Goal: Task Accomplishment & Management: Manage account settings

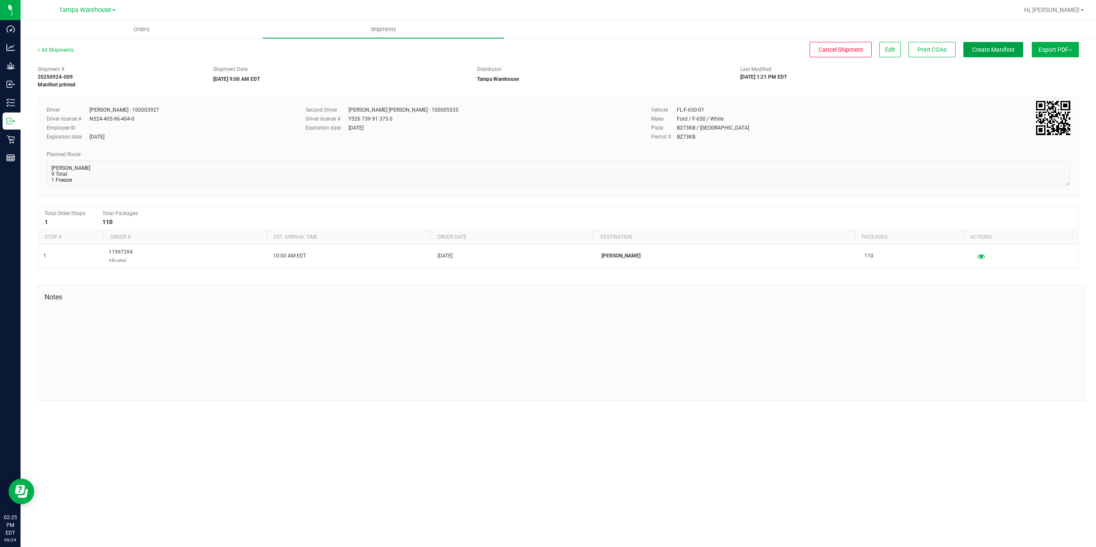
click at [999, 55] on button "Create Manifest" at bounding box center [993, 49] width 60 height 15
click at [999, 55] on button "Ship Transfer" at bounding box center [995, 49] width 56 height 15
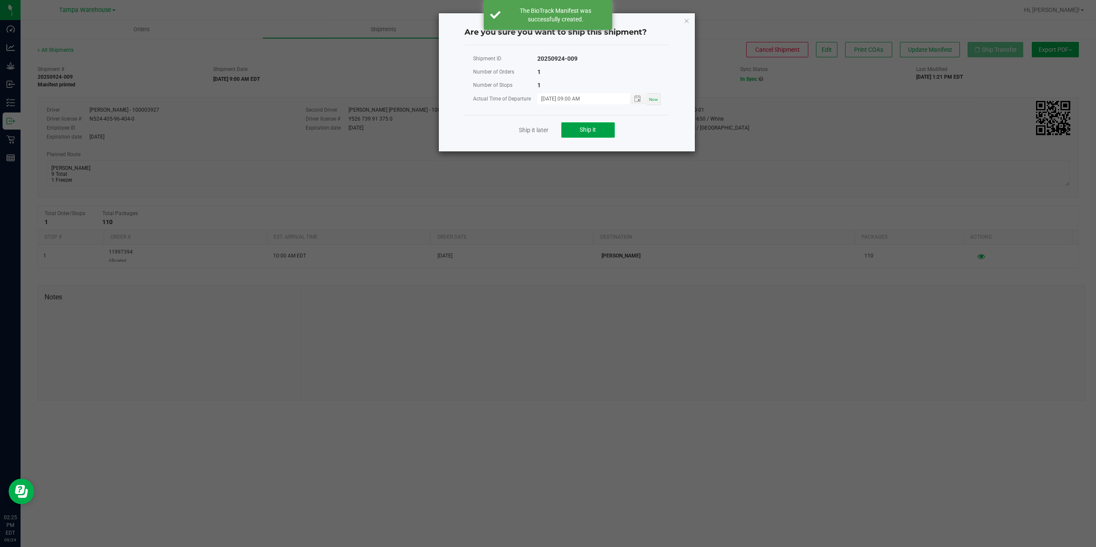
click at [595, 129] on span "Ship it" at bounding box center [588, 129] width 16 height 7
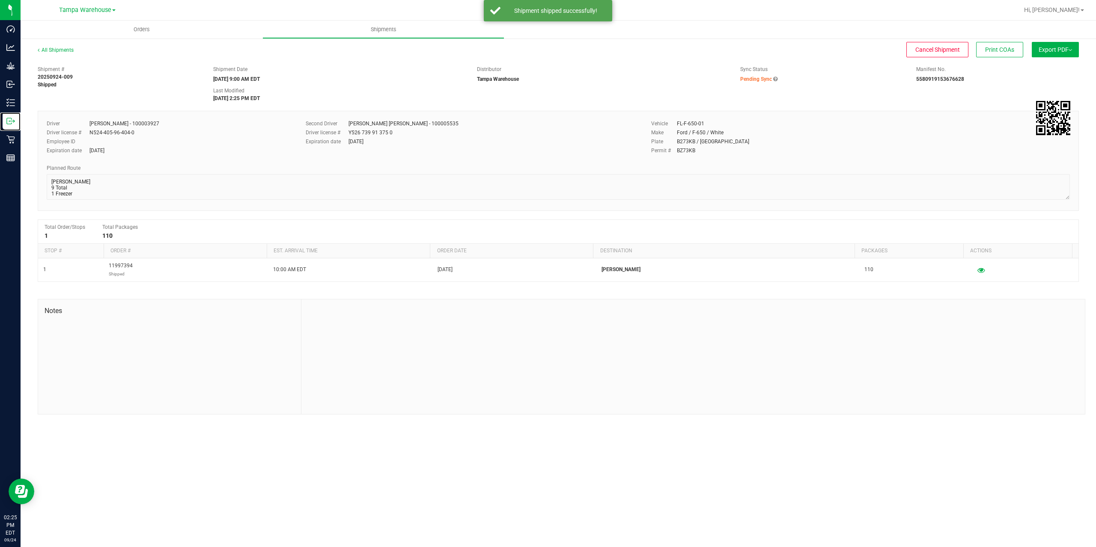
click at [0, 0] on p "Outbound" at bounding box center [0, 0] width 0 height 0
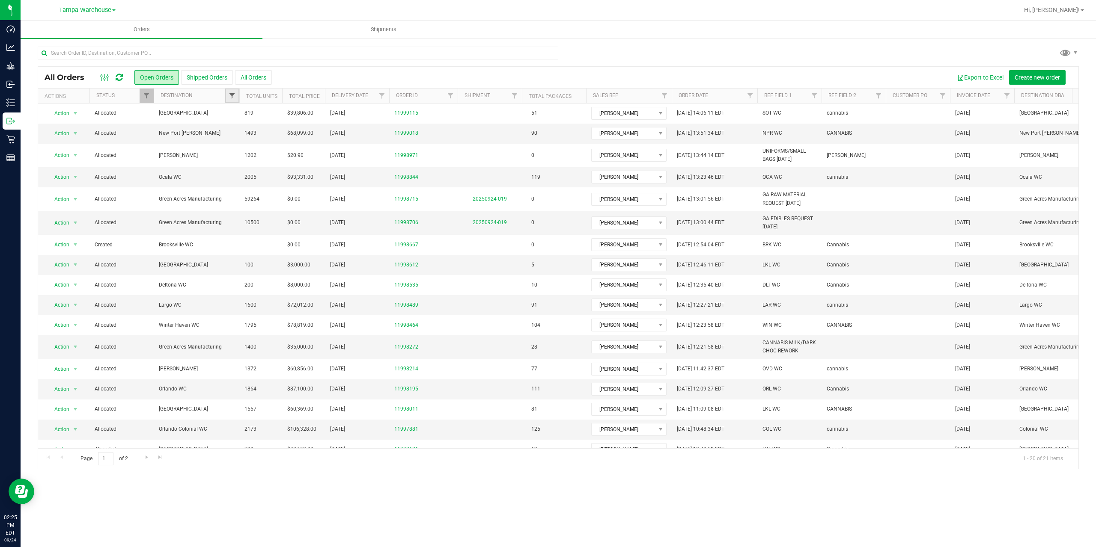
click at [235, 95] on span "Filter" at bounding box center [232, 95] width 7 height 7
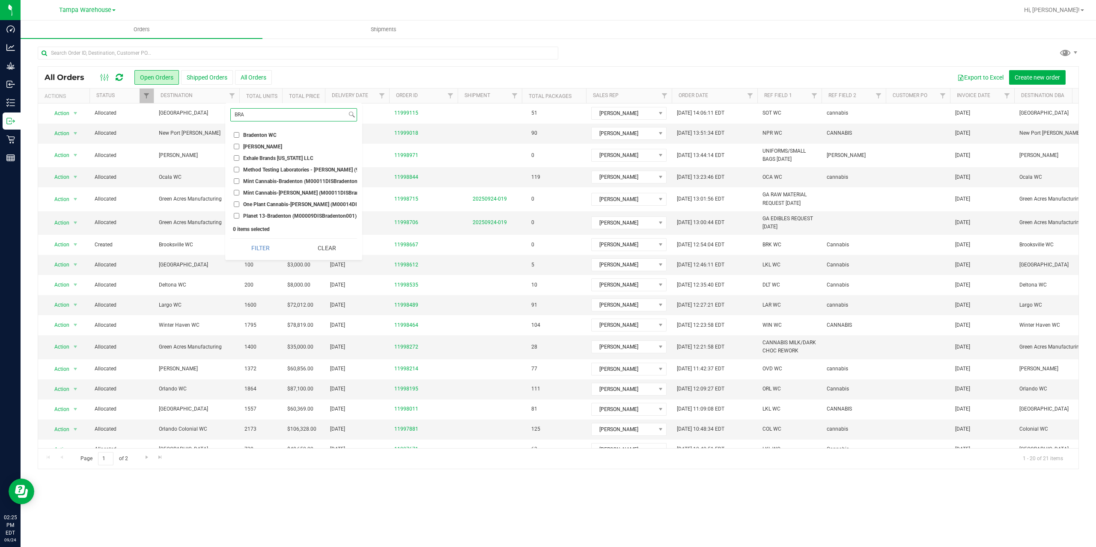
type input "BRA"
click at [266, 145] on span "[PERSON_NAME]" at bounding box center [262, 146] width 39 height 5
click at [239, 145] on input "[PERSON_NAME]" at bounding box center [237, 147] width 6 height 6
checkbox input "true"
click at [258, 257] on button "Filter" at bounding box center [260, 248] width 60 height 19
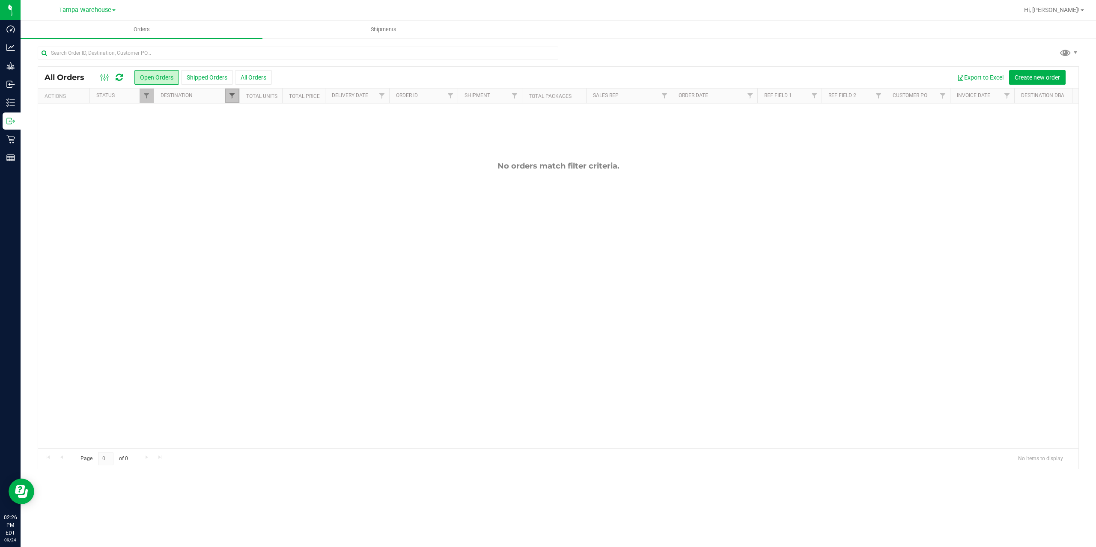
click at [232, 95] on span "Filter" at bounding box center [232, 95] width 7 height 7
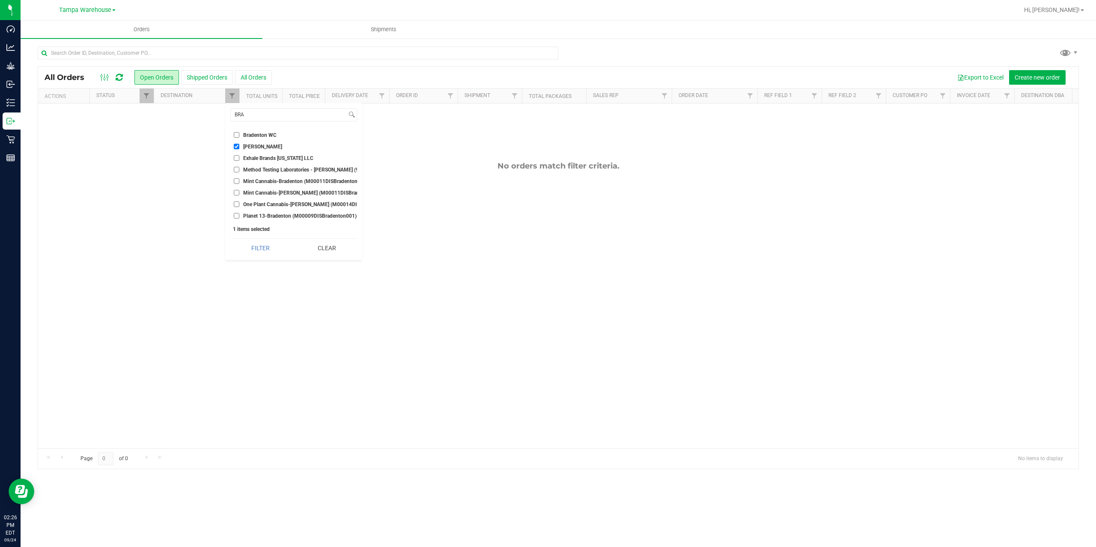
click at [320, 252] on button "Clear" at bounding box center [327, 248] width 60 height 19
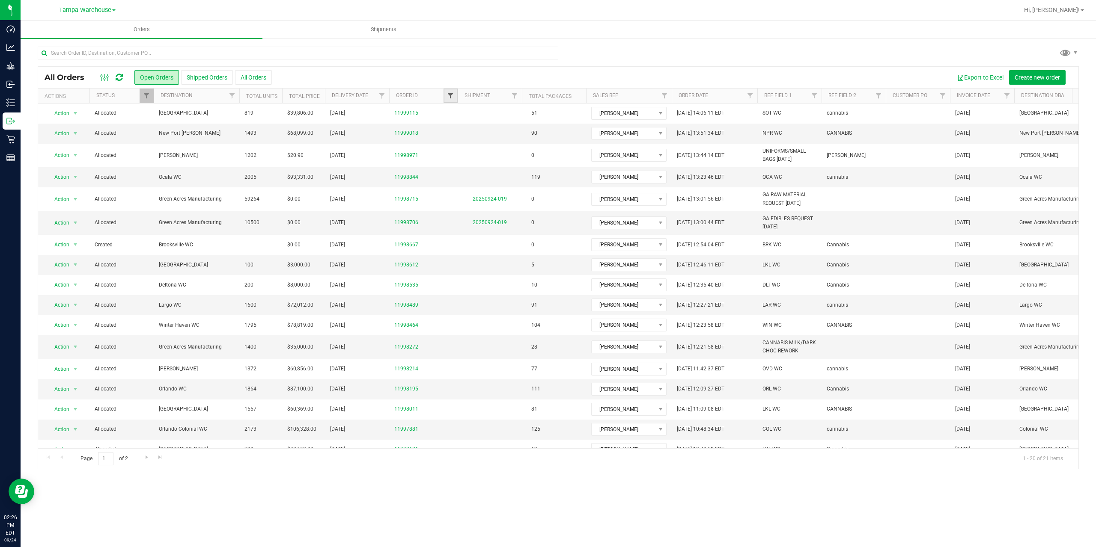
click at [448, 96] on span "Filter" at bounding box center [450, 95] width 7 height 7
type input "7881"
click at [449, 128] on button "Filter" at bounding box center [469, 137] width 41 height 19
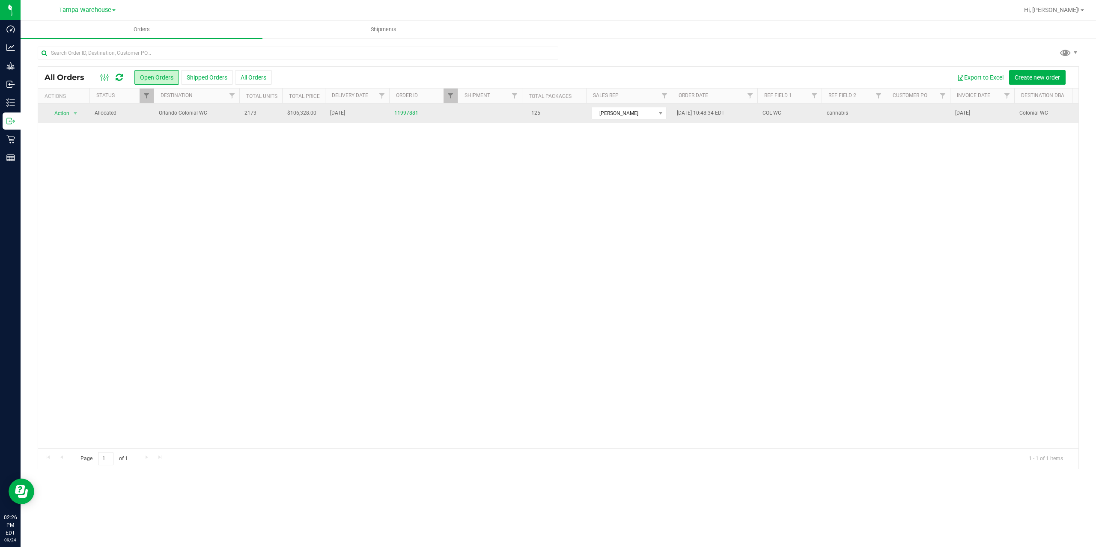
click at [205, 112] on span "Orlando Colonial WC" at bounding box center [196, 113] width 75 height 8
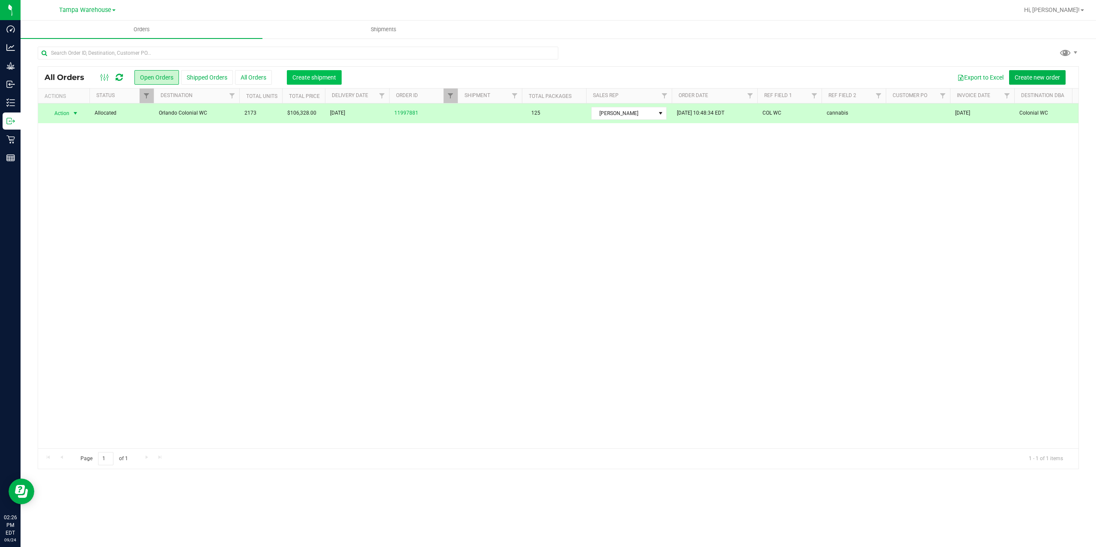
click at [317, 72] on button "Create shipment" at bounding box center [314, 77] width 55 height 15
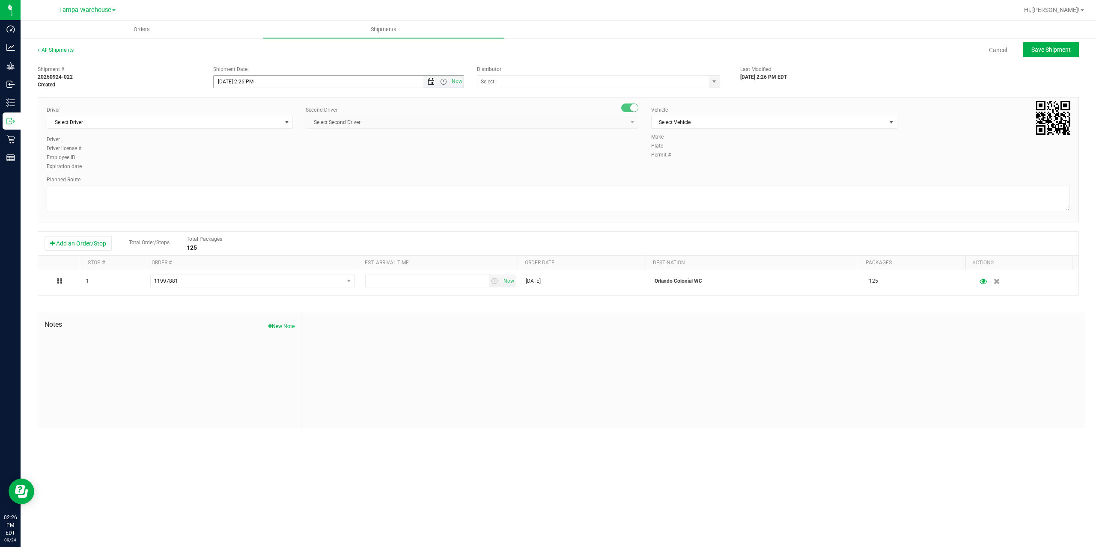
click at [431, 84] on span "Open the date view" at bounding box center [431, 81] width 7 height 7
click at [272, 169] on link "25" at bounding box center [271, 168] width 12 height 13
click at [443, 79] on span "Open the time view" at bounding box center [443, 81] width 7 height 7
click at [261, 155] on li "6:30 AM" at bounding box center [338, 153] width 249 height 11
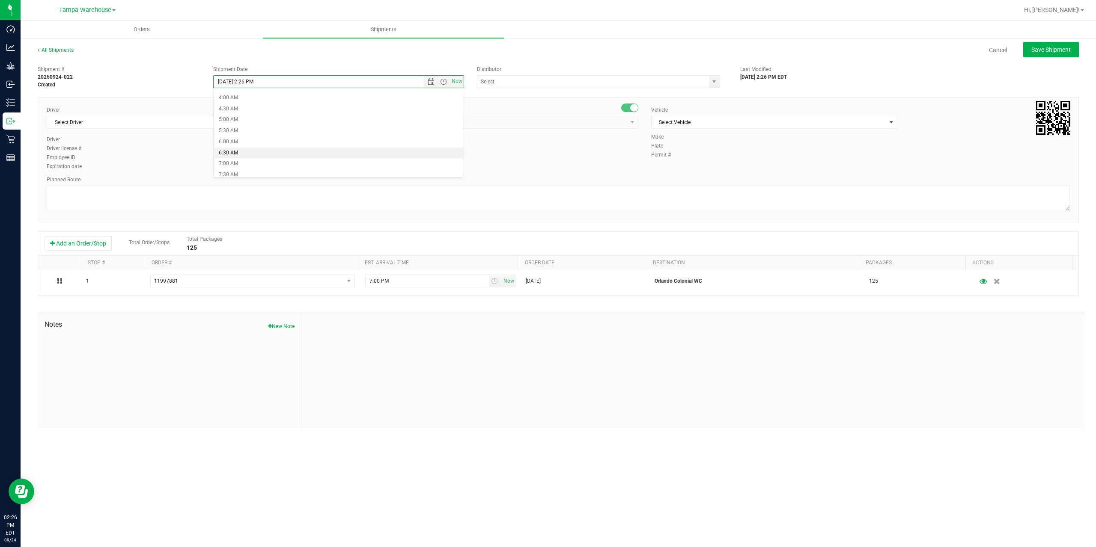
type input "9/25/2025 6:30 AM"
click at [515, 84] on input "text" at bounding box center [589, 82] width 225 height 12
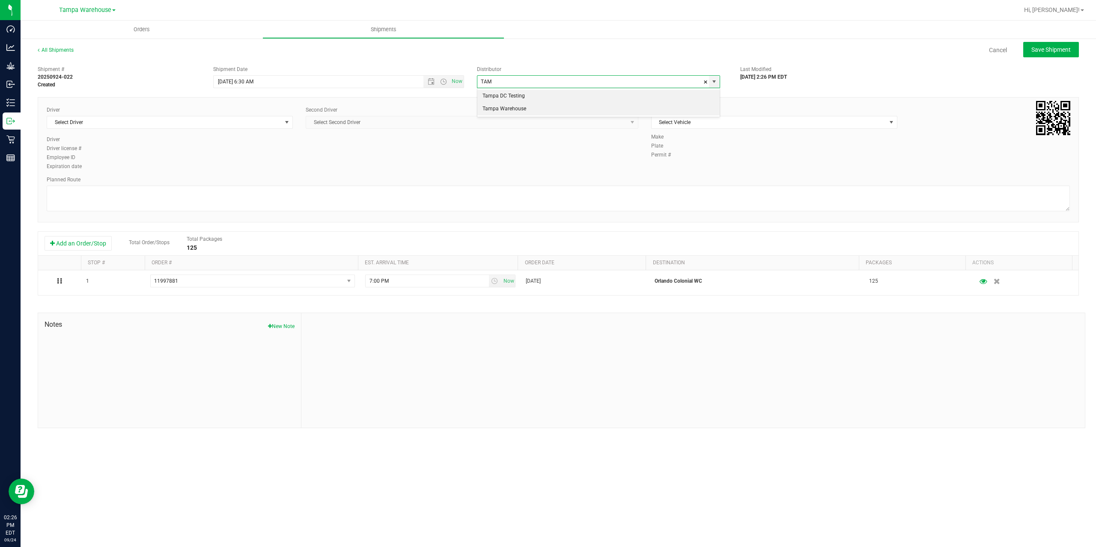
click at [513, 114] on li "Tampa Warehouse" at bounding box center [598, 109] width 242 height 13
type input "Tampa Warehouse"
click at [198, 124] on span "Select Driver" at bounding box center [164, 122] width 235 height 12
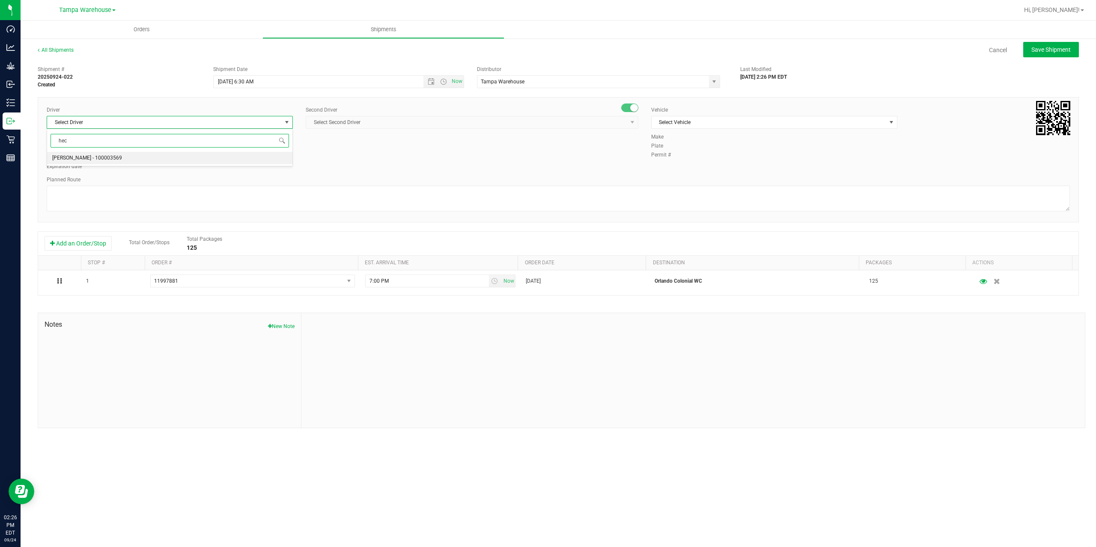
click at [173, 155] on li "Hector Ayala - 100003569" at bounding box center [169, 158] width 245 height 13
type input "hec"
click at [414, 125] on span "Select Second Driver" at bounding box center [466, 122] width 321 height 12
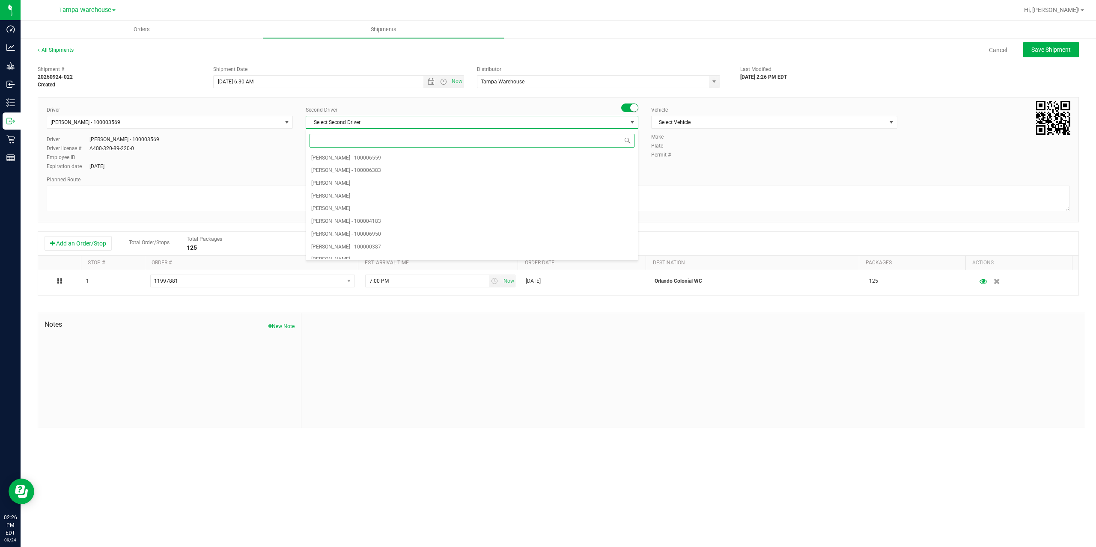
type input "z"
click at [357, 253] on span "Dustin Zonneville - 100007761" at bounding box center [346, 252] width 70 height 11
click at [717, 122] on span "Select Vehicle" at bounding box center [768, 122] width 235 height 12
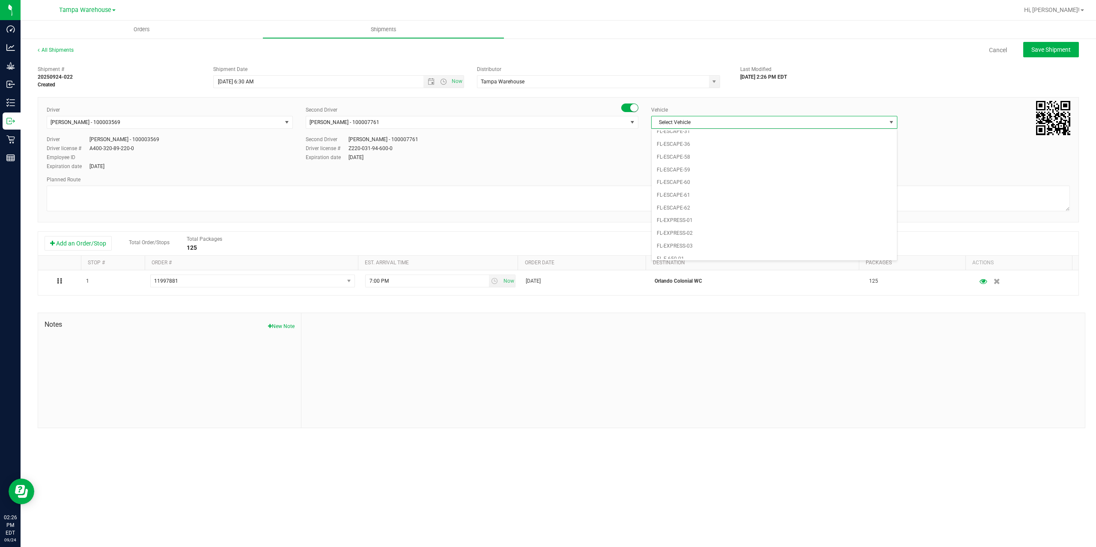
scroll to position [146, 0]
click at [713, 172] on li "FL-EXPRESS-01" at bounding box center [773, 169] width 245 height 13
click at [662, 191] on textarea at bounding box center [558, 199] width 1023 height 26
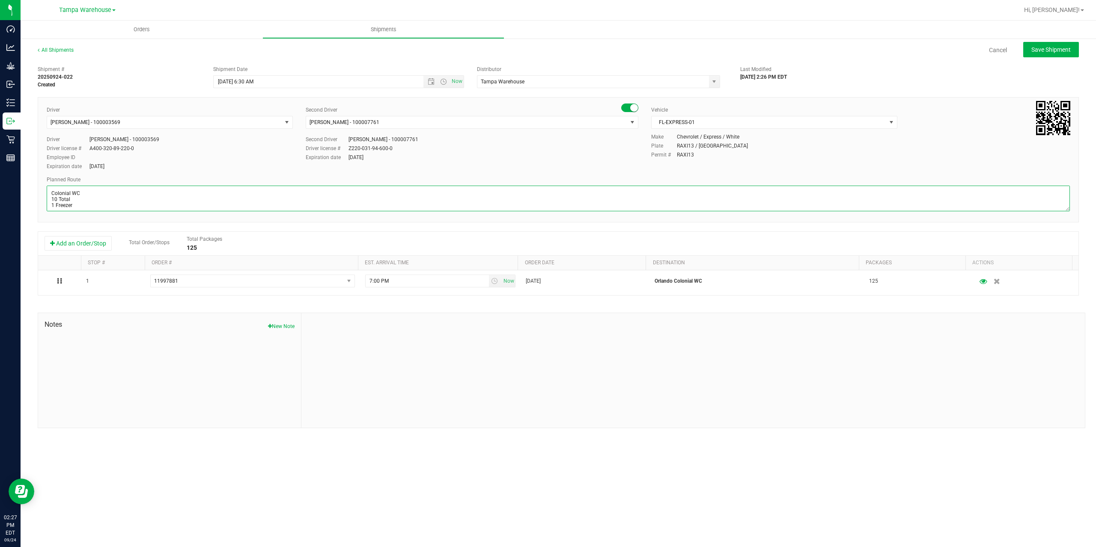
click at [153, 208] on textarea at bounding box center [558, 199] width 1023 height 26
paste textarea "Deltona WC Oviedo WC Colonial WC Orlando WC Clermont WC Winter Haven WC Lakelan…"
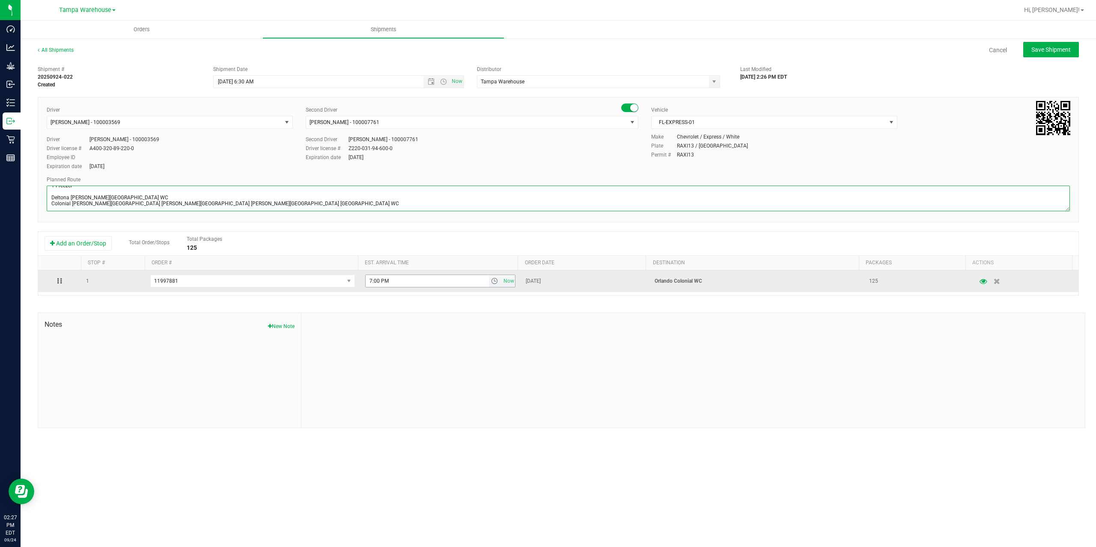
click at [491, 283] on span "select" at bounding box center [494, 281] width 7 height 7
type textarea "Colonial WC 10 Total 1 Freezer Deltona WC Oviedo WC Colonial WC Orlando WC Cler…"
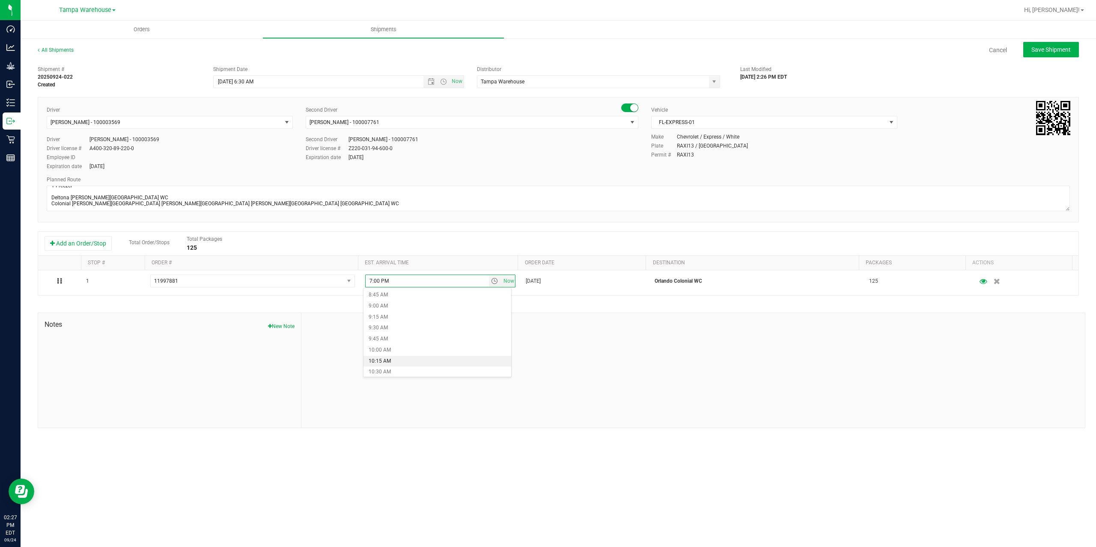
scroll to position [428, 0]
click at [413, 369] on li "11:30 AM" at bounding box center [437, 373] width 148 height 11
click at [440, 352] on div at bounding box center [692, 370] width 783 height 115
click at [1043, 55] on button "Save Shipment" at bounding box center [1051, 49] width 56 height 15
type input "[DATE] 10:30 AM"
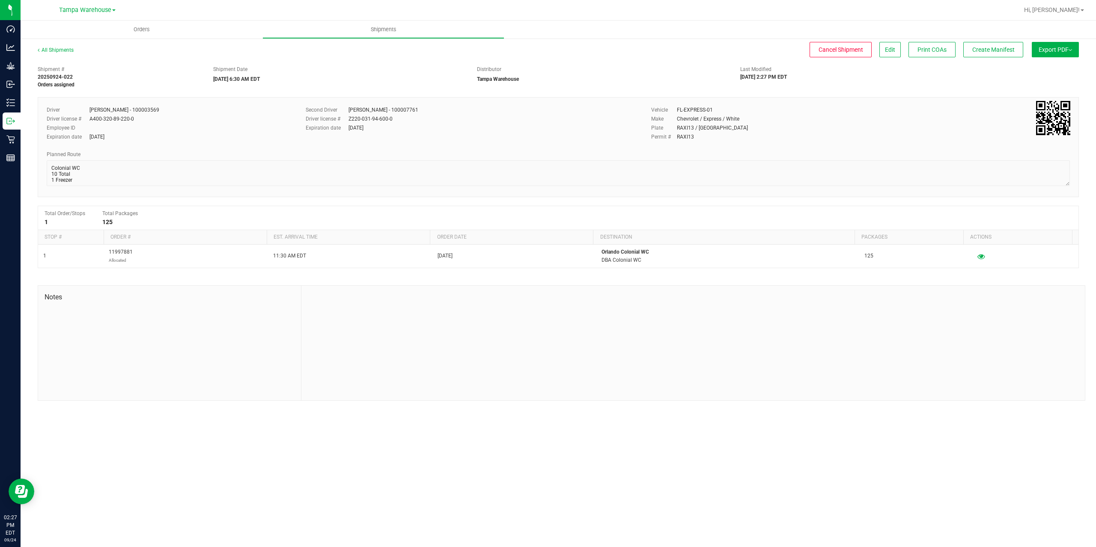
click at [1043, 55] on button "Export PDF" at bounding box center [1055, 49] width 47 height 15
click at [1045, 70] on span "Manifest by Package ID" at bounding box center [1042, 68] width 54 height 6
click at [1001, 44] on button "Create Manifest" at bounding box center [993, 49] width 60 height 15
click at [1001, 44] on button "Ship Transfer" at bounding box center [995, 49] width 56 height 15
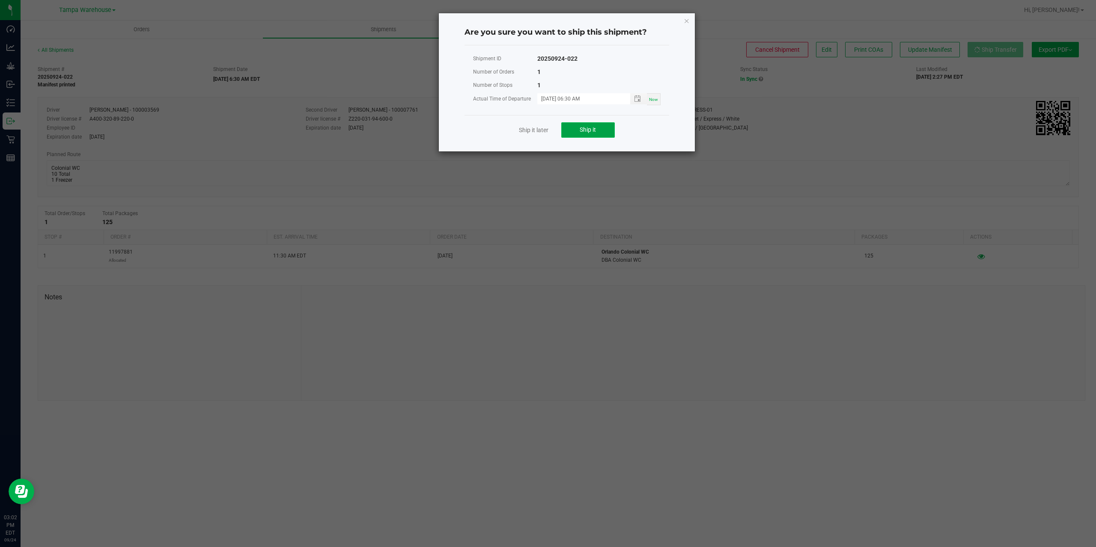
click at [577, 132] on button "Ship it" at bounding box center [588, 129] width 54 height 15
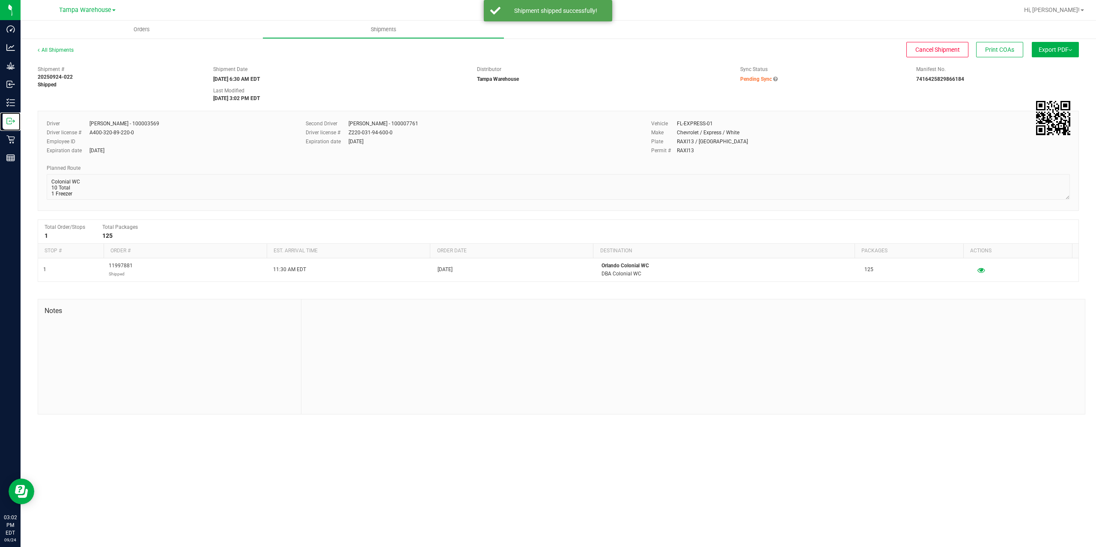
click at [0, 0] on p "Outbound" at bounding box center [0, 0] width 0 height 0
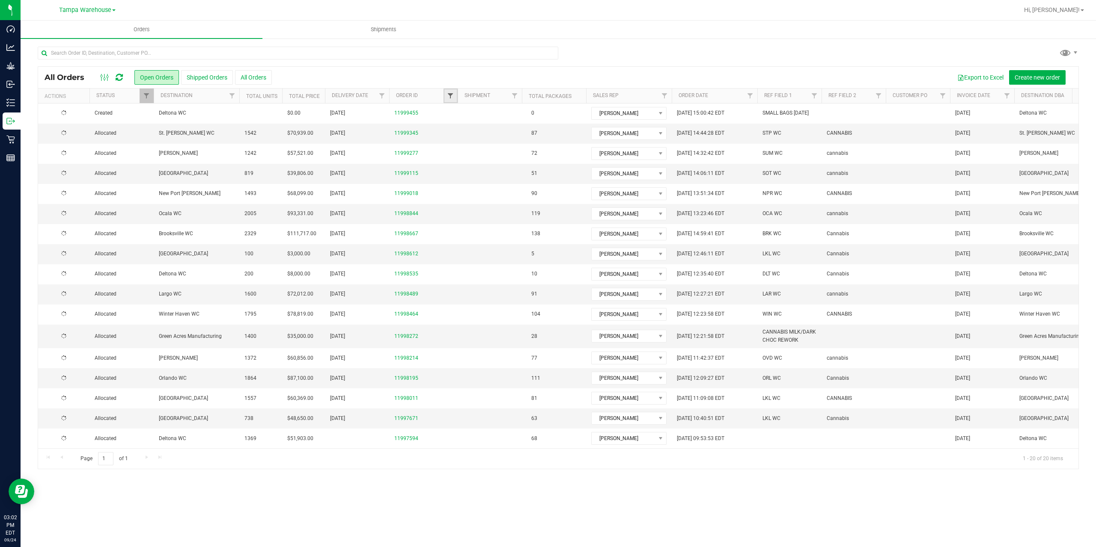
click at [452, 98] on span "Filter" at bounding box center [450, 95] width 7 height 7
type input "8214"
click at [449, 128] on button "Filter" at bounding box center [469, 137] width 41 height 19
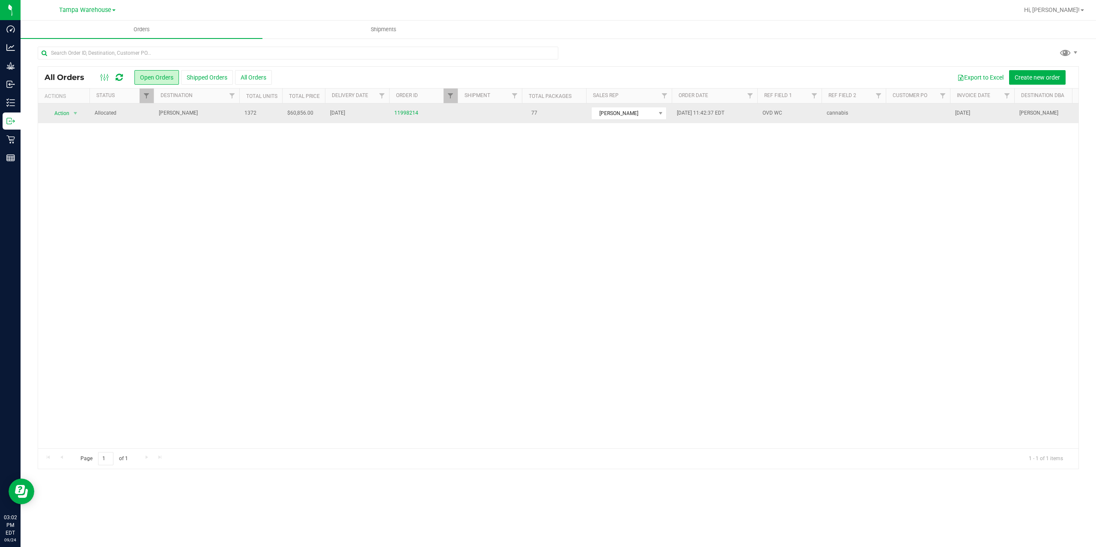
click at [179, 113] on span "Oviedo WC" at bounding box center [196, 113] width 75 height 8
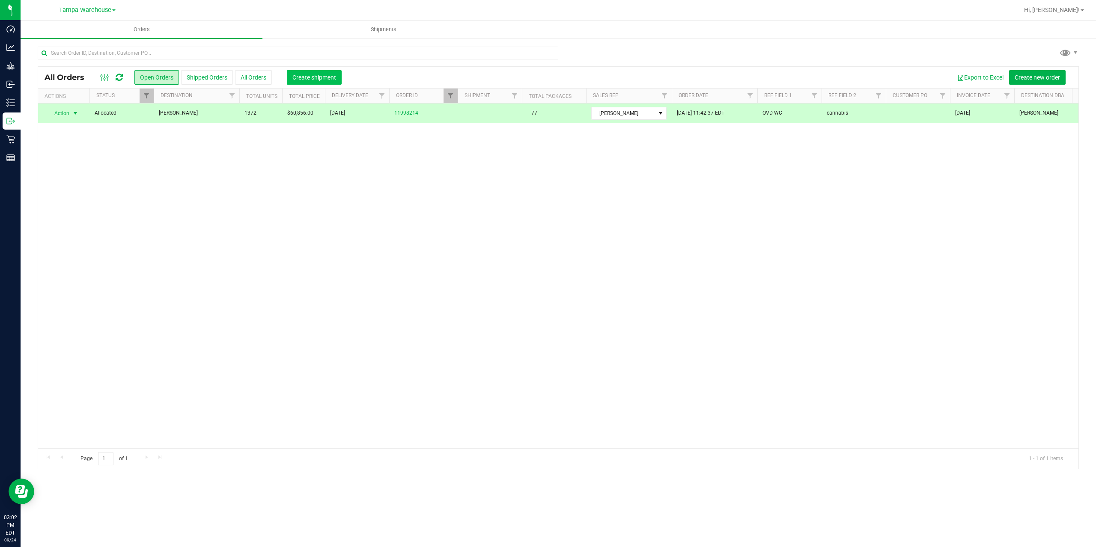
click at [322, 80] on span "Create shipment" at bounding box center [314, 77] width 44 height 7
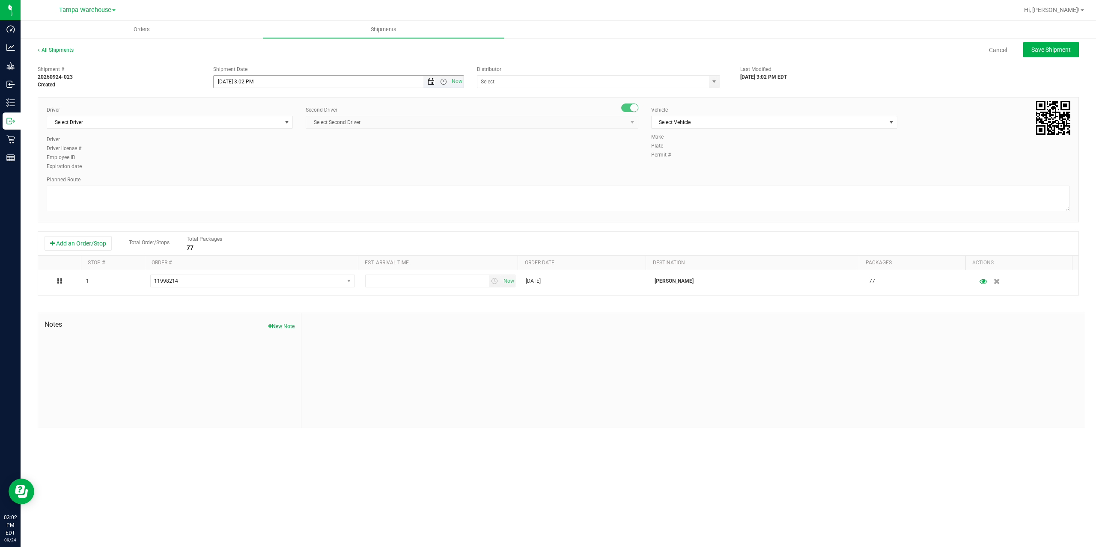
click at [432, 84] on span "Open the date view" at bounding box center [431, 81] width 7 height 7
click at [271, 170] on link "25" at bounding box center [271, 168] width 12 height 13
click at [444, 82] on span "Open the time view" at bounding box center [443, 81] width 7 height 7
click at [236, 154] on li "6:30 AM" at bounding box center [338, 153] width 249 height 11
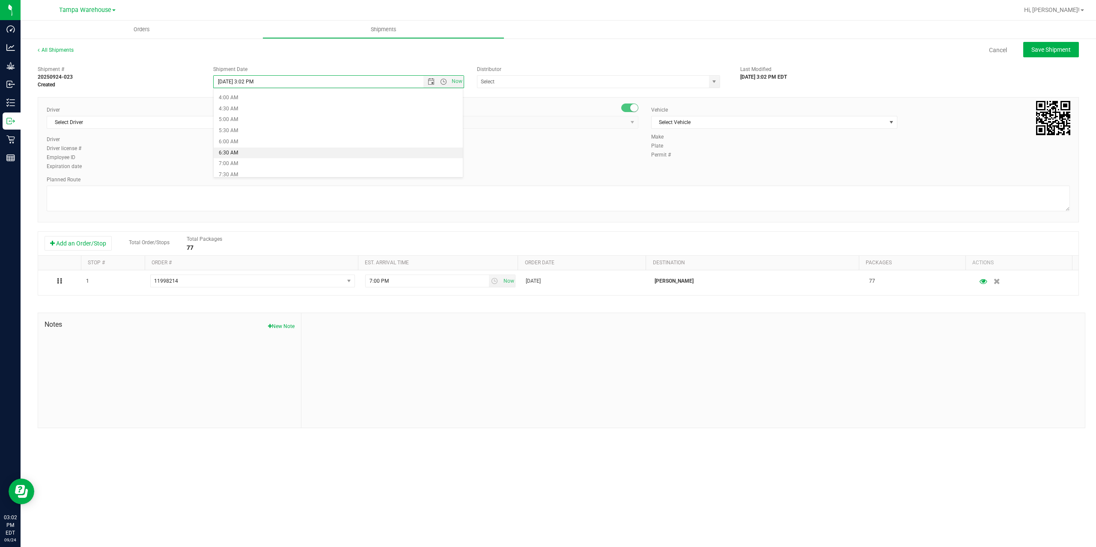
type input "[DATE] 6:30 AM"
click at [509, 84] on input "text" at bounding box center [589, 82] width 225 height 12
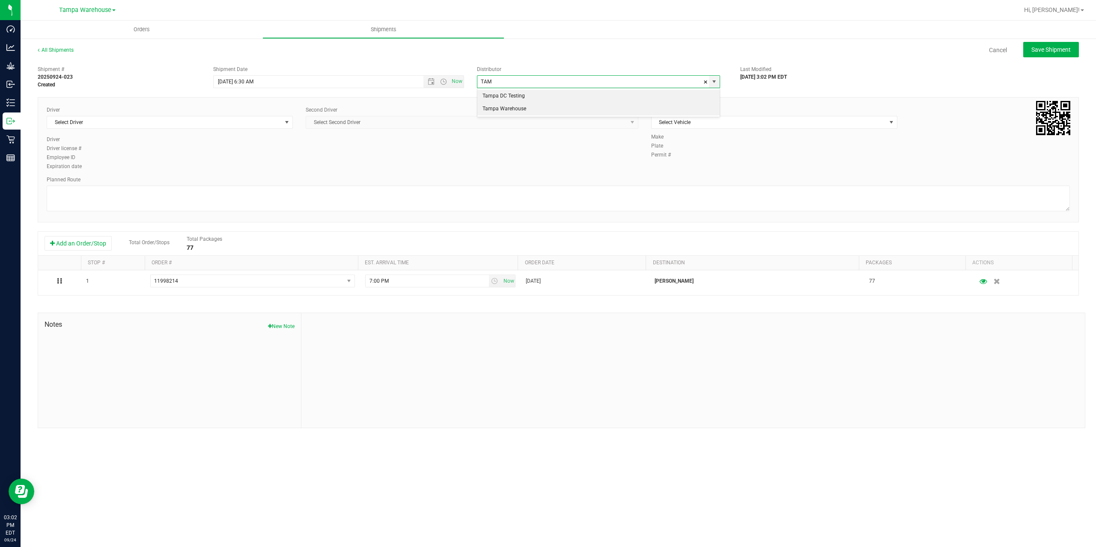
click at [509, 110] on li "Tampa Warehouse" at bounding box center [598, 109] width 242 height 13
type input "Tampa Warehouse"
click at [154, 125] on span "Select Driver" at bounding box center [164, 122] width 235 height 12
click at [199, 125] on span "Select Driver" at bounding box center [164, 122] width 235 height 12
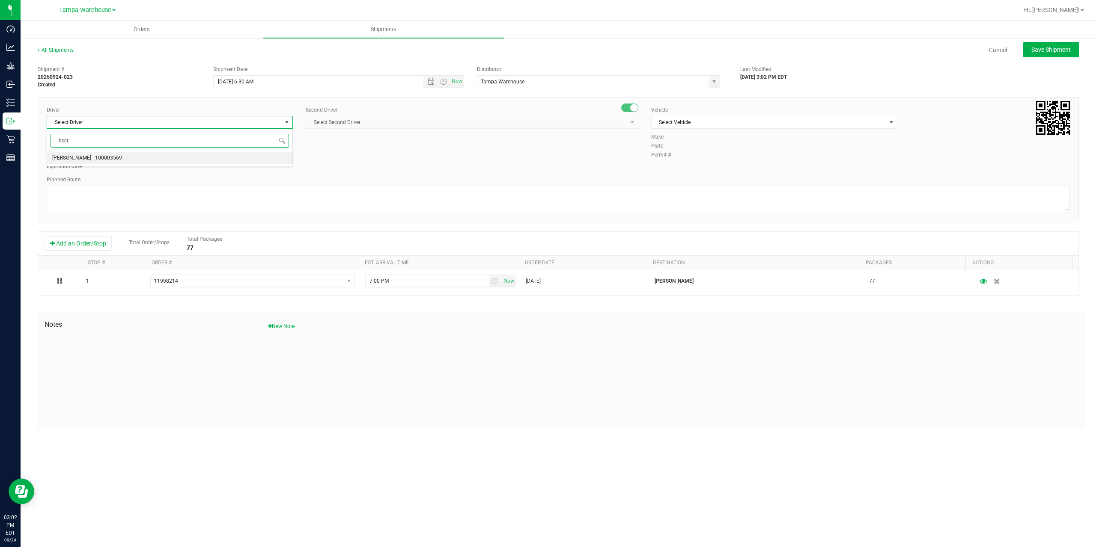
click at [130, 155] on li "[PERSON_NAME] - 100003569" at bounding box center [169, 158] width 245 height 13
type input "hect"
click at [469, 126] on span "Select Second Driver" at bounding box center [466, 122] width 321 height 12
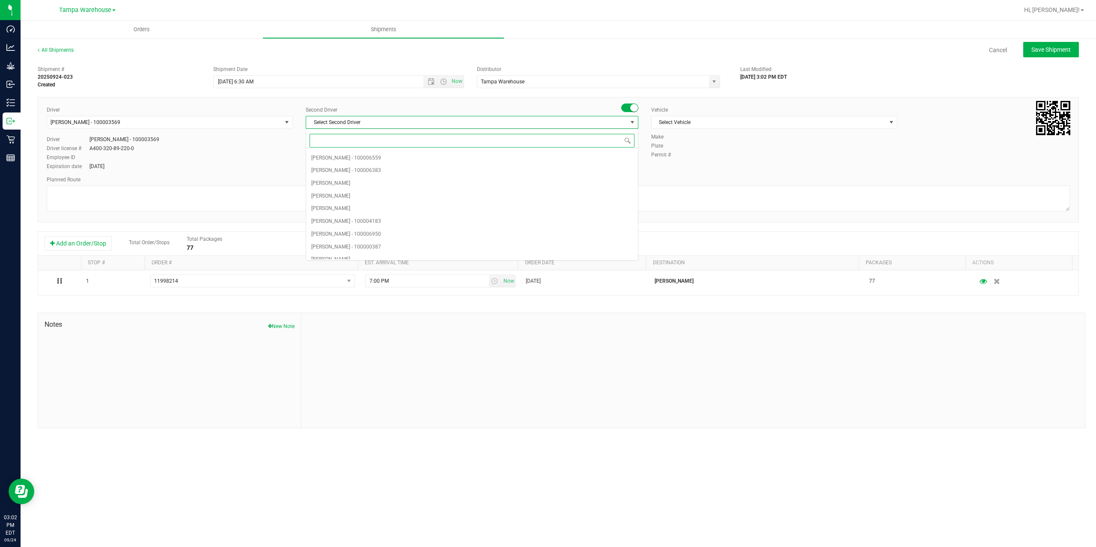
type input "z"
click at [375, 252] on span "[PERSON_NAME] - 100007761" at bounding box center [346, 252] width 70 height 11
click at [720, 127] on span "Select Vehicle" at bounding box center [768, 122] width 235 height 12
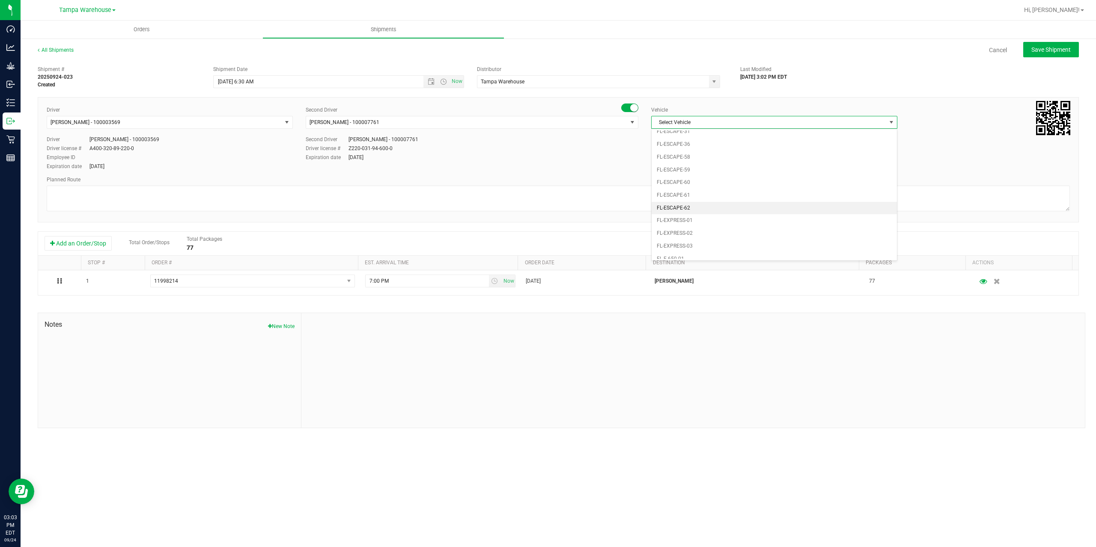
scroll to position [146, 0]
click at [711, 167] on li "FL-EXPRESS-01" at bounding box center [773, 169] width 245 height 13
click at [652, 194] on textarea at bounding box center [558, 199] width 1023 height 26
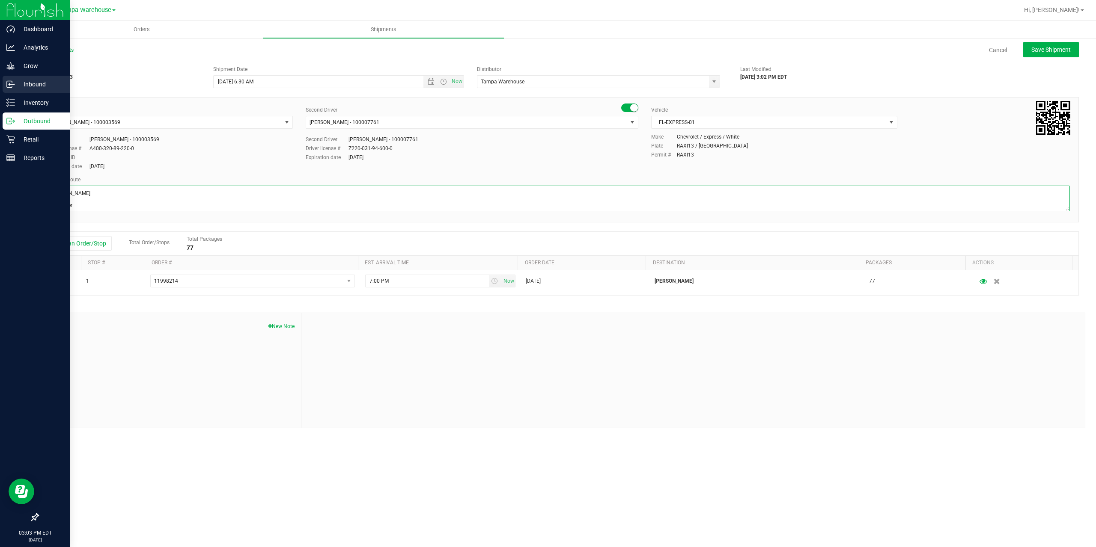
type textarea "Oviedo WC 8 Total 1 Freezer"
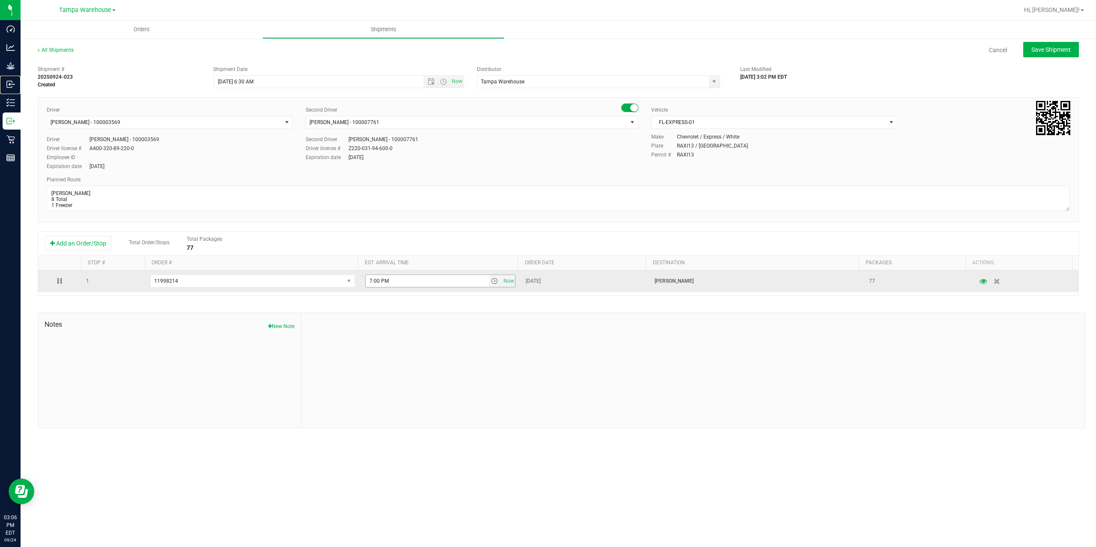
click at [491, 281] on span "select" at bounding box center [494, 281] width 7 height 7
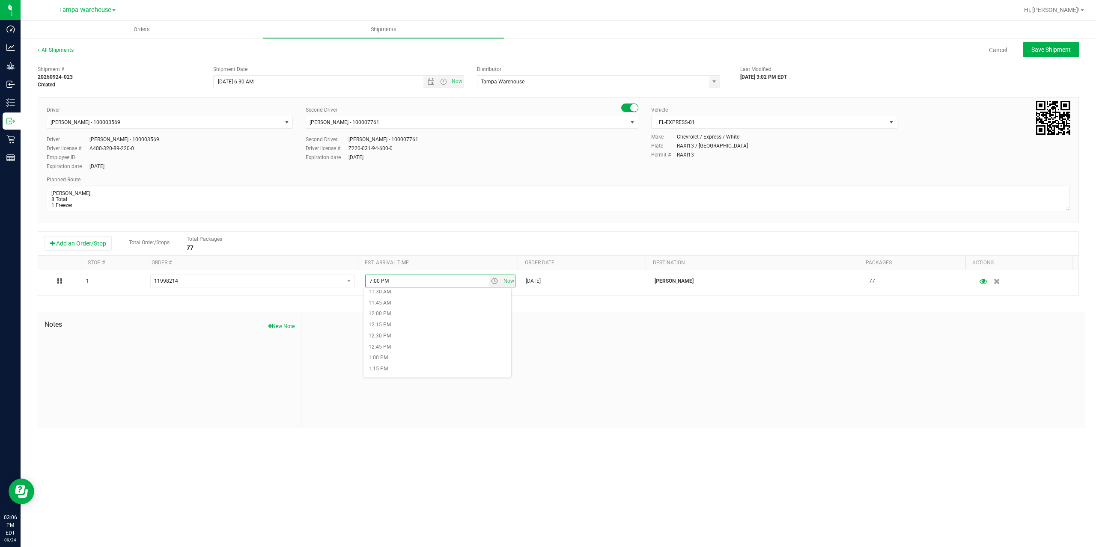
scroll to position [514, 0]
click at [431, 332] on li "12:30 PM" at bounding box center [437, 332] width 148 height 11
click at [1033, 55] on button "Save Shipment" at bounding box center [1051, 49] width 56 height 15
type input "[DATE] 10:30 AM"
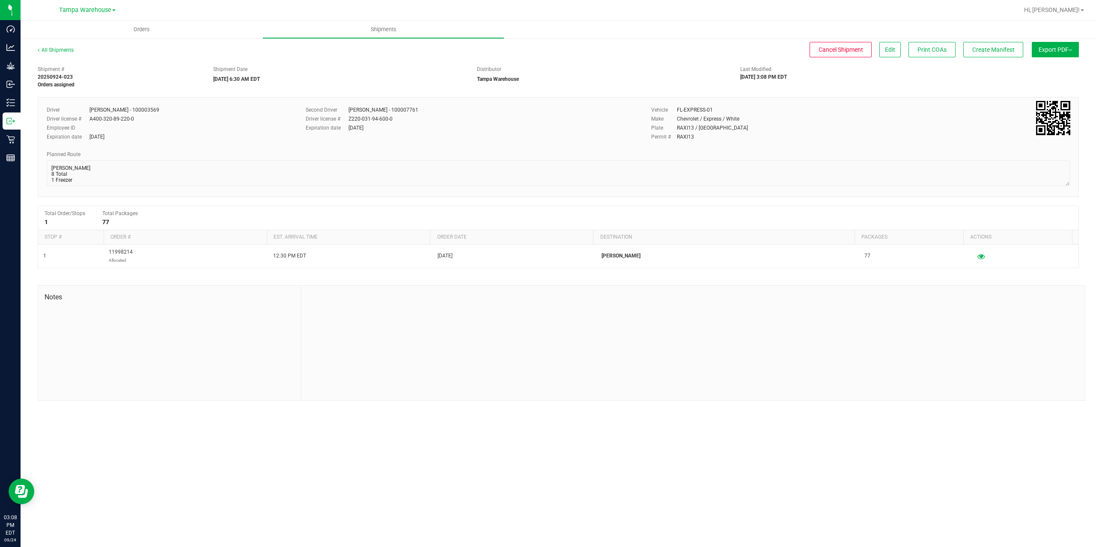
click at [1033, 55] on button "Export PDF" at bounding box center [1055, 49] width 47 height 15
click at [1042, 71] on span "Manifest by Package ID" at bounding box center [1042, 68] width 54 height 6
click at [886, 48] on span "Edit" at bounding box center [890, 49] width 10 height 7
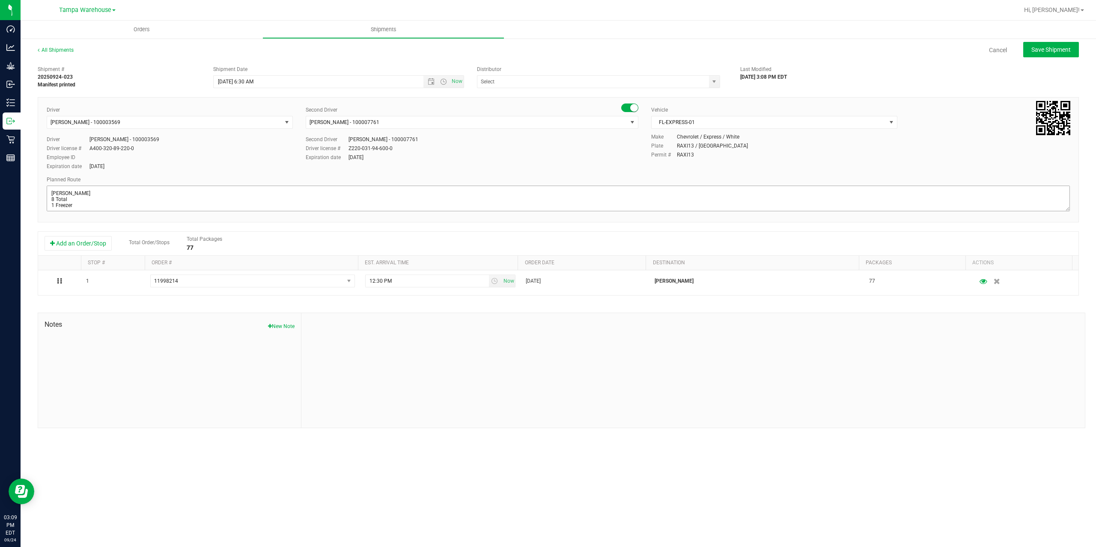
type input "Tampa Warehouse"
click at [118, 204] on textarea at bounding box center [558, 199] width 1023 height 26
paste textarea "Deltona [PERSON_NAME][GEOGRAPHIC_DATA] WC Colonial [PERSON_NAME][GEOGRAPHIC_DAT…"
type textarea "Oviedo WC 8 Total 1 Freezer Deltona WC Oviedo WC Colonial WC Orlando WC Clermon…"
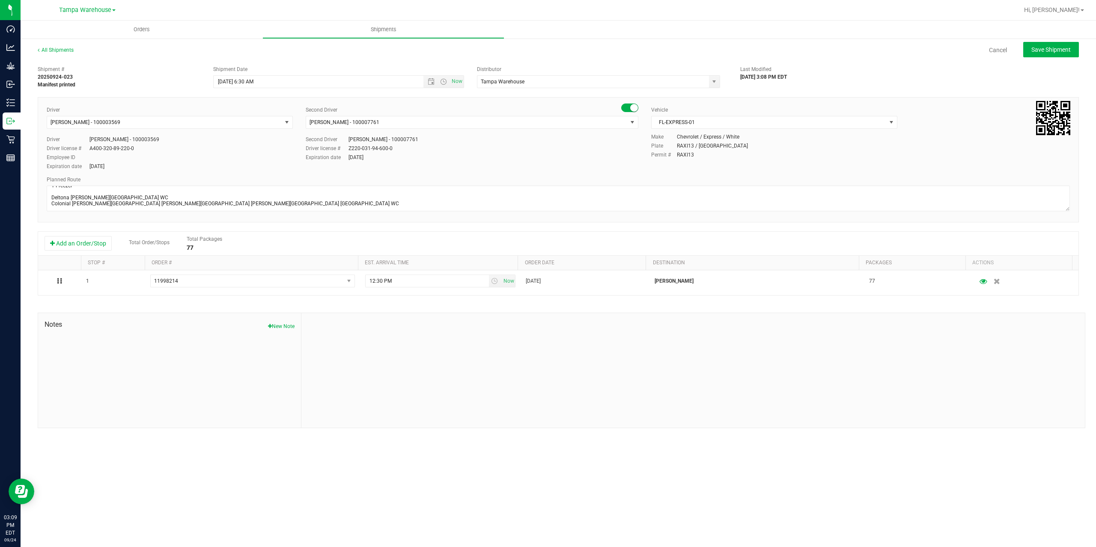
click at [344, 362] on div at bounding box center [692, 370] width 783 height 115
click at [1055, 51] on span "Save Shipment" at bounding box center [1050, 49] width 39 height 7
type input "[DATE] 10:30 AM"
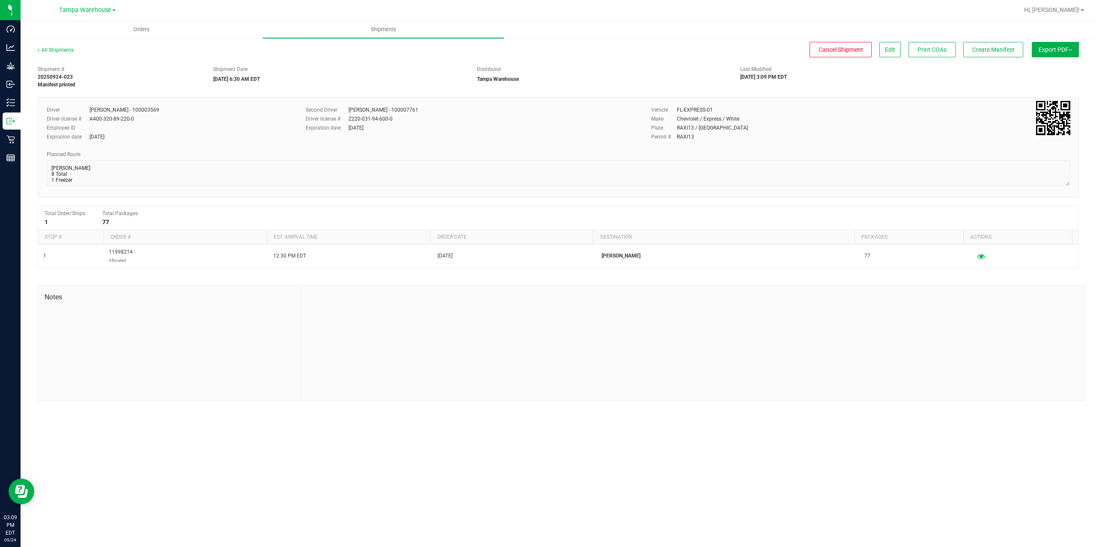
click at [1055, 51] on span "Export PDF" at bounding box center [1054, 49] width 33 height 7
click at [1056, 64] on li "Manifest by Package ID" at bounding box center [1052, 68] width 86 height 13
click at [989, 54] on button "Create Manifest" at bounding box center [993, 49] width 60 height 15
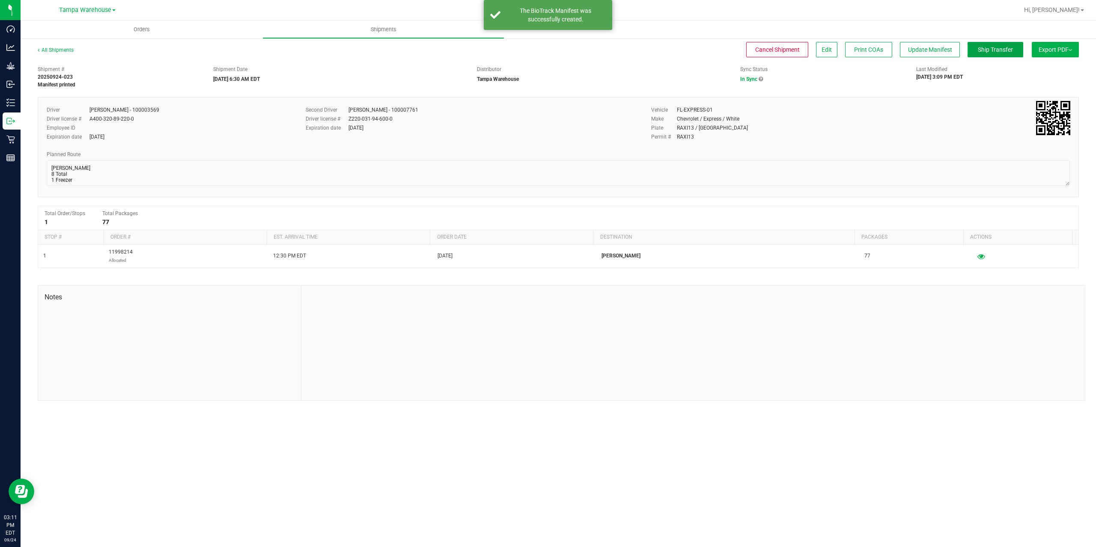
click at [989, 54] on button "Ship Transfer" at bounding box center [995, 49] width 56 height 15
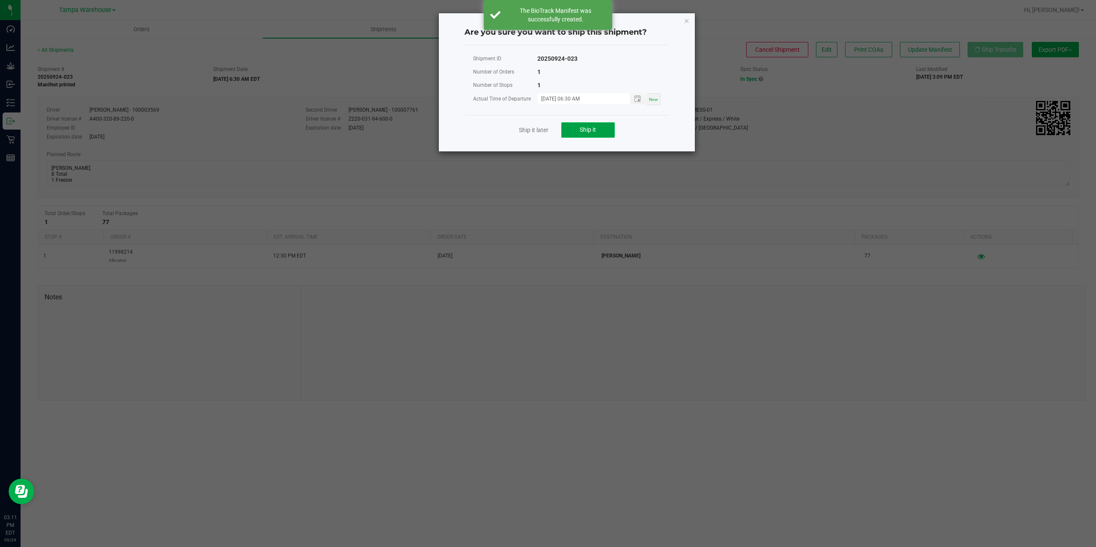
click at [575, 125] on button "Ship it" at bounding box center [588, 129] width 54 height 15
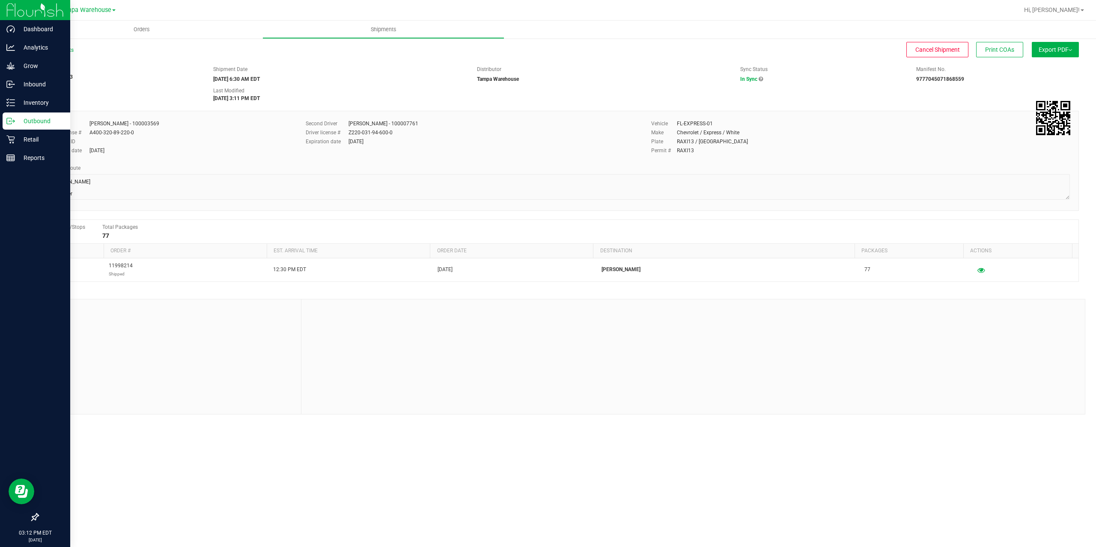
click at [15, 116] on p "Outbound" at bounding box center [40, 121] width 51 height 10
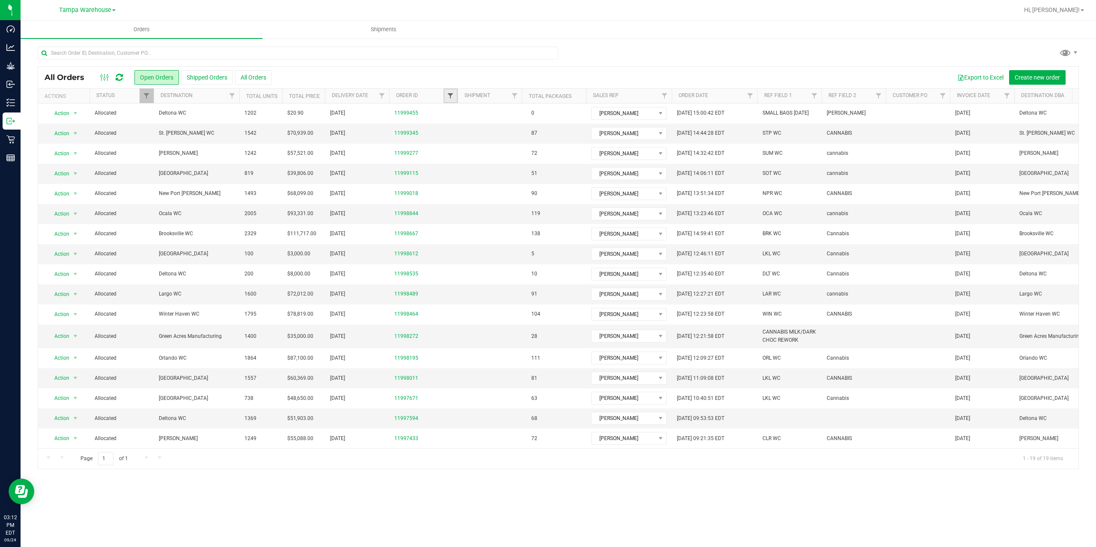
click at [450, 96] on span "Filter" at bounding box center [450, 95] width 7 height 7
type input "8612"
click at [449, 128] on button "Filter" at bounding box center [469, 137] width 41 height 19
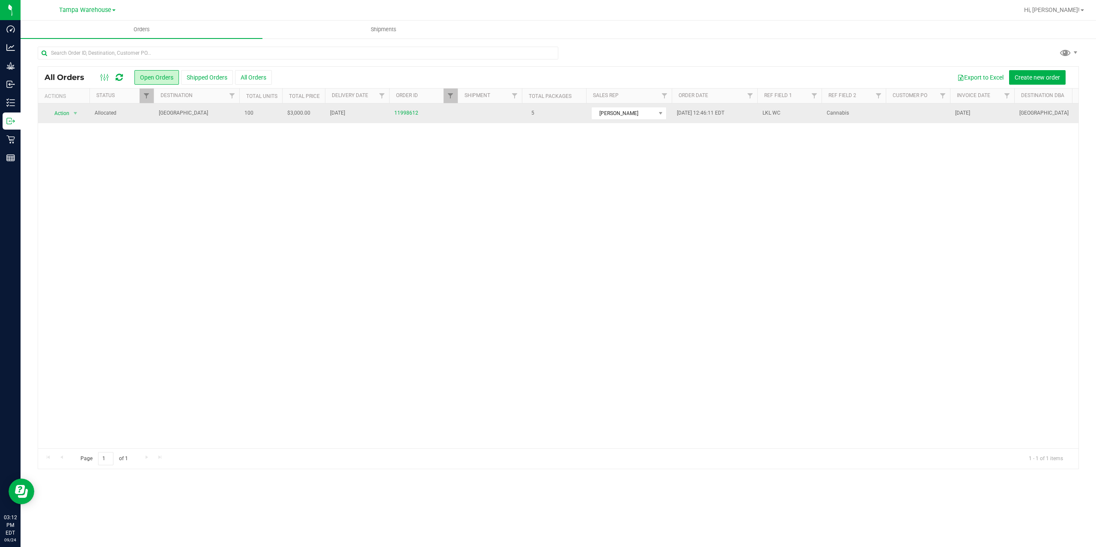
click at [197, 109] on span "Lakeland WC" at bounding box center [196, 113] width 75 height 8
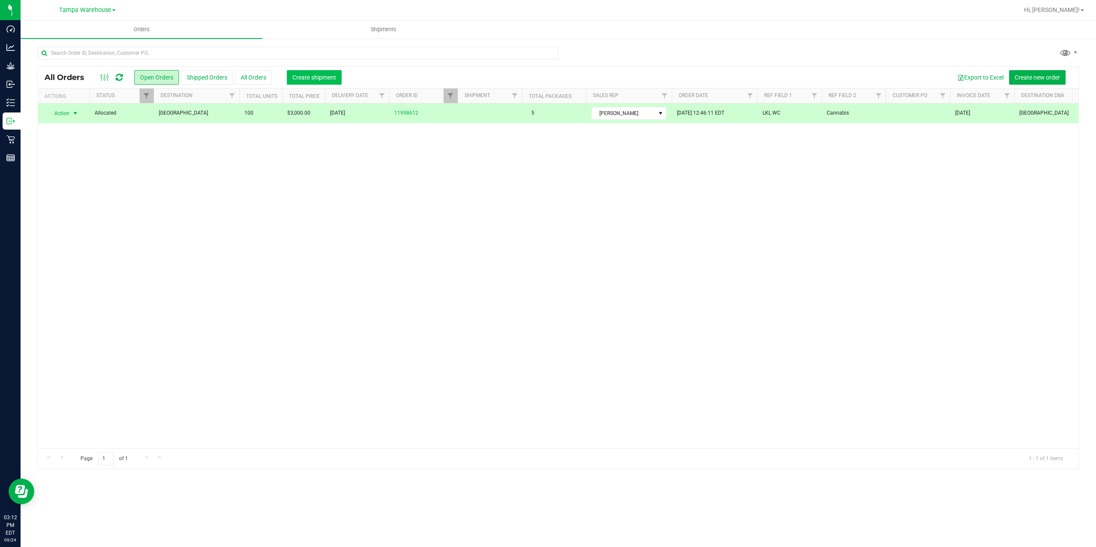
click at [307, 75] on span "Create shipment" at bounding box center [314, 77] width 44 height 7
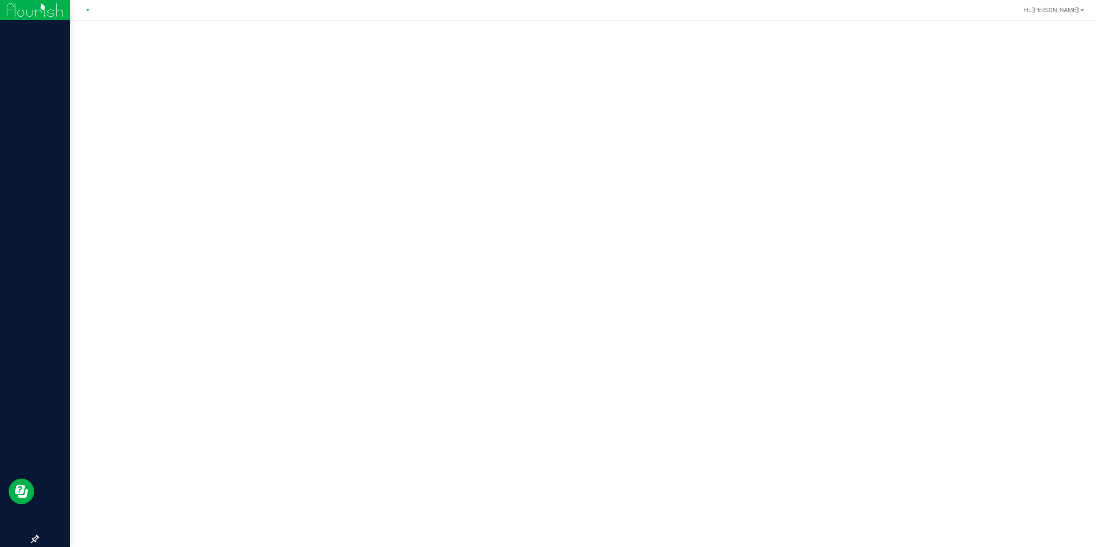
click at [23, 10] on img at bounding box center [34, 10] width 57 height 20
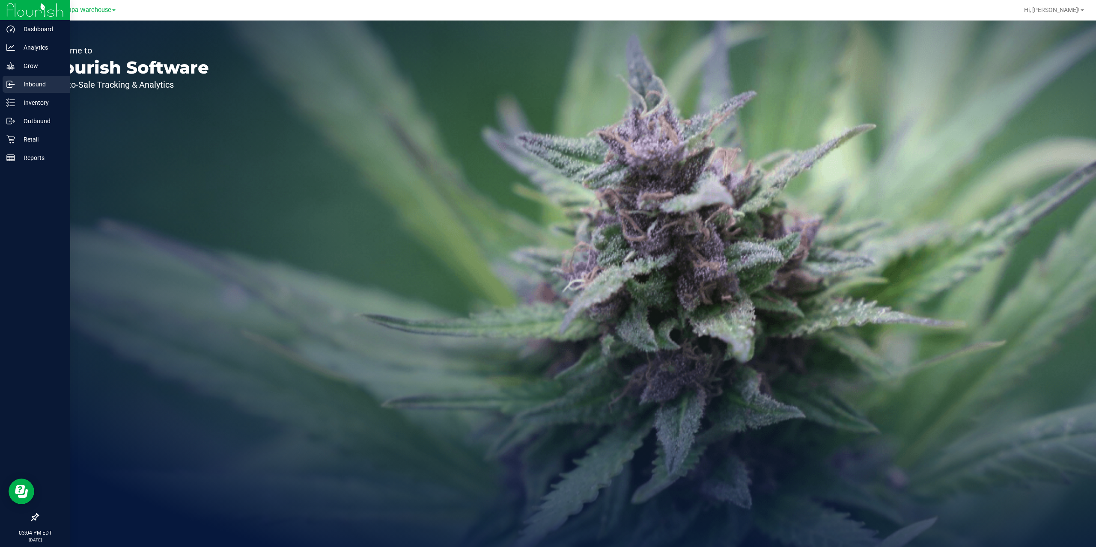
click at [34, 83] on p "Inbound" at bounding box center [40, 84] width 51 height 10
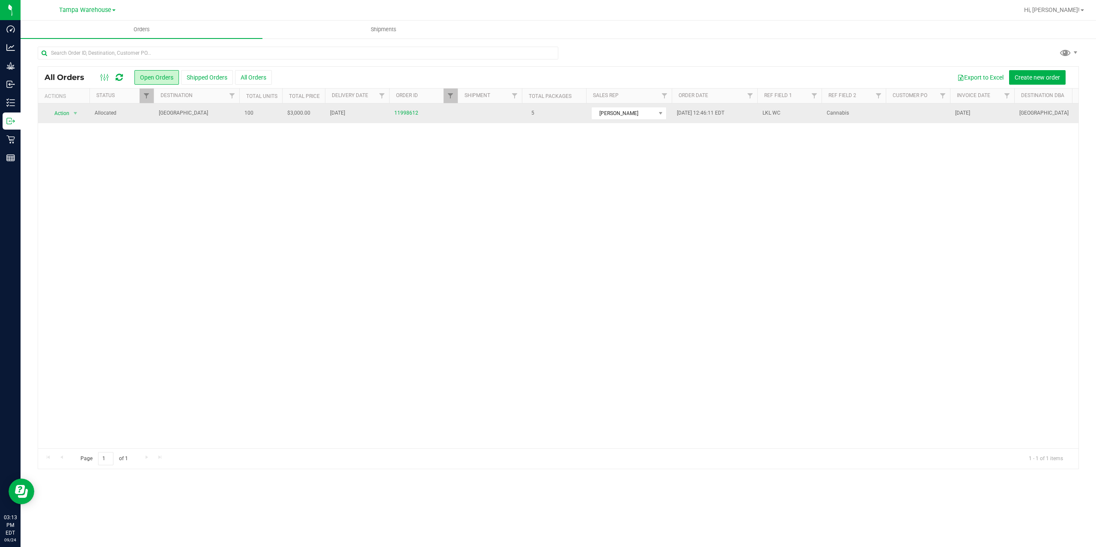
click at [206, 119] on td "Lakeland WC" at bounding box center [197, 114] width 86 height 20
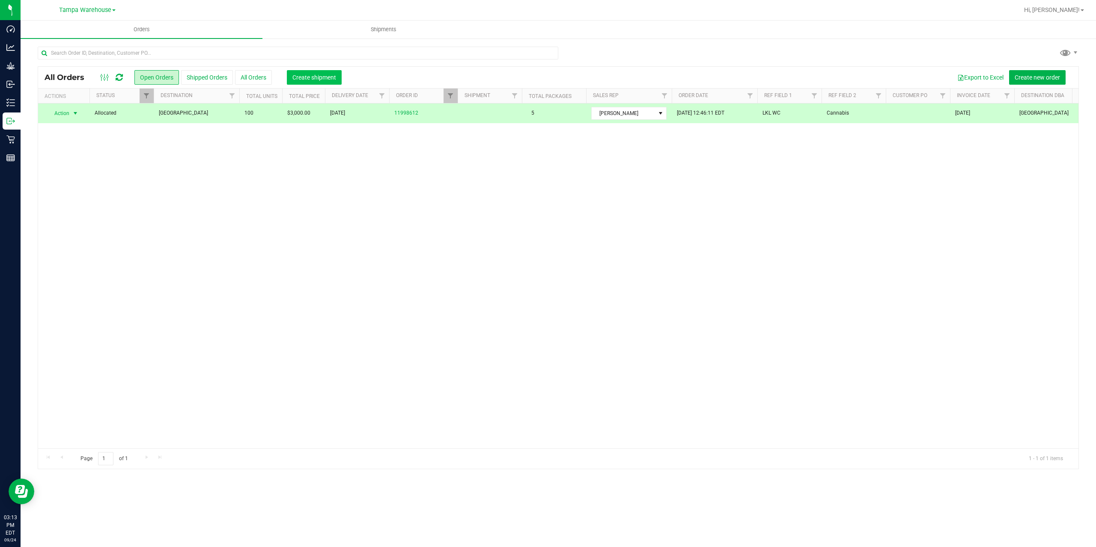
click at [301, 81] on button "Create shipment" at bounding box center [314, 77] width 55 height 15
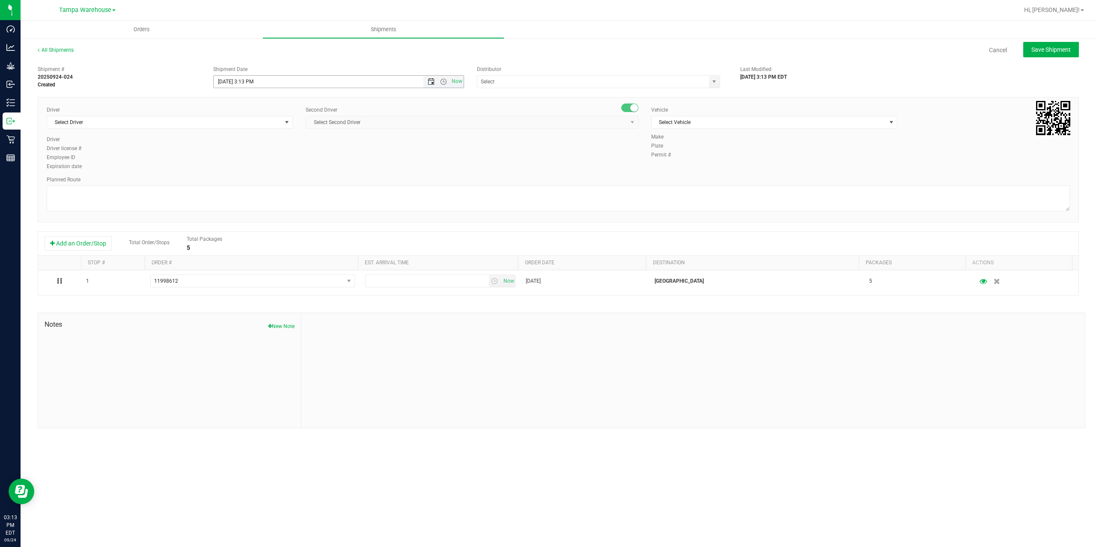
click at [428, 83] on span "Open the date view" at bounding box center [431, 81] width 7 height 7
click at [274, 167] on link "25" at bounding box center [271, 168] width 12 height 13
click at [442, 82] on span "Open the time view" at bounding box center [443, 81] width 7 height 7
click at [261, 152] on li "6:30 AM" at bounding box center [338, 153] width 249 height 11
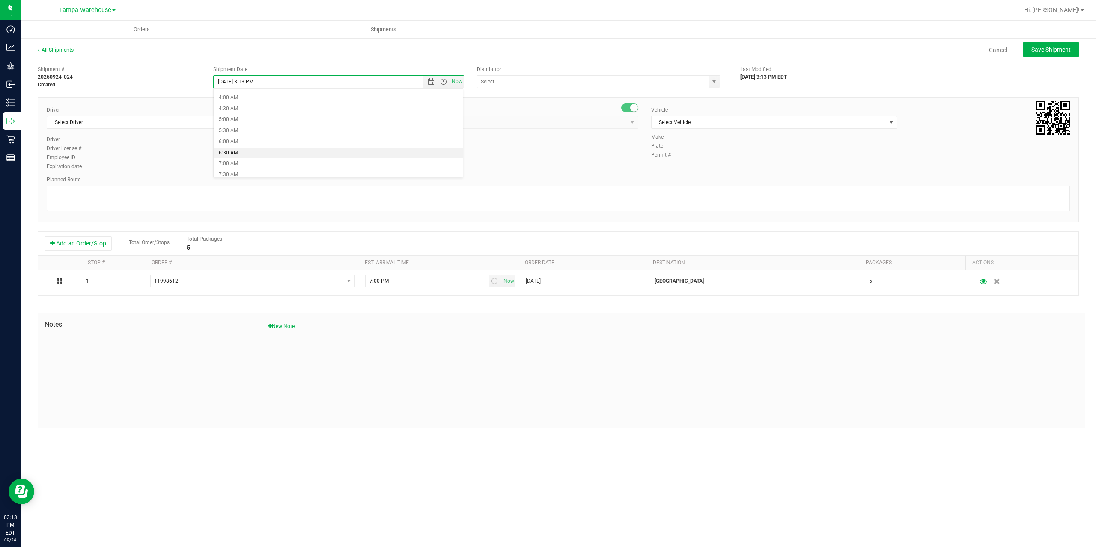
type input "[DATE] 6:30 AM"
click at [513, 83] on input "text" at bounding box center [589, 82] width 225 height 12
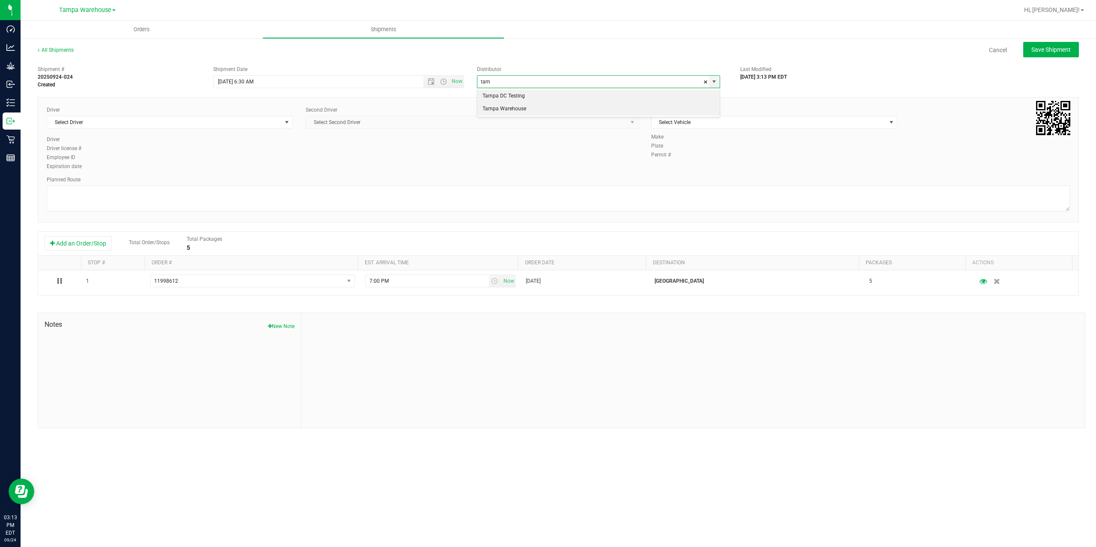
click at [506, 114] on li "Tampa Warehouse" at bounding box center [598, 109] width 242 height 13
type input "Tampa Warehouse"
click at [190, 125] on span "Select Driver" at bounding box center [164, 122] width 235 height 12
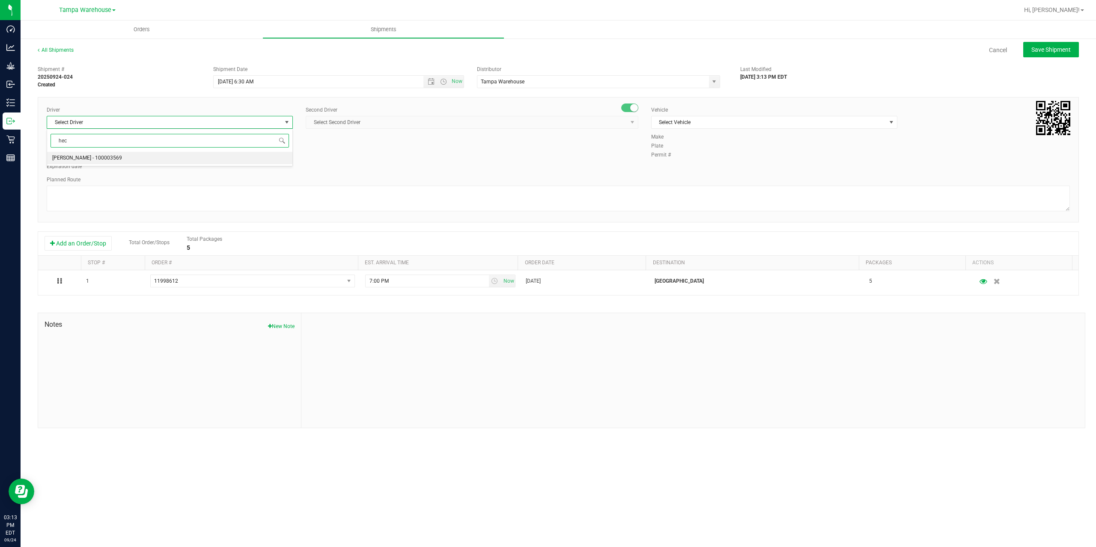
click at [162, 156] on li "[PERSON_NAME] - 100003569" at bounding box center [169, 158] width 245 height 13
type input "hec"
click at [353, 123] on span "Select Second Driver" at bounding box center [466, 122] width 321 height 12
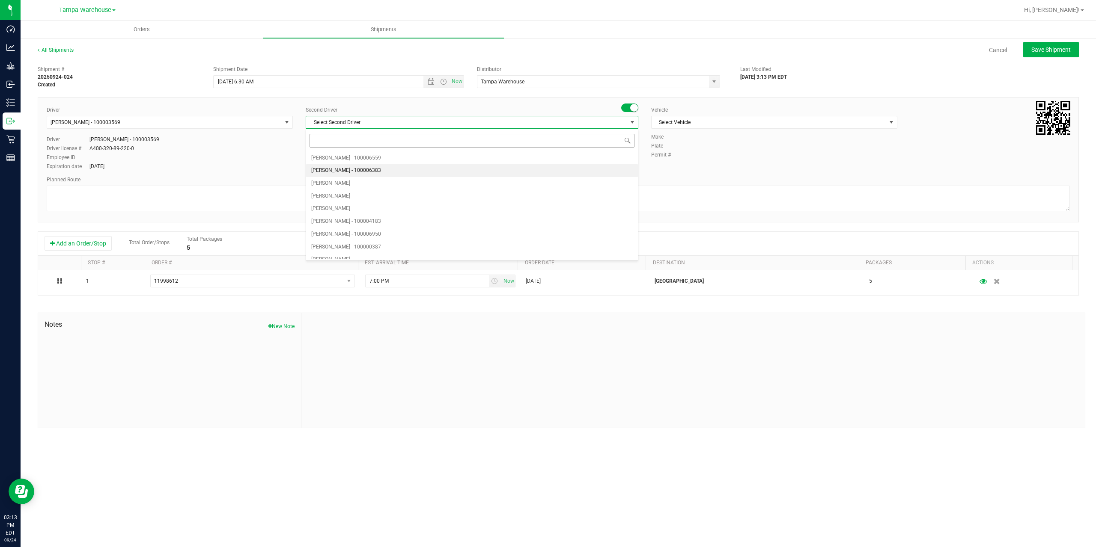
type input "z"
click at [372, 252] on span "[PERSON_NAME] - 100007761" at bounding box center [346, 252] width 70 height 11
click at [766, 123] on span "Select Vehicle" at bounding box center [768, 122] width 235 height 12
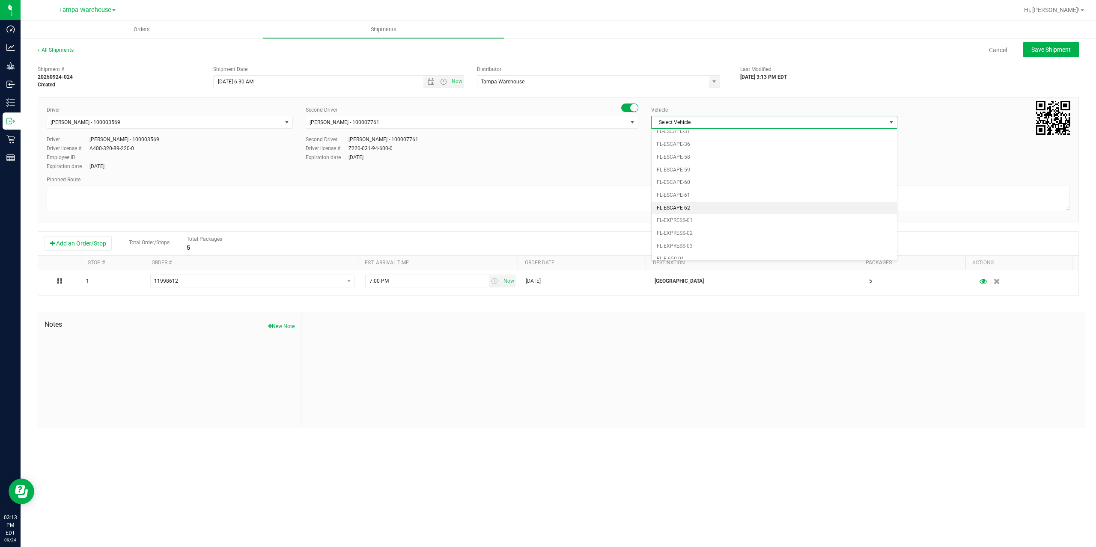
scroll to position [146, 0]
click at [706, 172] on li "FL-EXPRESS-01" at bounding box center [773, 169] width 245 height 13
click at [309, 189] on textarea at bounding box center [558, 199] width 1023 height 26
paste textarea "Deltona [PERSON_NAME][GEOGRAPHIC_DATA] WC Colonial [PERSON_NAME][GEOGRAPHIC_DAT…"
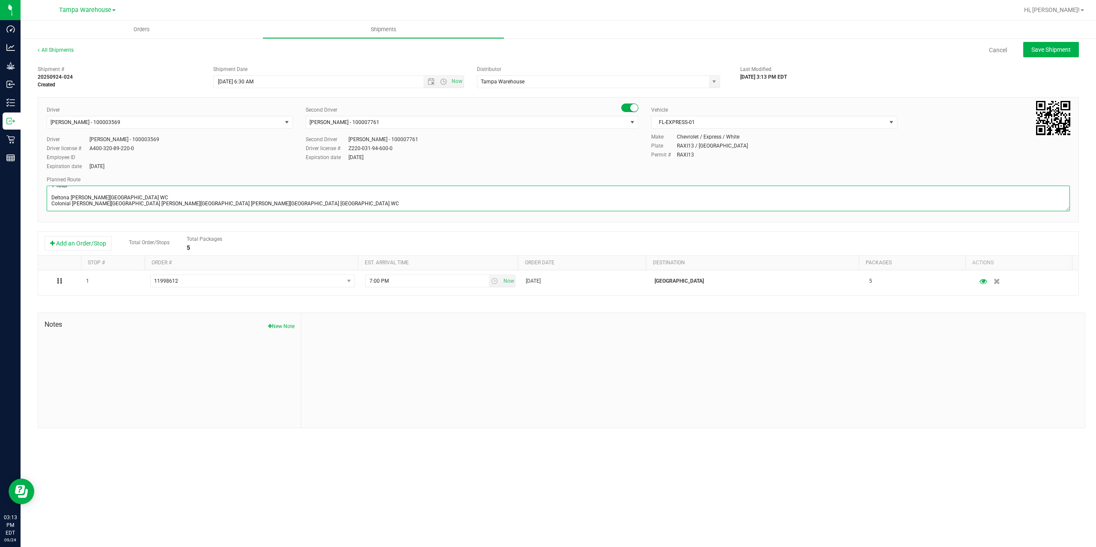
scroll to position [0, 0]
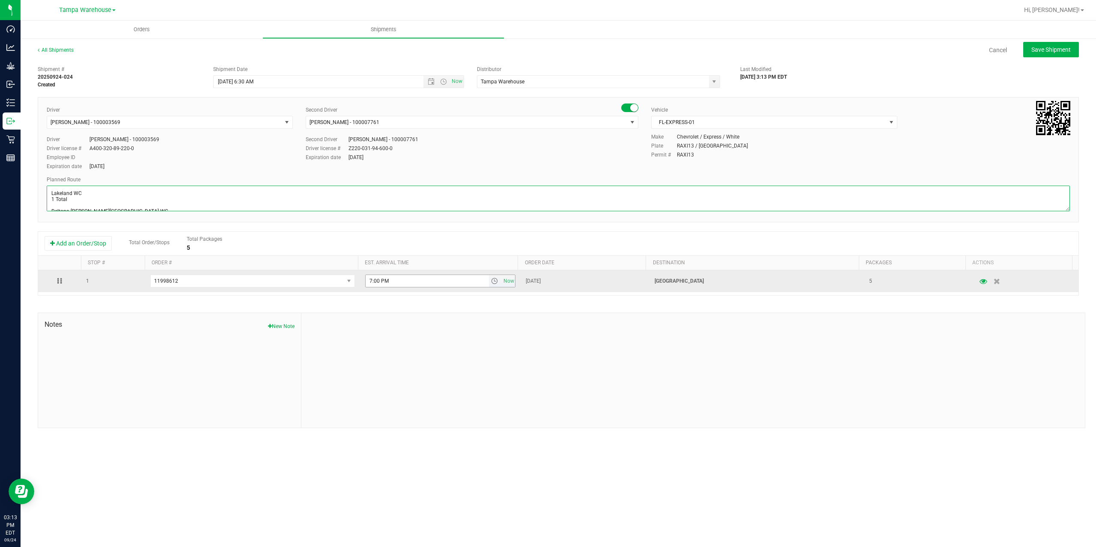
click at [493, 281] on span "select" at bounding box center [494, 281] width 7 height 7
type textarea "Lakeland WC 1 Total Deltona WC Oviedo WC Colonial WC Orlando WC Clermont WC Win…"
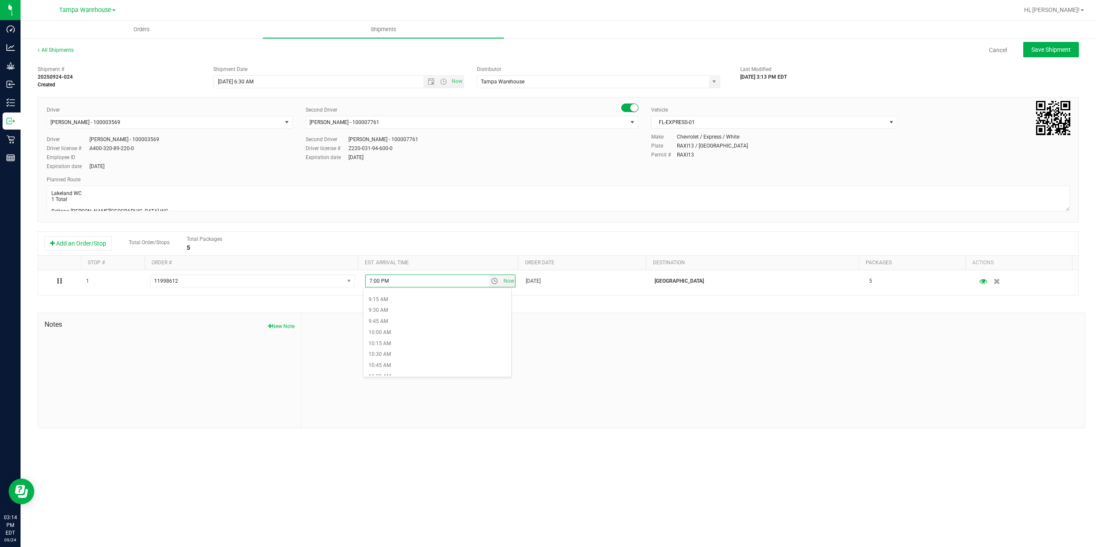
scroll to position [428, 0]
click at [390, 309] on li "10:00 AM" at bounding box center [437, 307] width 148 height 11
click at [1065, 52] on span "Save Shipment" at bounding box center [1050, 49] width 39 height 7
type input "9/25/2025 10:30 AM"
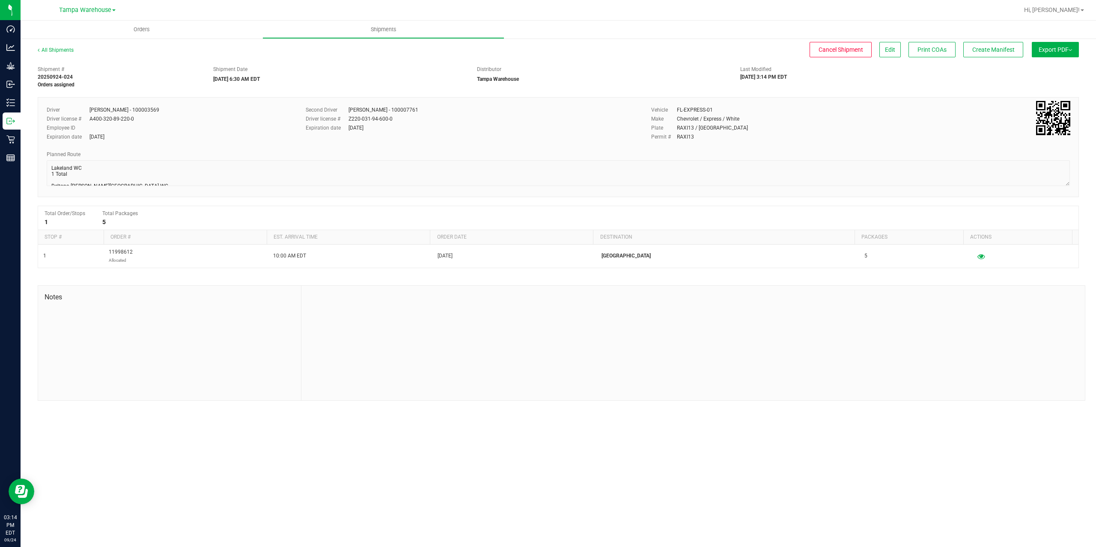
click at [1065, 52] on span "Export PDF" at bounding box center [1054, 49] width 33 height 7
click at [1051, 64] on li "Manifest by Package ID" at bounding box center [1052, 68] width 86 height 13
click at [985, 45] on button "Create Manifest" at bounding box center [993, 49] width 60 height 15
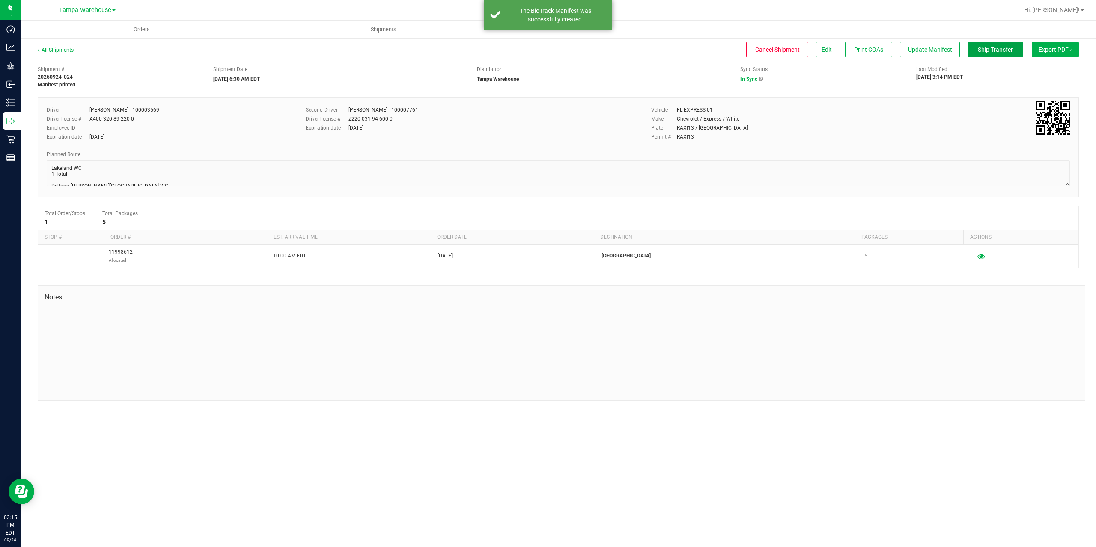
click at [985, 45] on button "Ship Transfer" at bounding box center [995, 49] width 56 height 15
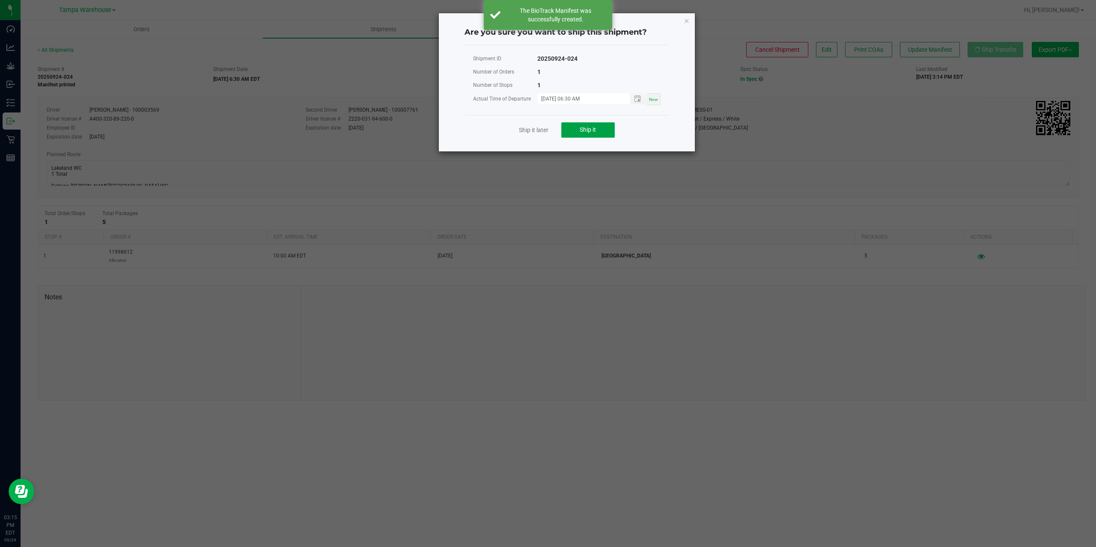
click at [594, 134] on button "Ship it" at bounding box center [588, 129] width 54 height 15
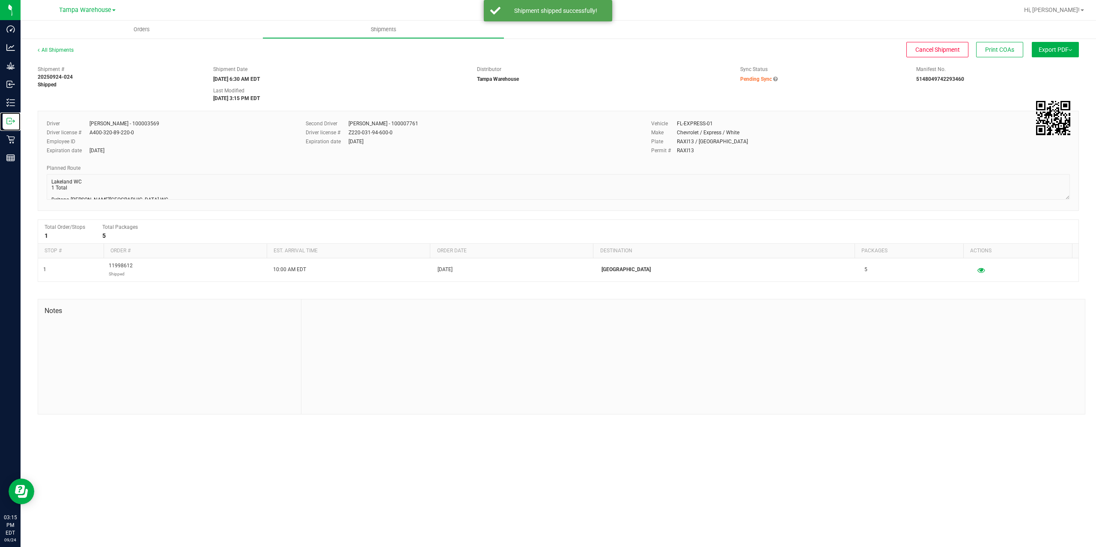
click at [5, 122] on div "Outbound" at bounding box center [12, 121] width 18 height 17
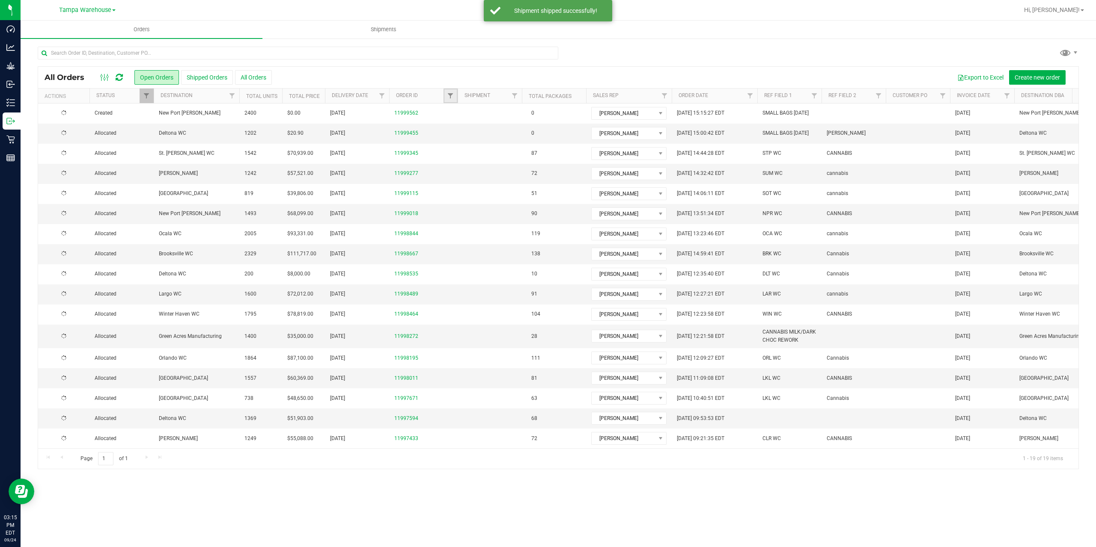
click at [452, 101] on link "Filter" at bounding box center [450, 96] width 14 height 15
type input "7671"
click at [463, 140] on button "Filter" at bounding box center [469, 137] width 41 height 19
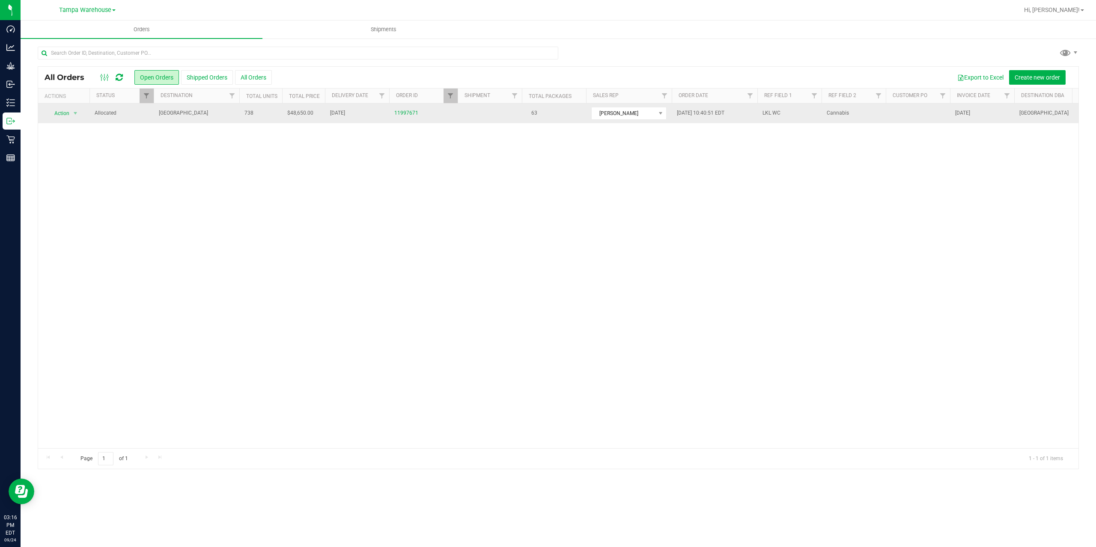
click at [202, 115] on span "[GEOGRAPHIC_DATA]" at bounding box center [196, 113] width 75 height 8
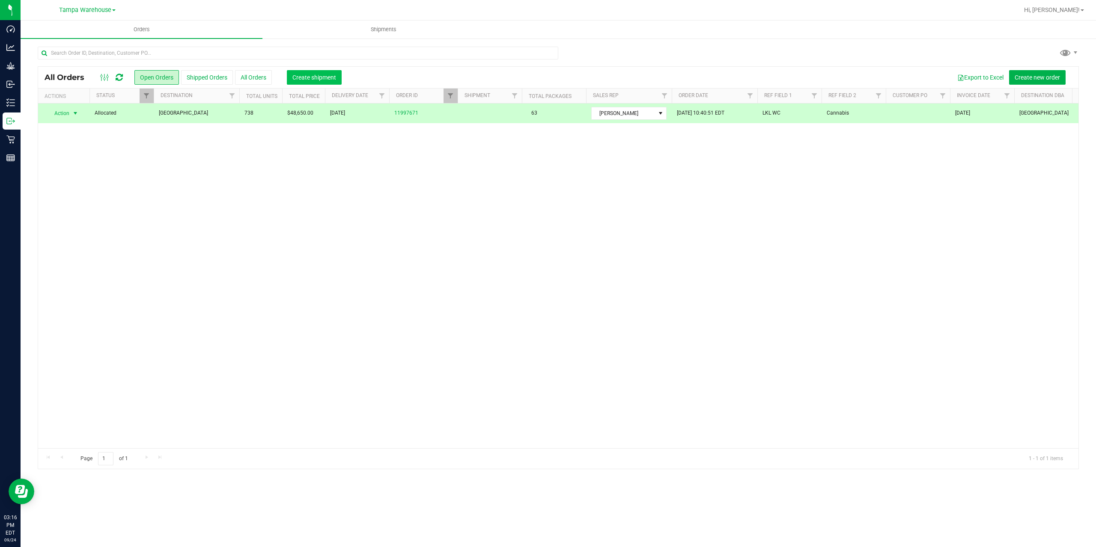
click at [314, 76] on span "Create shipment" at bounding box center [314, 77] width 44 height 7
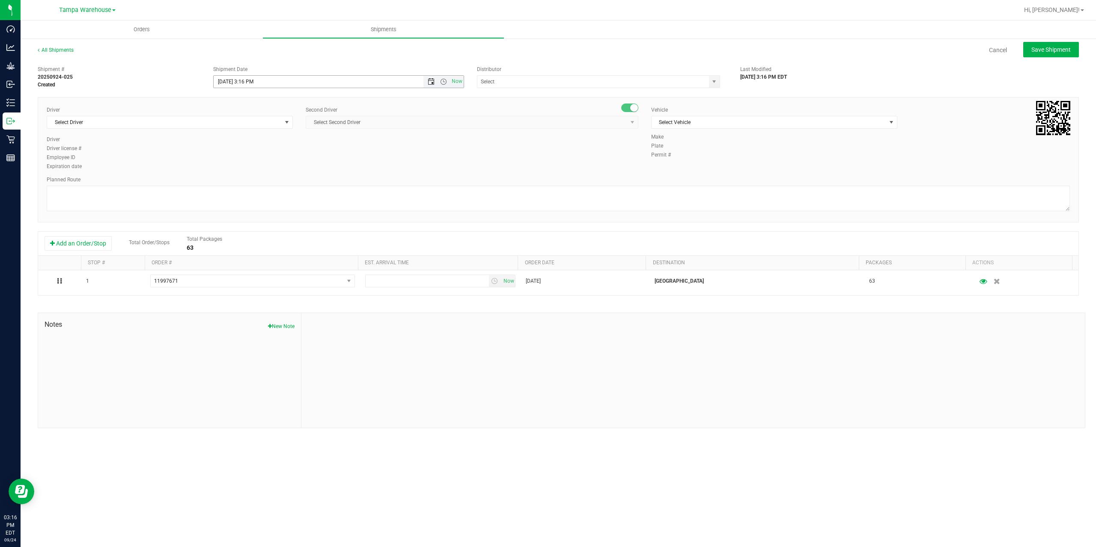
click at [430, 81] on span "Open the date view" at bounding box center [431, 81] width 7 height 7
click at [271, 167] on link "25" at bounding box center [271, 168] width 12 height 13
click at [446, 81] on span "Open the time view" at bounding box center [443, 81] width 7 height 7
click at [249, 155] on li "6:30 AM" at bounding box center [338, 153] width 249 height 11
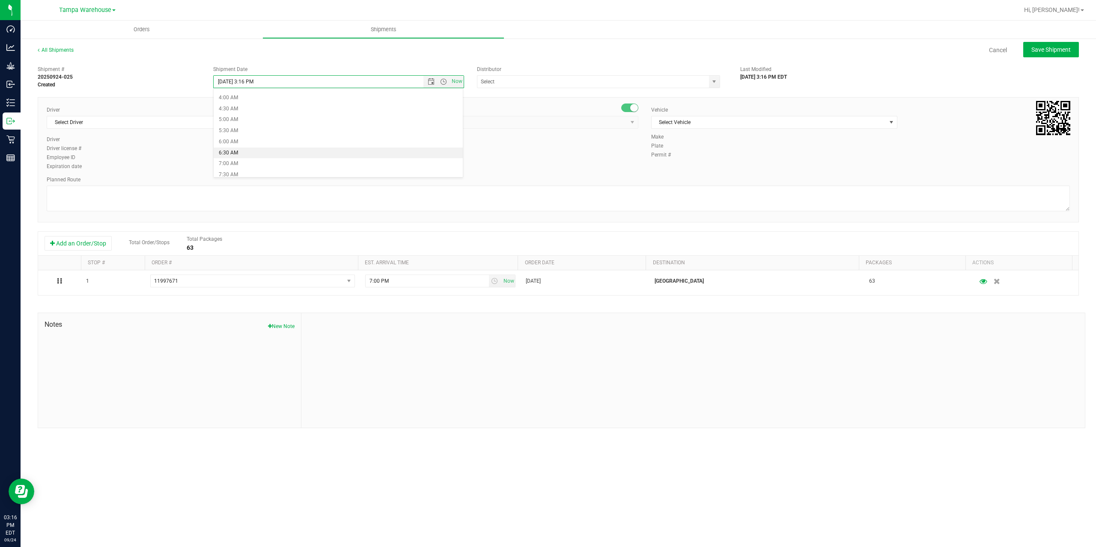
type input "9/25/2025 6:30 AM"
click at [536, 80] on input "text" at bounding box center [589, 82] width 225 height 12
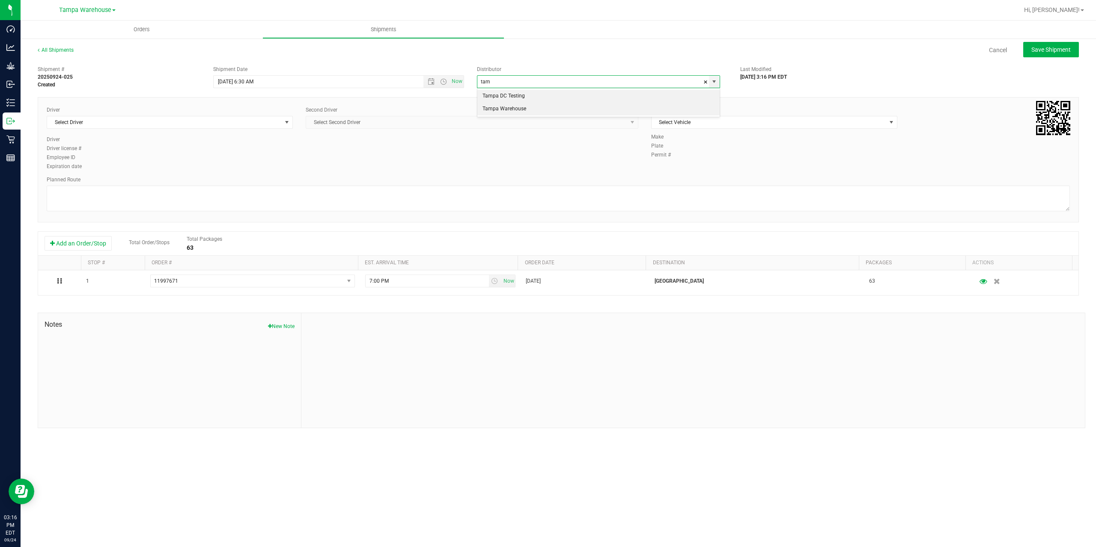
click at [512, 112] on li "Tampa Warehouse" at bounding box center [598, 109] width 242 height 13
type input "Tampa Warehouse"
click at [155, 125] on span "Select Driver" at bounding box center [164, 122] width 235 height 12
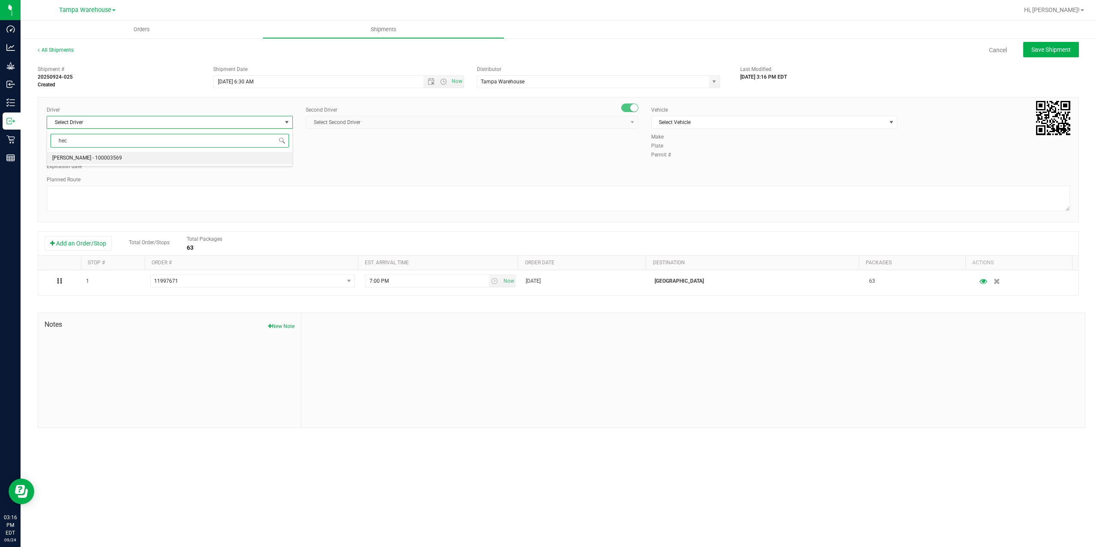
click at [95, 157] on span "Hector Ayala - 100003569" at bounding box center [87, 158] width 70 height 11
type input "hec"
click at [389, 113] on div "Second Driver" at bounding box center [472, 110] width 333 height 8
click at [391, 120] on span "Select Second Driver" at bounding box center [466, 122] width 321 height 12
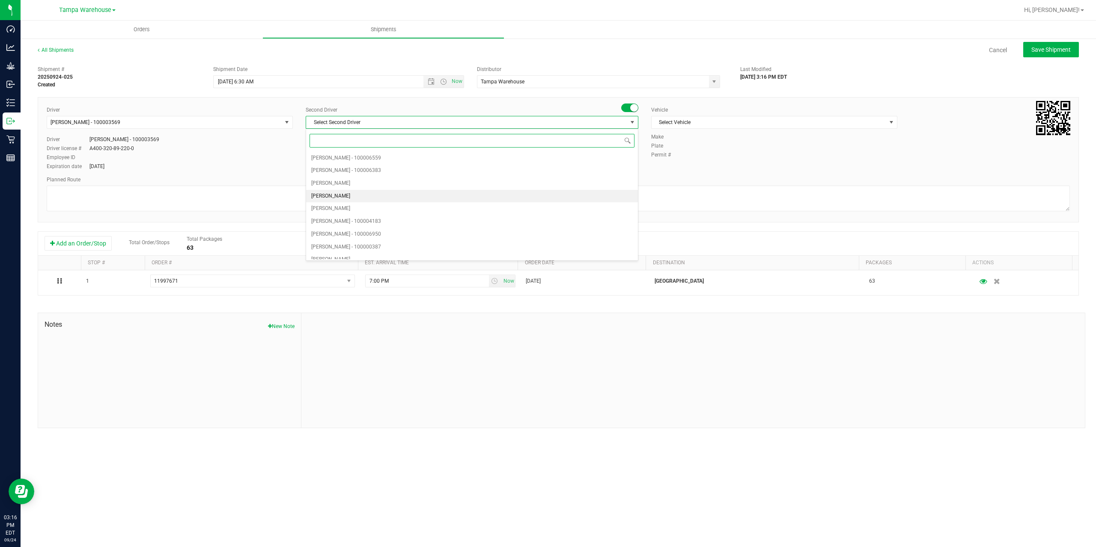
type input "z"
drag, startPoint x: 336, startPoint y: 254, endPoint x: 366, endPoint y: 238, distance: 33.7
click at [336, 255] on span "Dustin Zonneville - 100007761" at bounding box center [346, 252] width 70 height 11
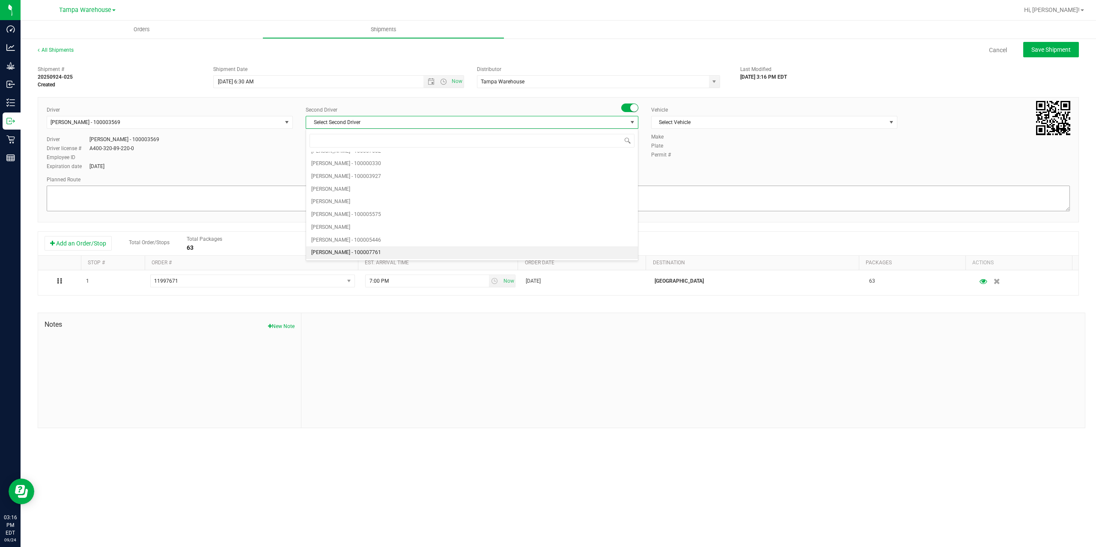
scroll to position [0, 0]
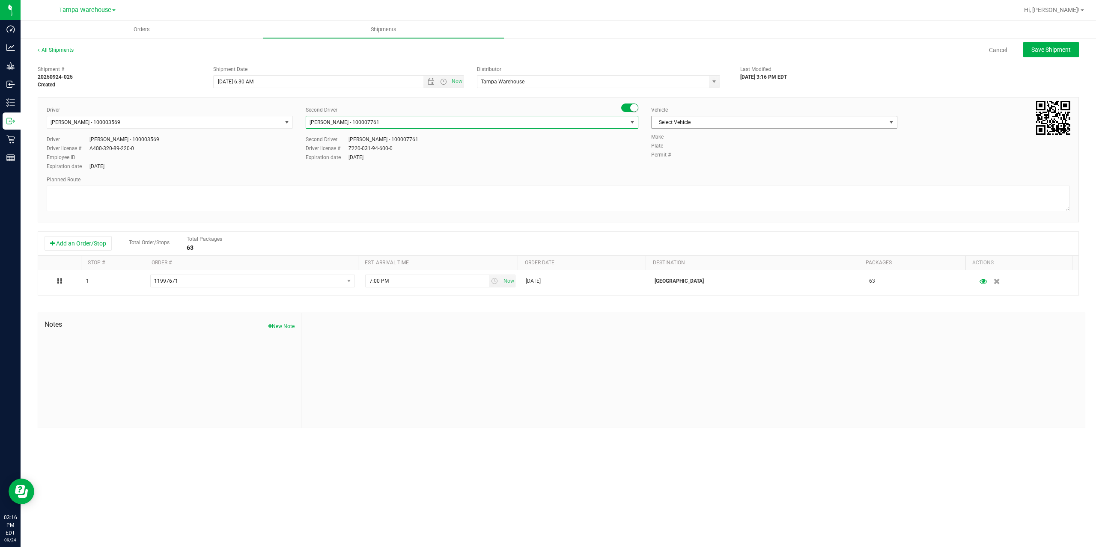
click at [747, 123] on span "Select Vehicle" at bounding box center [768, 122] width 235 height 12
click at [705, 214] on li "FL-EXPRESS-01" at bounding box center [773, 211] width 245 height 13
click at [675, 199] on textarea at bounding box center [558, 199] width 1023 height 26
paste textarea "Deltona WC Oviedo WC Colonial WC Orlando WC Clermont WC Winter Haven WC Lakelan…"
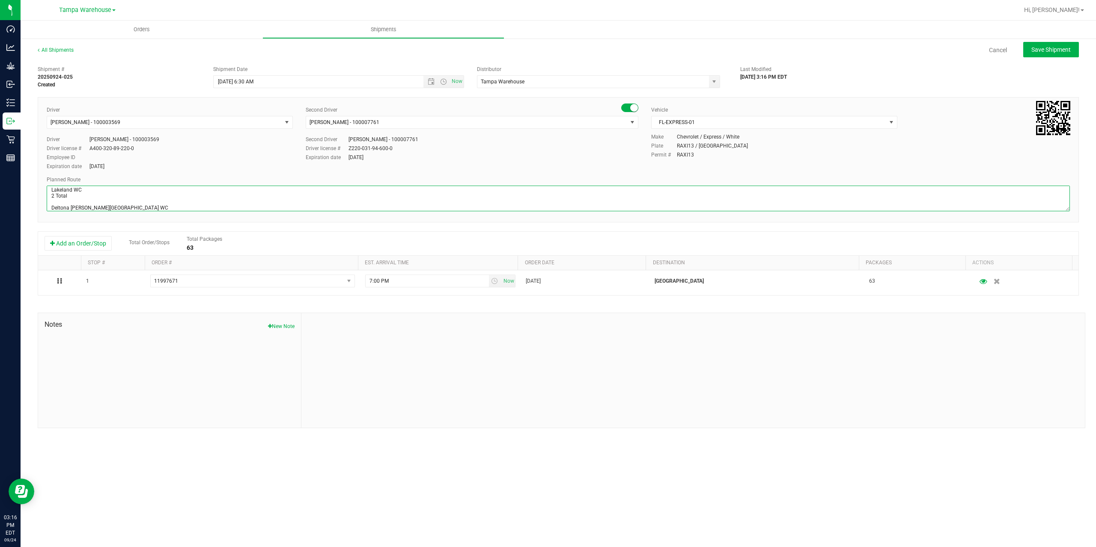
scroll to position [39, 0]
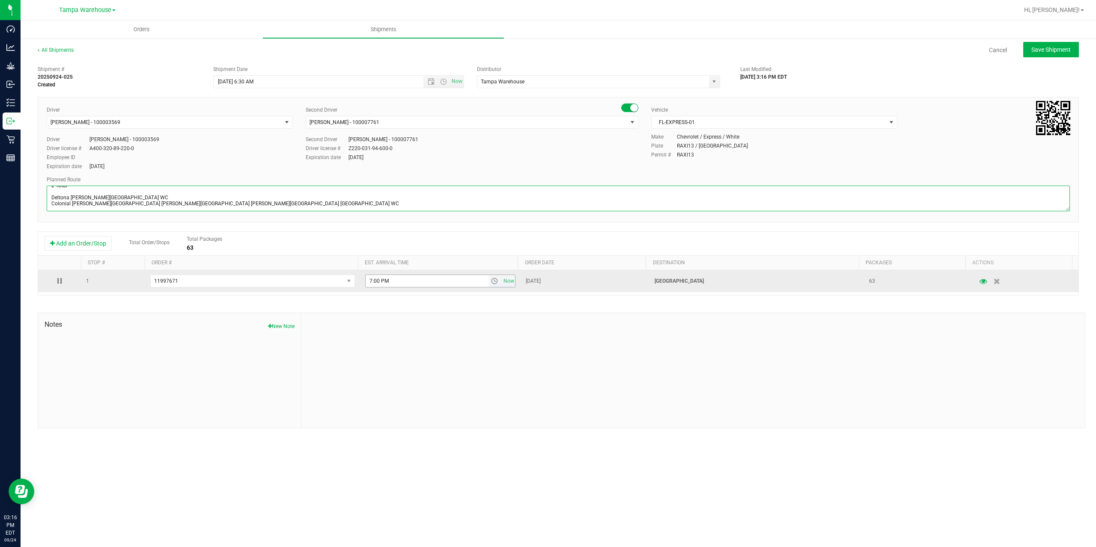
click at [491, 283] on span "select" at bounding box center [494, 281] width 7 height 7
type textarea "Lakeland WC 2 Total Deltona WC Oviedo WC Colonial WC Orlando WC Clermont WC Win…"
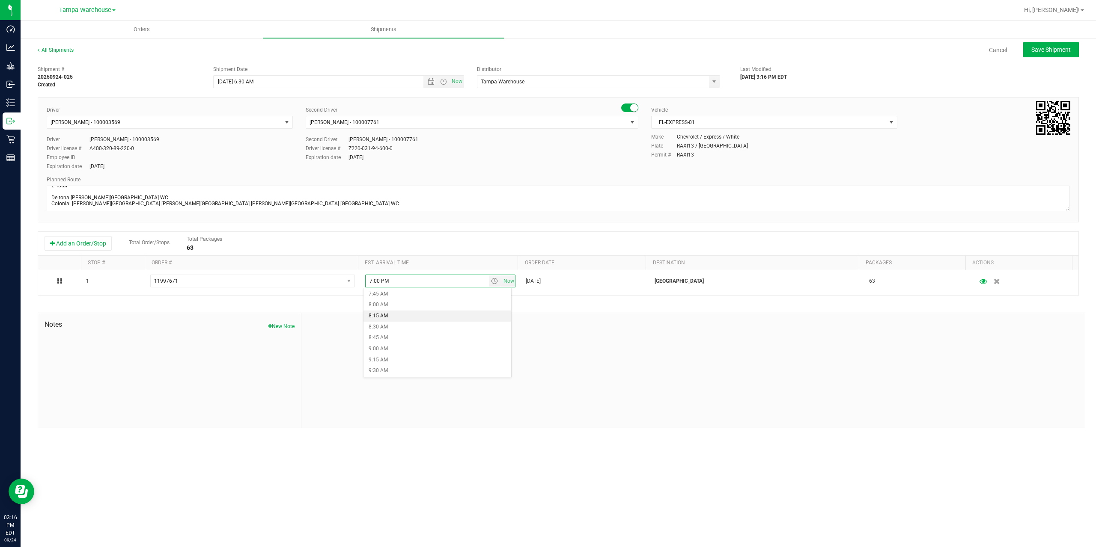
scroll to position [385, 0]
click at [396, 348] on li "10:00 AM" at bounding box center [437, 350] width 148 height 11
click at [1057, 55] on button "Save Shipment" at bounding box center [1051, 49] width 56 height 15
type input "9/25/2025 10:30 AM"
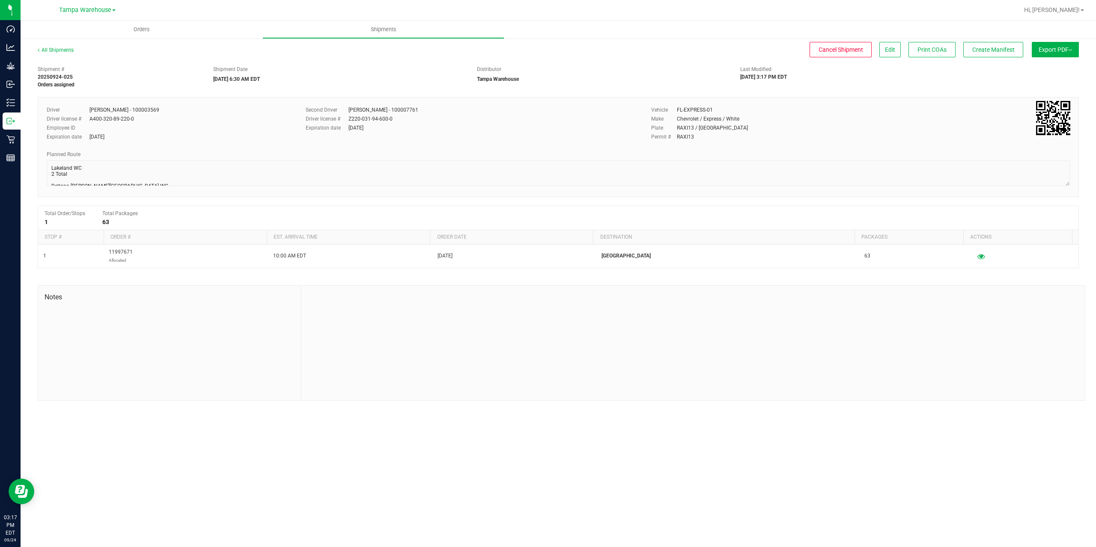
click at [1057, 55] on button "Export PDF" at bounding box center [1055, 49] width 47 height 15
click at [1051, 69] on span "Manifest by Package ID" at bounding box center [1042, 68] width 54 height 6
click at [982, 49] on span "Create Manifest" at bounding box center [993, 49] width 42 height 7
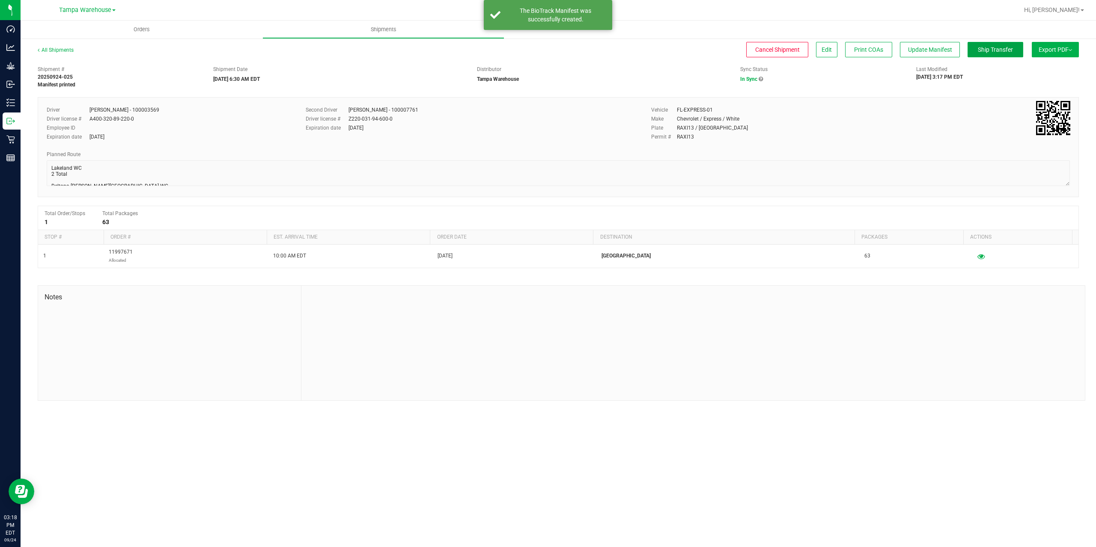
click at [982, 49] on span "Ship Transfer" at bounding box center [995, 49] width 35 height 7
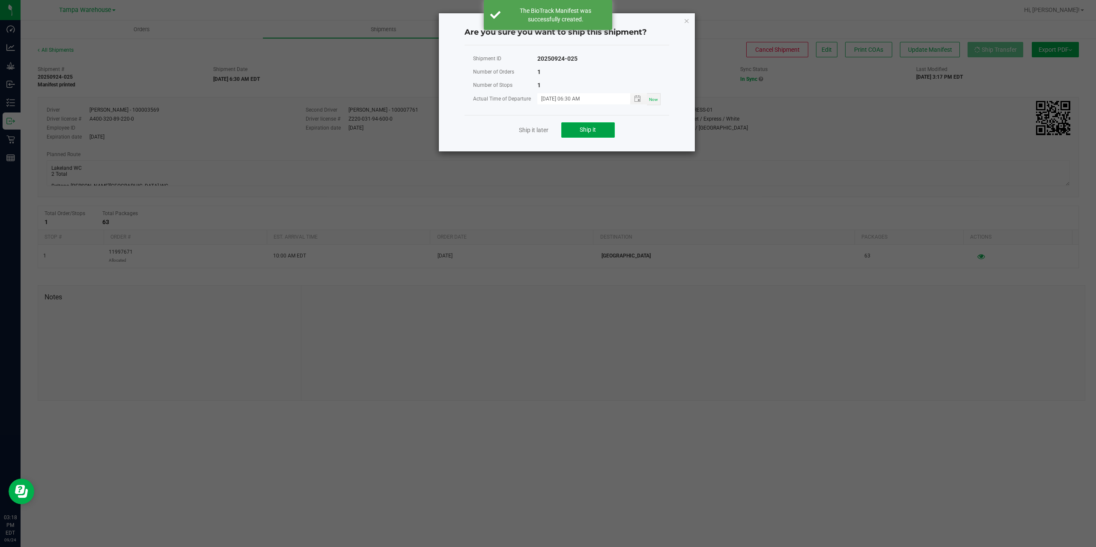
click at [592, 134] on button "Ship it" at bounding box center [588, 129] width 54 height 15
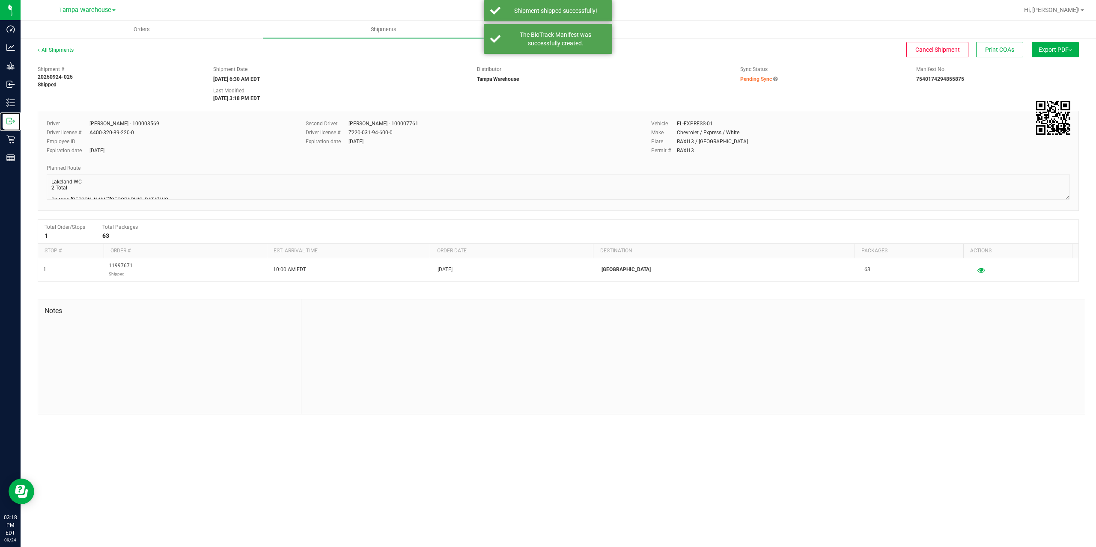
click at [6, 124] on icon at bounding box center [10, 121] width 9 height 9
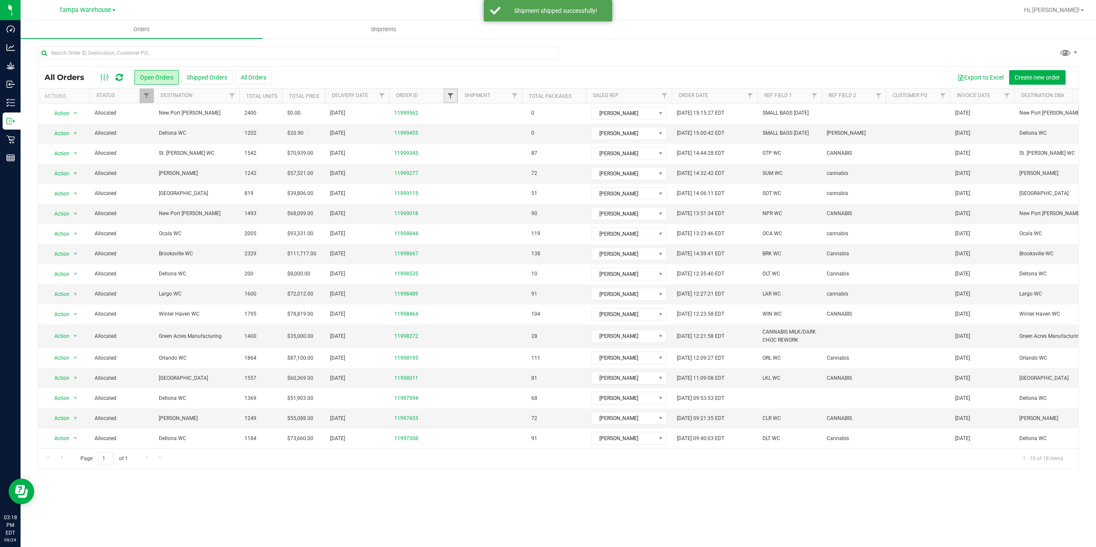
click at [448, 95] on span "Filter" at bounding box center [450, 95] width 7 height 7
type input "8011"
click at [449, 128] on button "Filter" at bounding box center [469, 137] width 41 height 19
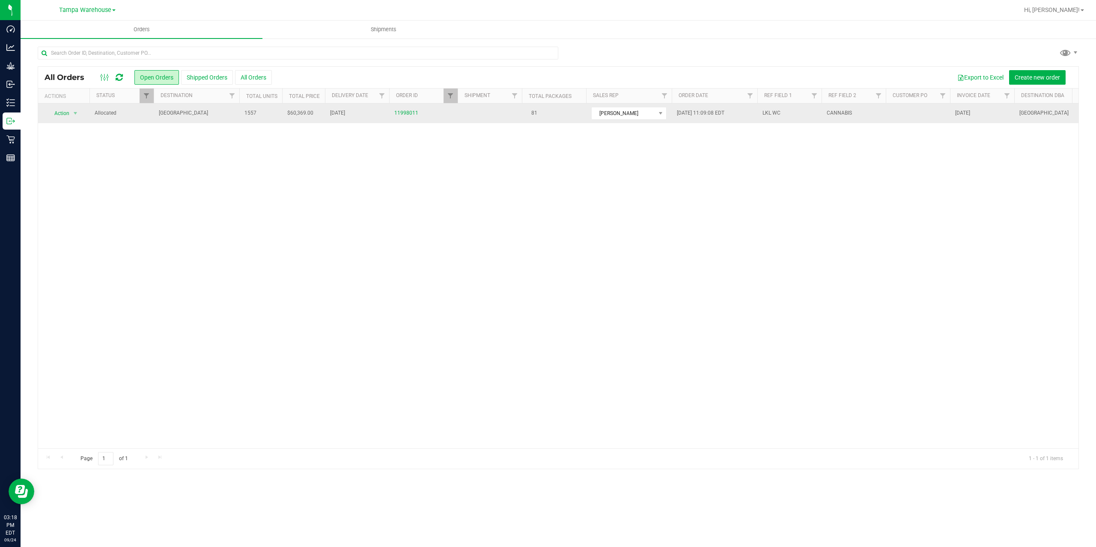
click at [369, 123] on td "Sep 25, 2025" at bounding box center [357, 114] width 64 height 20
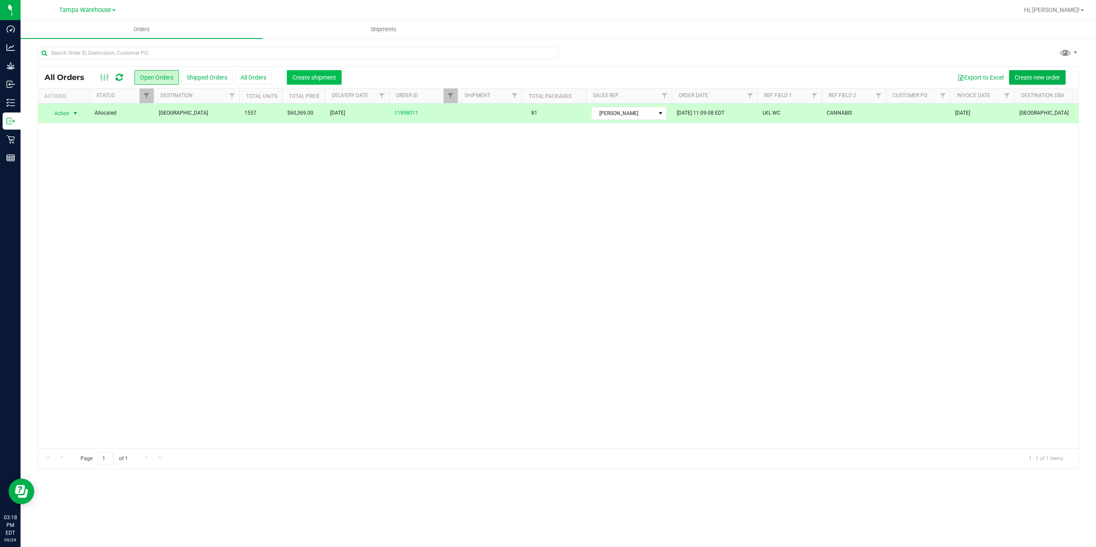
click at [293, 73] on button "Create shipment" at bounding box center [314, 77] width 55 height 15
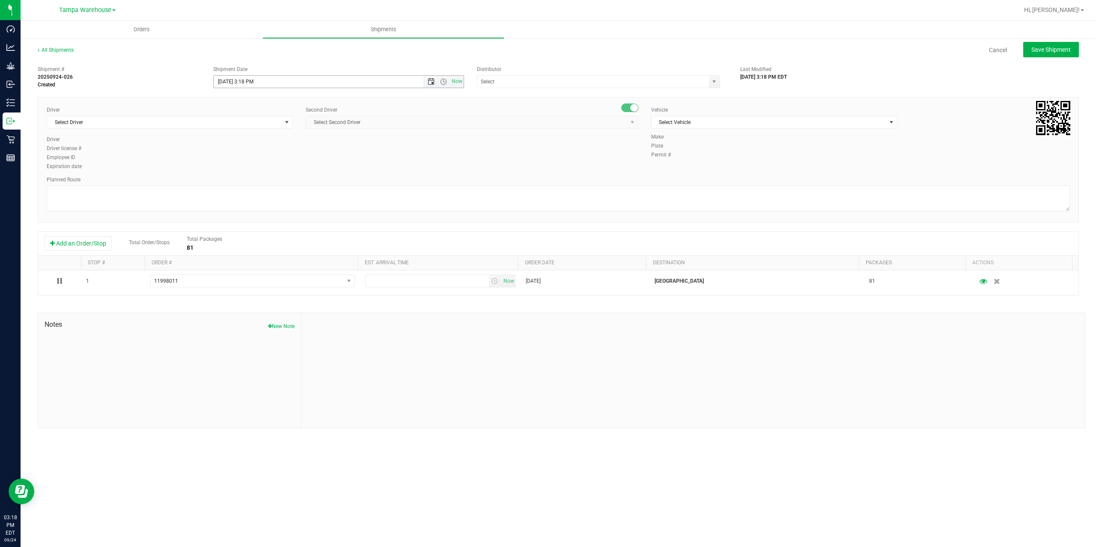
click at [430, 83] on span "Open the date view" at bounding box center [431, 81] width 7 height 7
click at [268, 170] on link "25" at bounding box center [271, 168] width 12 height 13
click at [446, 81] on span "Open the time view" at bounding box center [443, 81] width 7 height 7
click at [265, 152] on li "6:30 AM" at bounding box center [338, 153] width 249 height 11
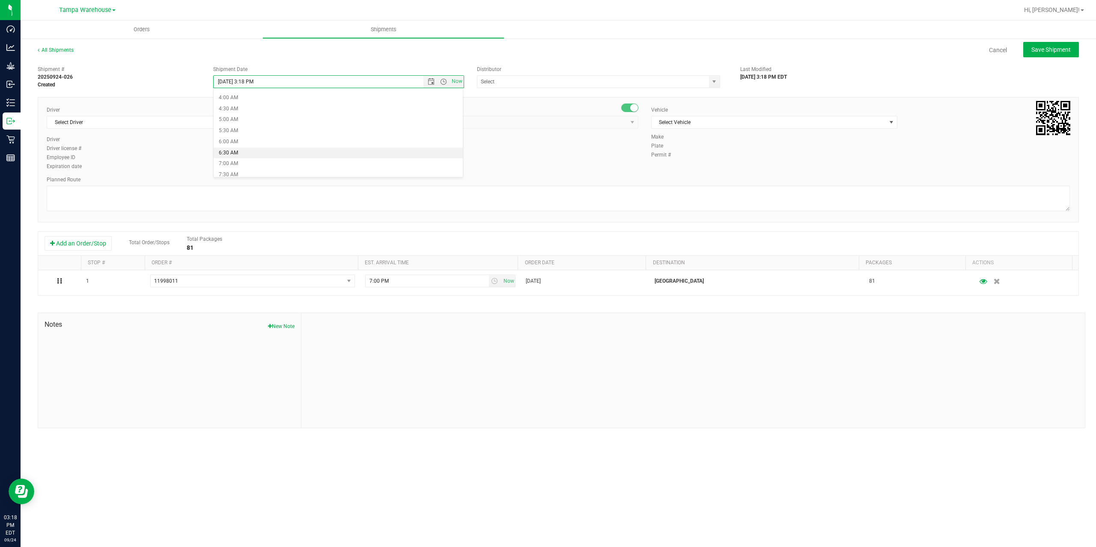
type input "9/25/2025 6:30 AM"
click at [524, 77] on input "text" at bounding box center [589, 82] width 225 height 12
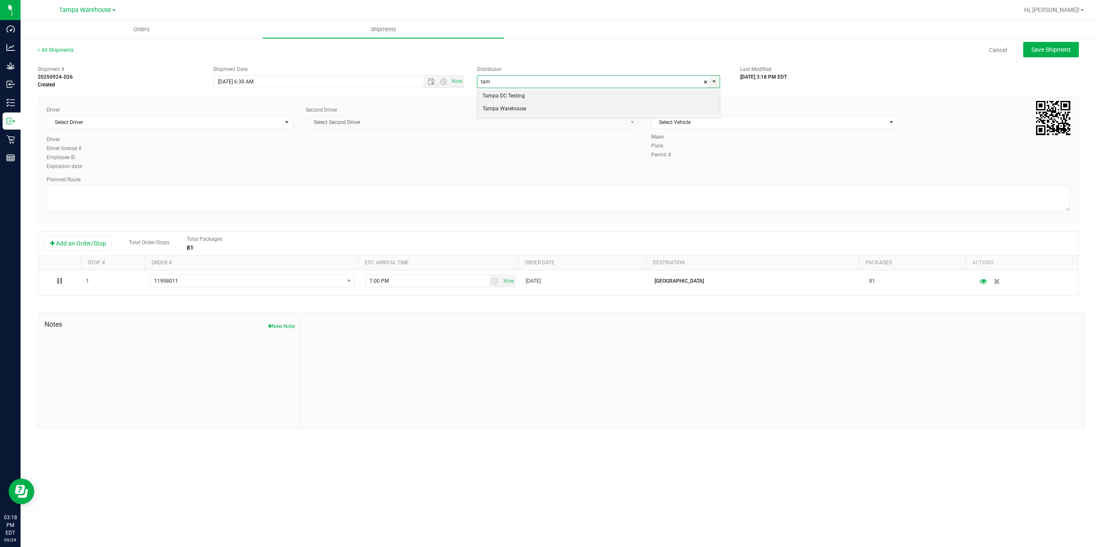
click at [517, 109] on li "Tampa Warehouse" at bounding box center [598, 109] width 242 height 13
type input "Tampa Warehouse"
click at [184, 119] on span "Select Driver" at bounding box center [164, 122] width 235 height 12
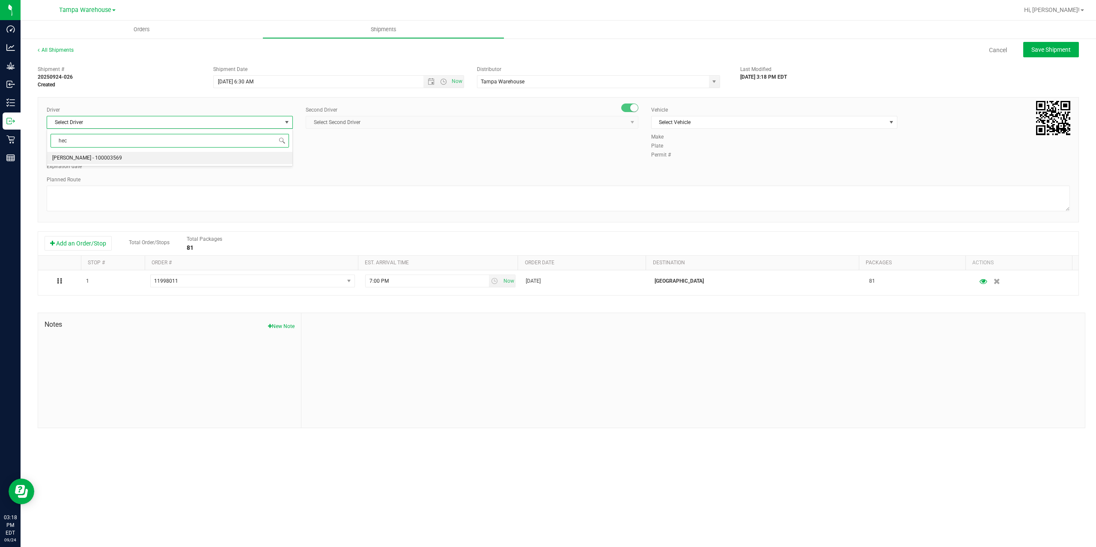
click at [131, 162] on li "Hector Ayala - 100003569" at bounding box center [169, 158] width 245 height 13
type input "hec"
click at [374, 123] on span "Select Second Driver" at bounding box center [466, 122] width 321 height 12
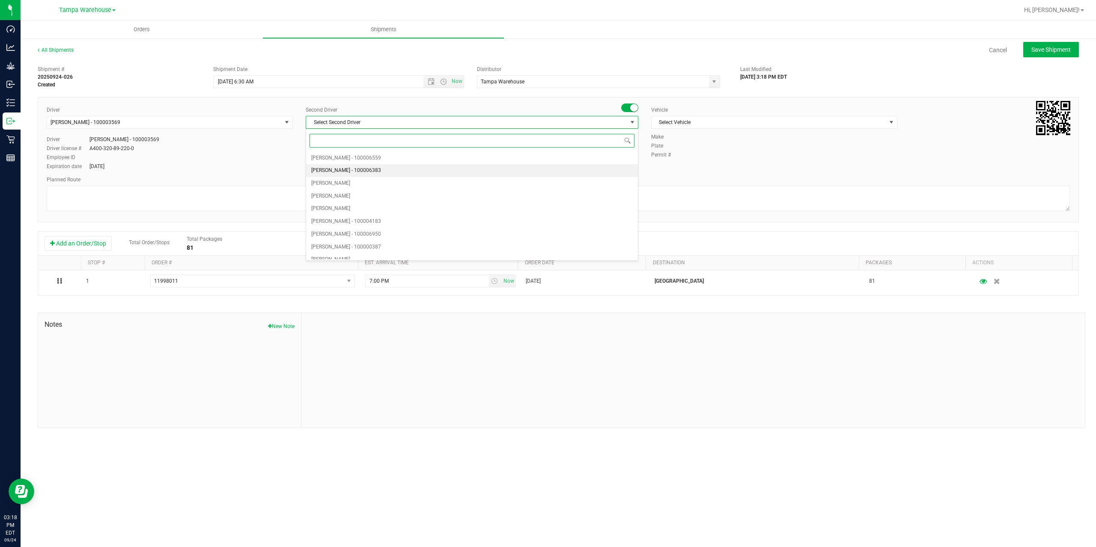
type input "z"
click at [357, 255] on span "Dustin Zonneville - 100007761" at bounding box center [346, 252] width 70 height 11
click at [743, 121] on span "Select Vehicle" at bounding box center [768, 122] width 235 height 12
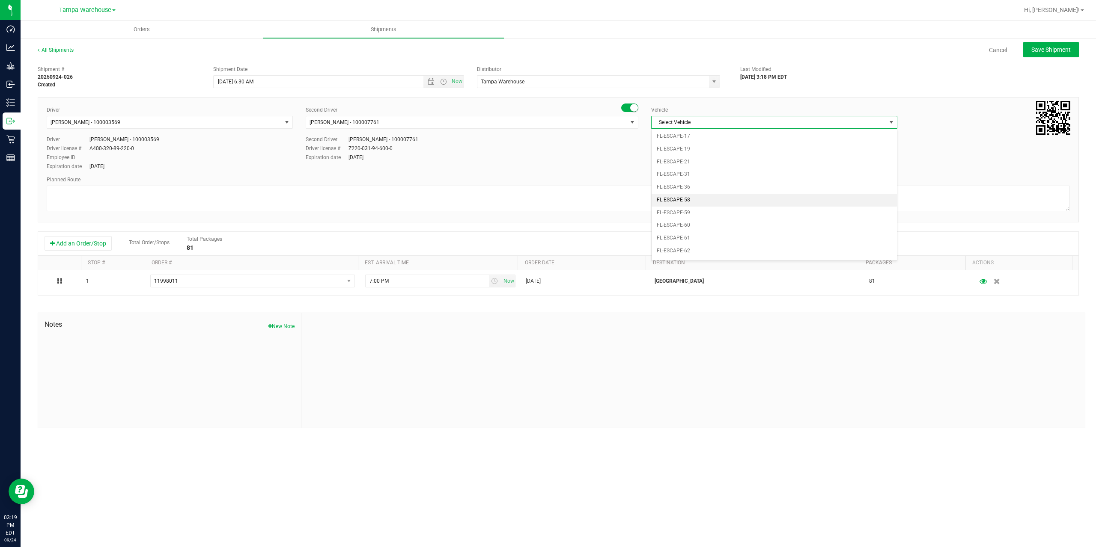
scroll to position [146, 0]
click at [705, 170] on li "FL-EXPRESS-01" at bounding box center [773, 169] width 245 height 13
click at [653, 196] on textarea at bounding box center [558, 199] width 1023 height 26
paste textarea "Deltona WC Oviedo WC Colonial WC Orlando WC Clermont WC Winter Haven WC Lakelan…"
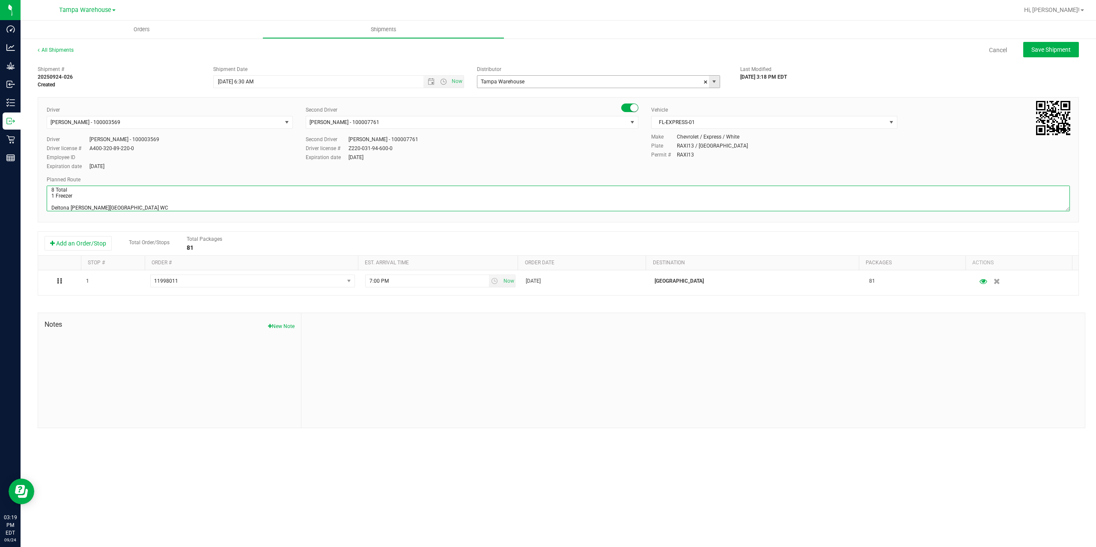
scroll to position [45, 0]
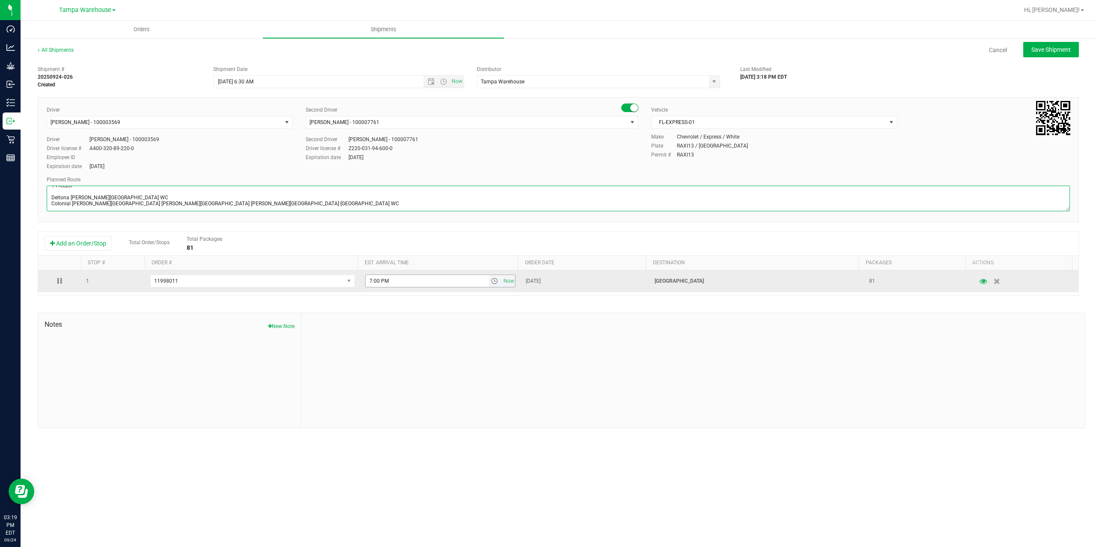
click at [491, 285] on span "select" at bounding box center [494, 281] width 7 height 7
type textarea "Lakeland WC 8 Total 1 Freezer Deltona WC Oviedo WC Colonial WC Orlando WC Clerm…"
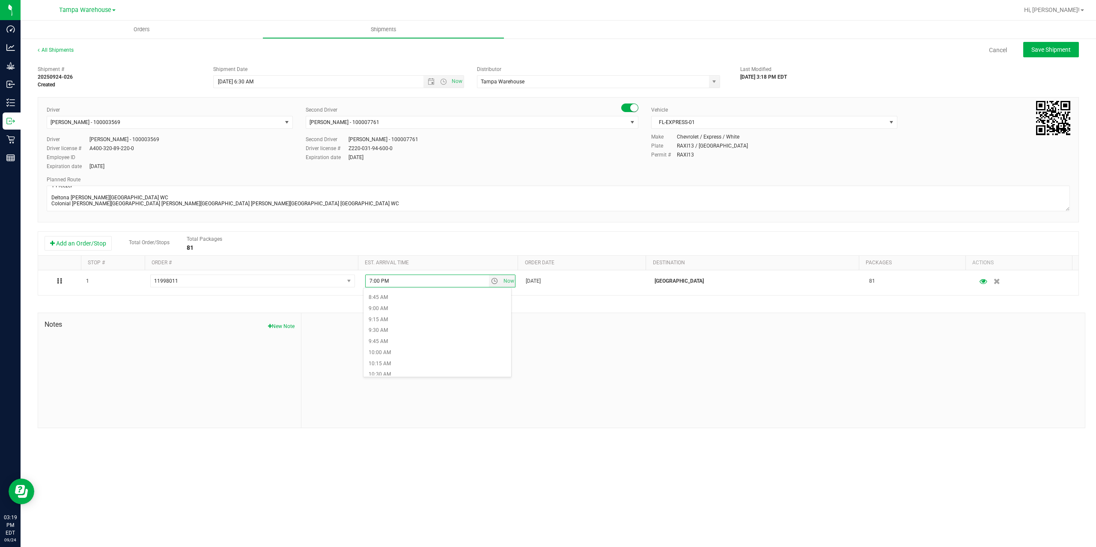
scroll to position [385, 0]
click at [416, 350] on li "10:00 AM" at bounding box center [437, 350] width 148 height 11
click at [422, 349] on div at bounding box center [692, 370] width 783 height 115
click at [1047, 50] on span "Save Shipment" at bounding box center [1050, 49] width 39 height 7
type input "9/25/2025 10:30 AM"
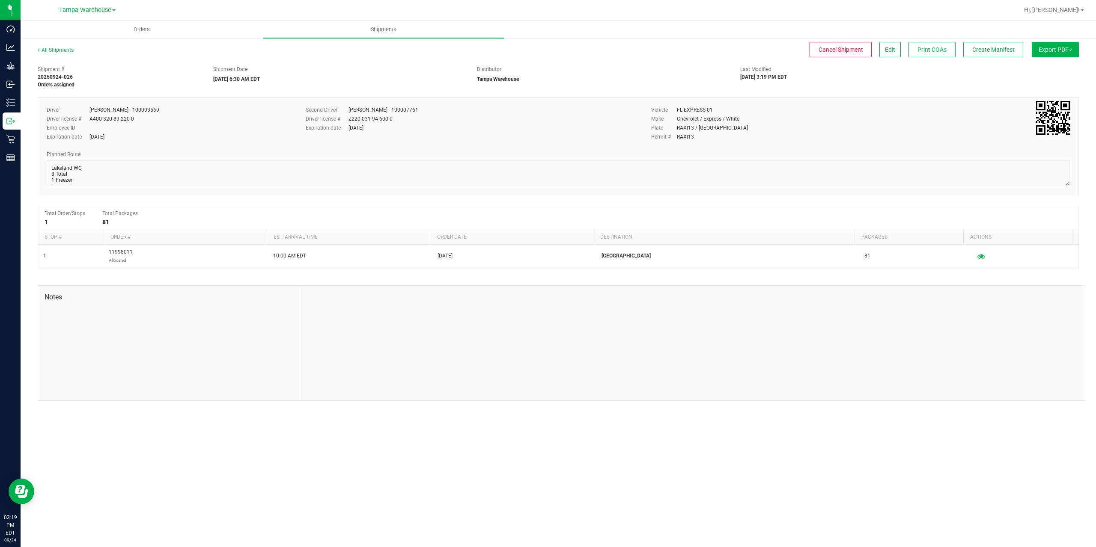
click at [1047, 50] on span "Export PDF" at bounding box center [1054, 49] width 33 height 7
click at [1051, 71] on span "Manifest by Package ID" at bounding box center [1042, 68] width 54 height 6
click at [987, 46] on span "Create Manifest" at bounding box center [993, 49] width 42 height 7
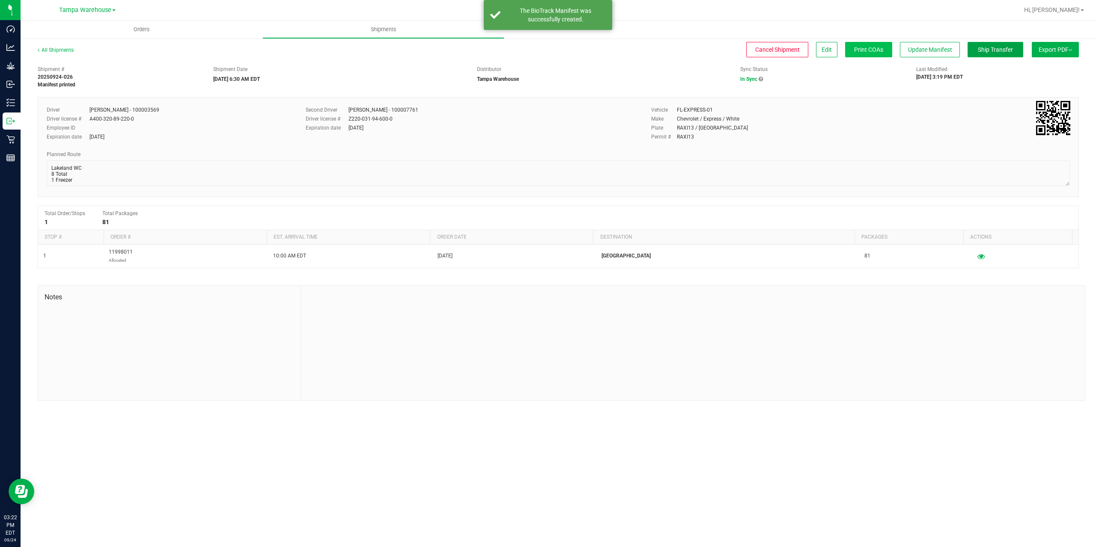
click at [992, 48] on span "Ship Transfer" at bounding box center [995, 49] width 35 height 7
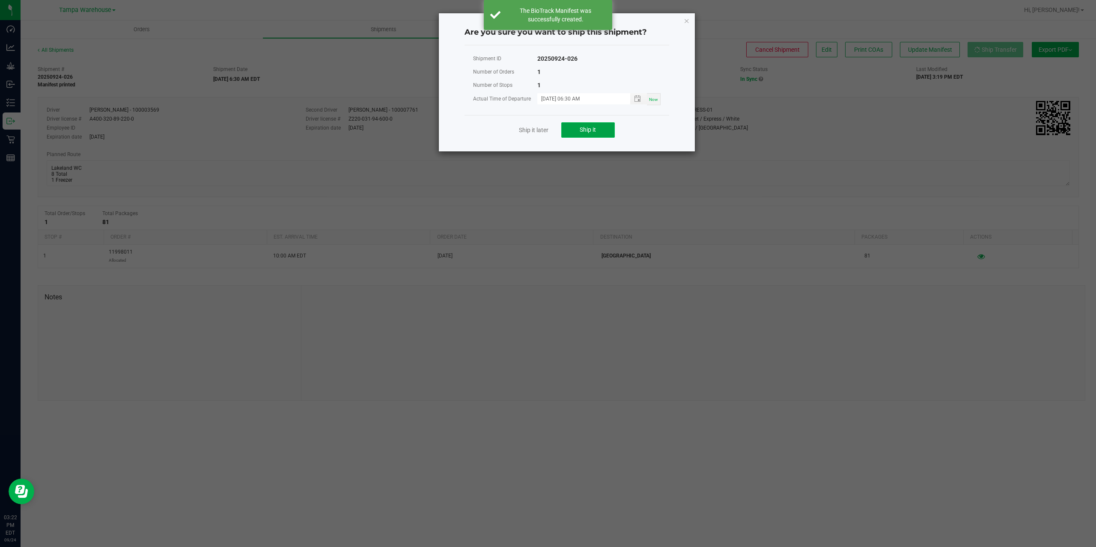
click at [600, 133] on button "Ship it" at bounding box center [588, 129] width 54 height 15
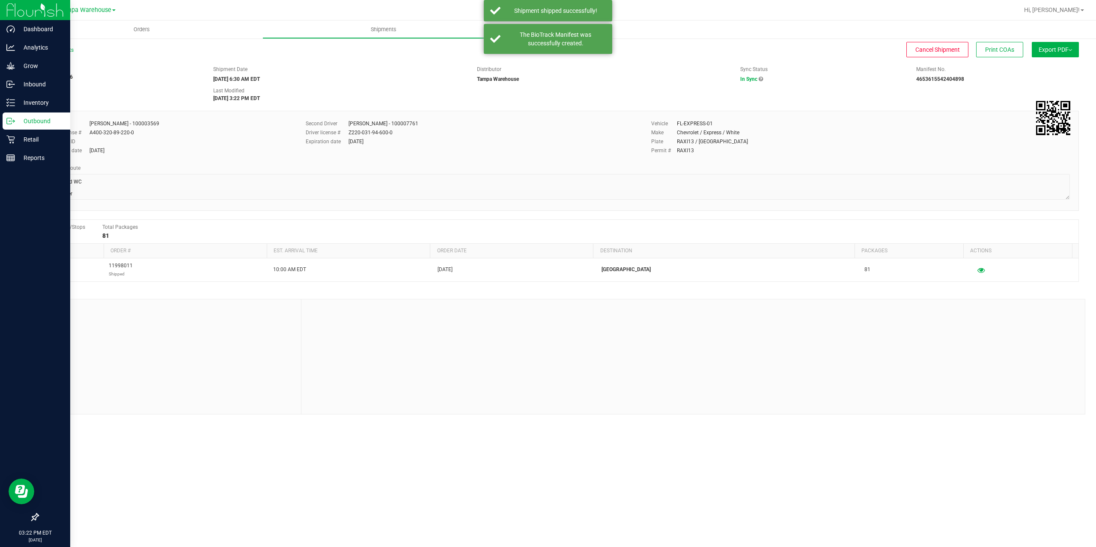
click at [13, 124] on icon at bounding box center [10, 121] width 9 height 9
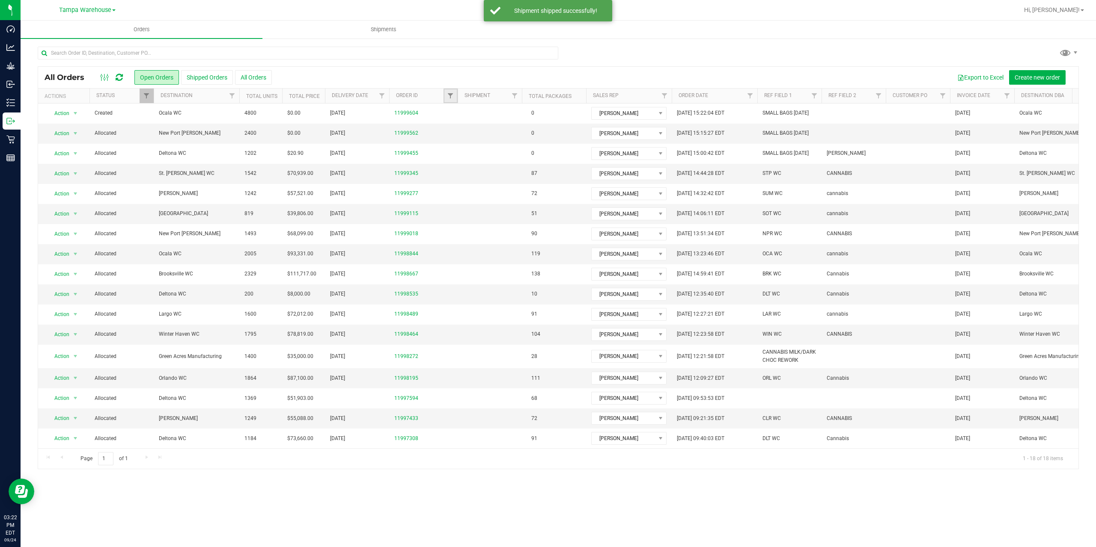
click at [445, 94] on link "Filter" at bounding box center [450, 96] width 14 height 15
type input "8195"
click at [449, 128] on button "Filter" at bounding box center [469, 137] width 41 height 19
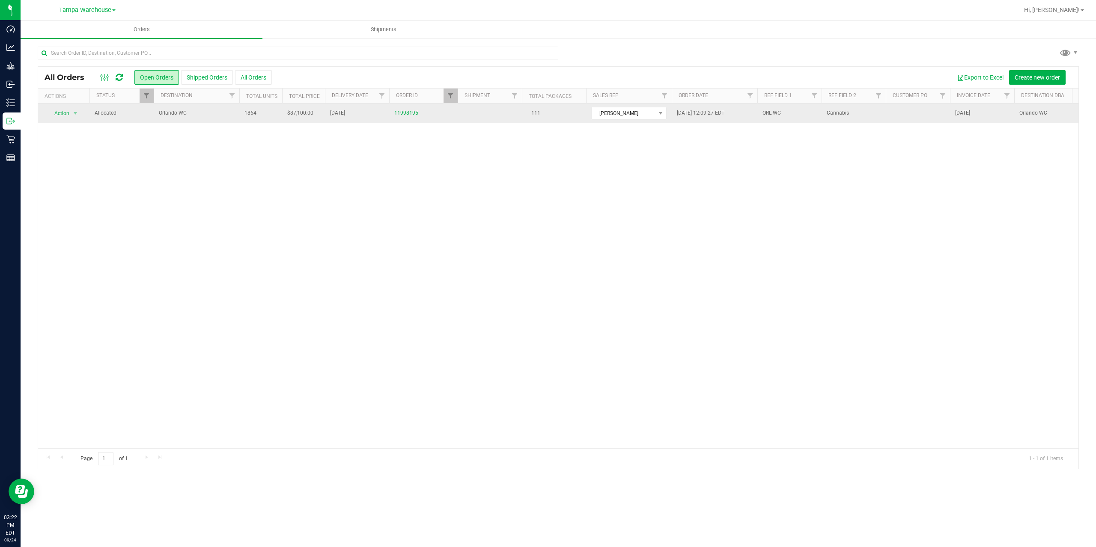
click at [268, 122] on td "1864" at bounding box center [260, 114] width 43 height 20
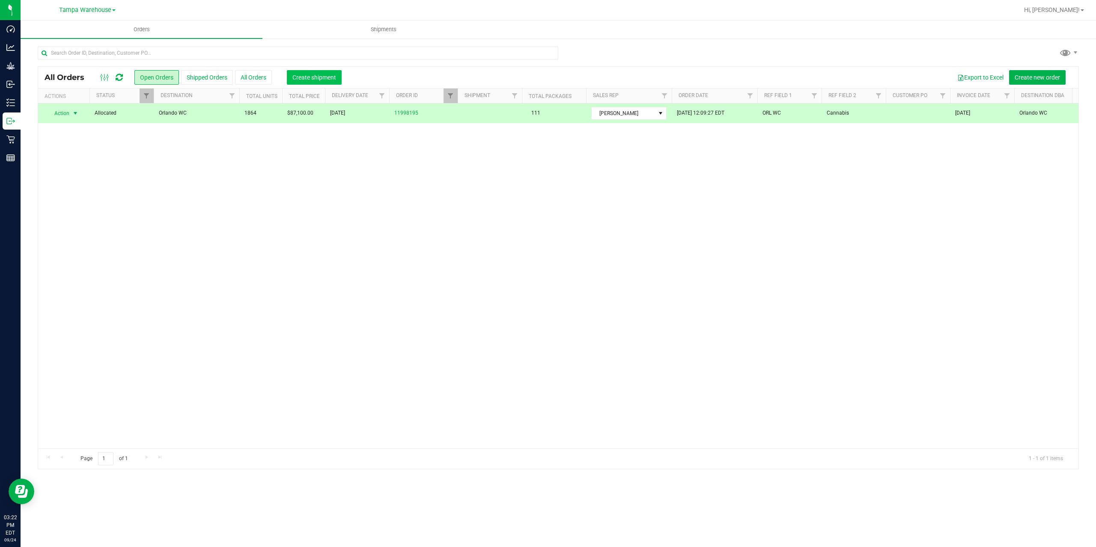
click at [314, 81] on button "Create shipment" at bounding box center [314, 77] width 55 height 15
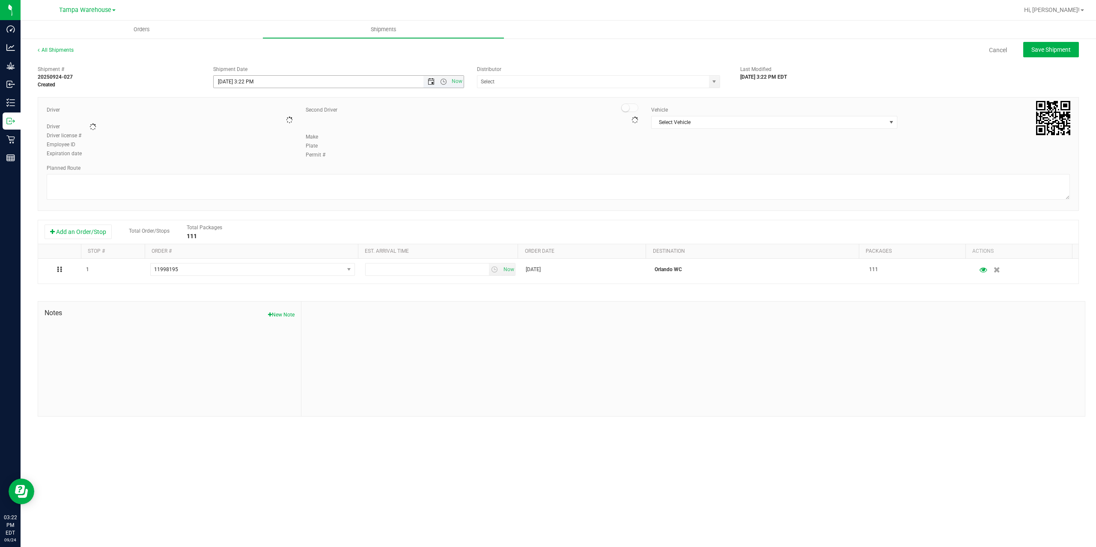
click at [430, 81] on span "Open the date view" at bounding box center [431, 81] width 7 height 7
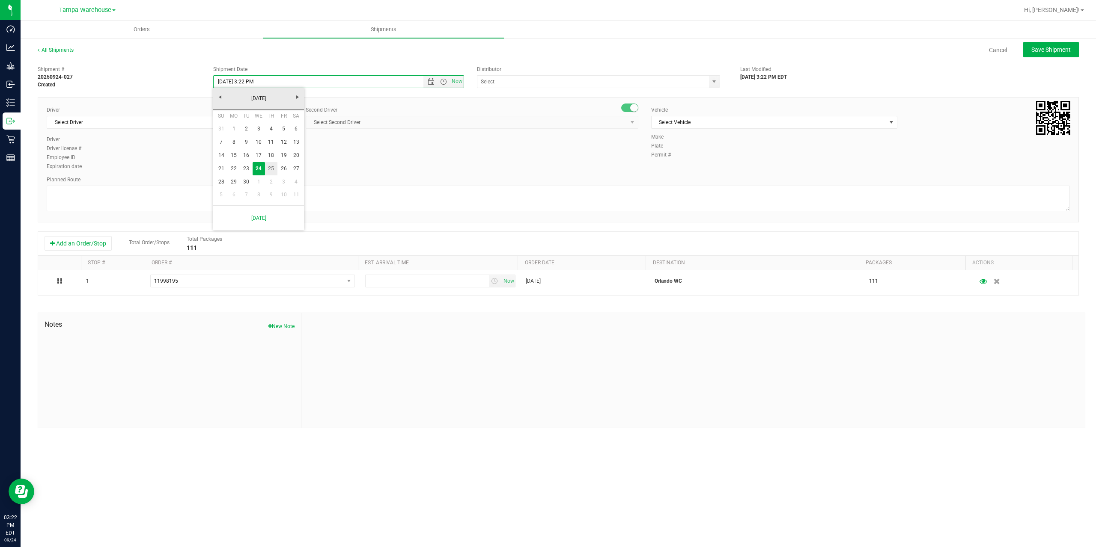
click at [269, 166] on link "25" at bounding box center [271, 168] width 12 height 13
click at [444, 82] on span "Open the time view" at bounding box center [443, 81] width 7 height 7
click at [299, 153] on li "6:30 AM" at bounding box center [338, 153] width 249 height 11
type input "9/25/2025 6:30 AM"
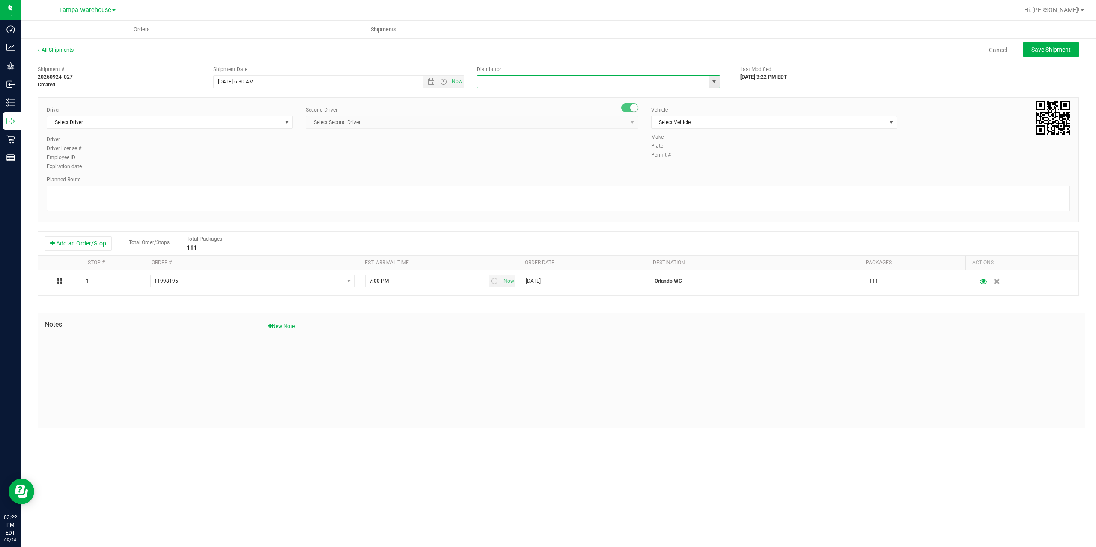
click at [513, 82] on input "text" at bounding box center [589, 82] width 225 height 12
click at [507, 112] on li "Tampa Warehouse" at bounding box center [598, 109] width 242 height 13
type input "Tampa Warehouse"
click at [117, 125] on span "Select Driver" at bounding box center [164, 122] width 235 height 12
click at [97, 158] on span "Hector Ayala - 100003569" at bounding box center [87, 158] width 70 height 11
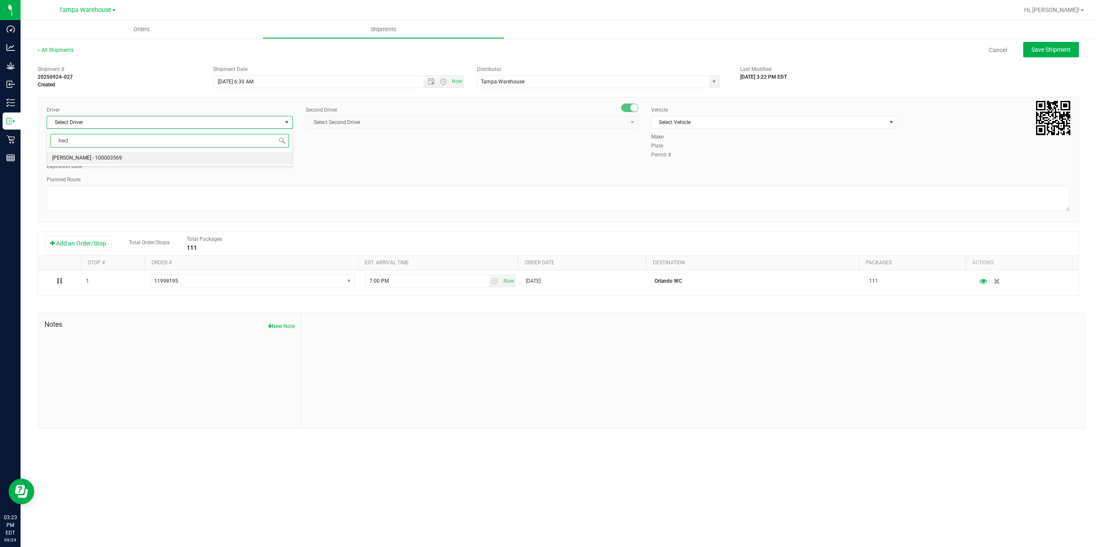
type input "hect"
click at [350, 125] on span "Select Second Driver" at bounding box center [466, 122] width 321 height 12
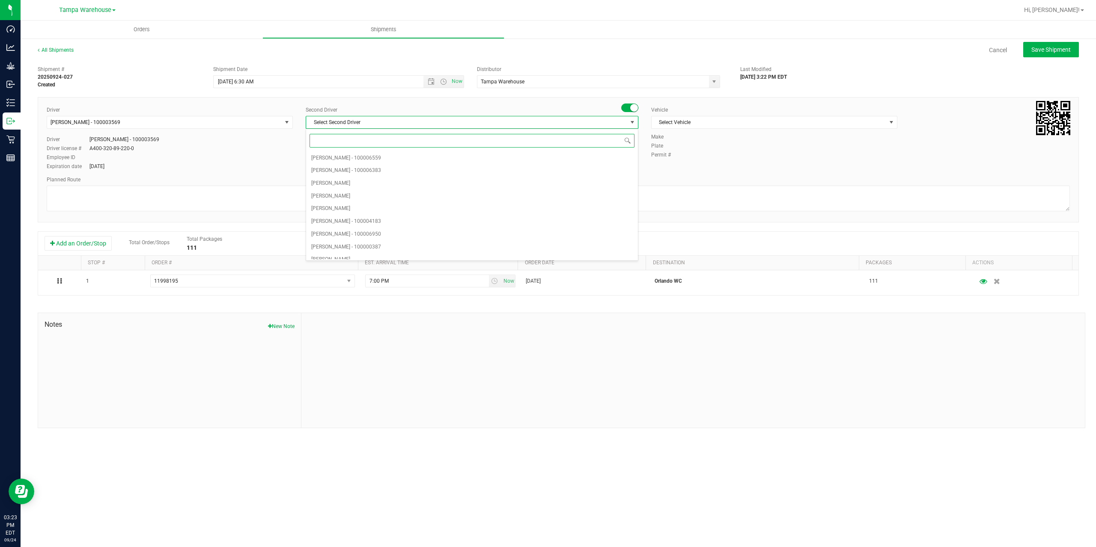
type input "z"
click at [352, 256] on span "Dustin Zonneville - 100007761" at bounding box center [346, 252] width 70 height 11
click at [768, 125] on span "Select Vehicle" at bounding box center [768, 122] width 235 height 12
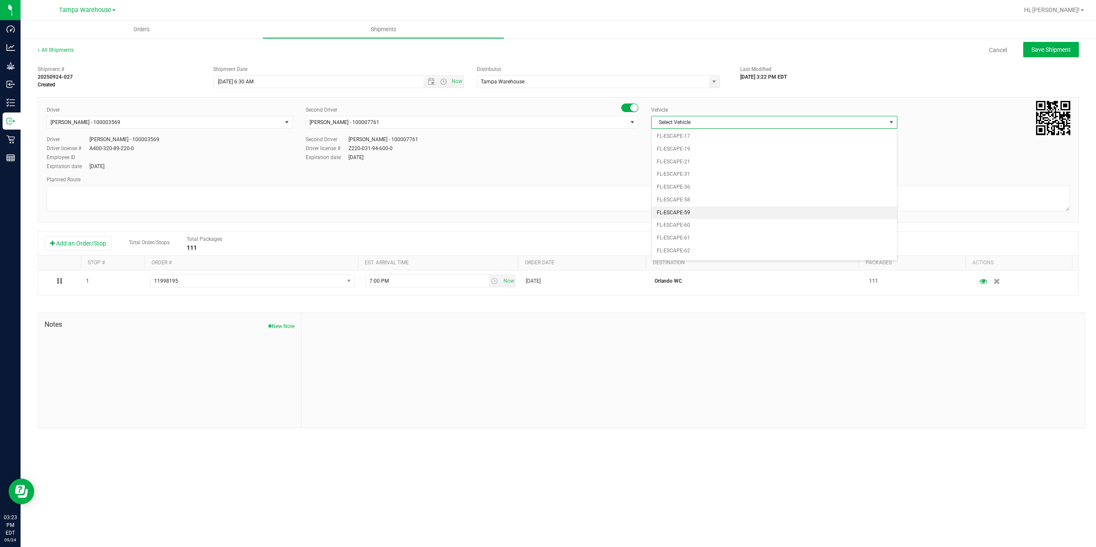
scroll to position [146, 0]
click at [700, 174] on li "FL-EXPRESS-01" at bounding box center [773, 169] width 245 height 13
click at [677, 199] on textarea at bounding box center [558, 199] width 1023 height 26
paste textarea "Deltona WC Oviedo WC Colonial WC Orlando WC Clermont WC Winter Haven WC Lakelan…"
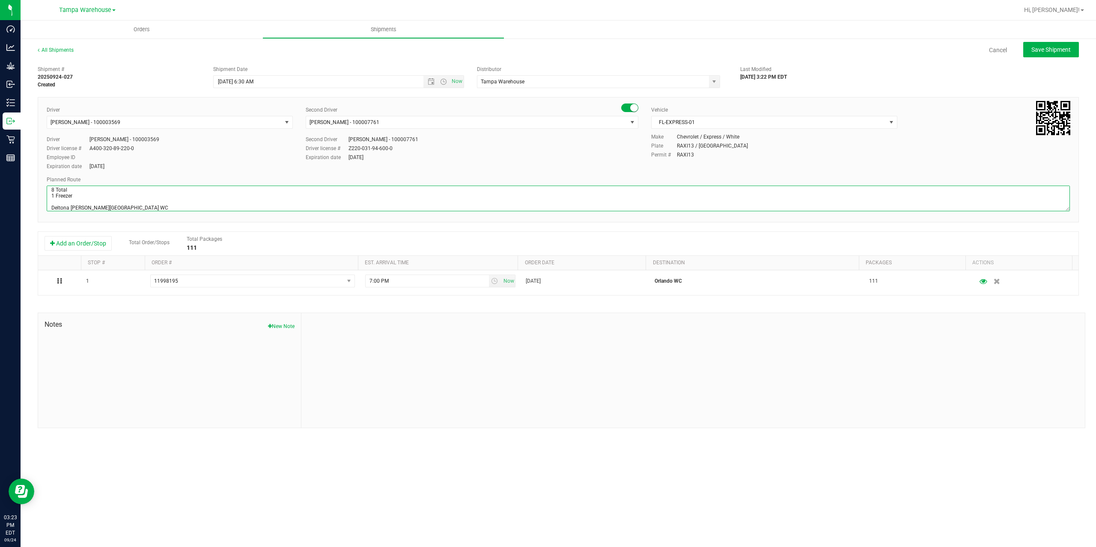
scroll to position [45, 0]
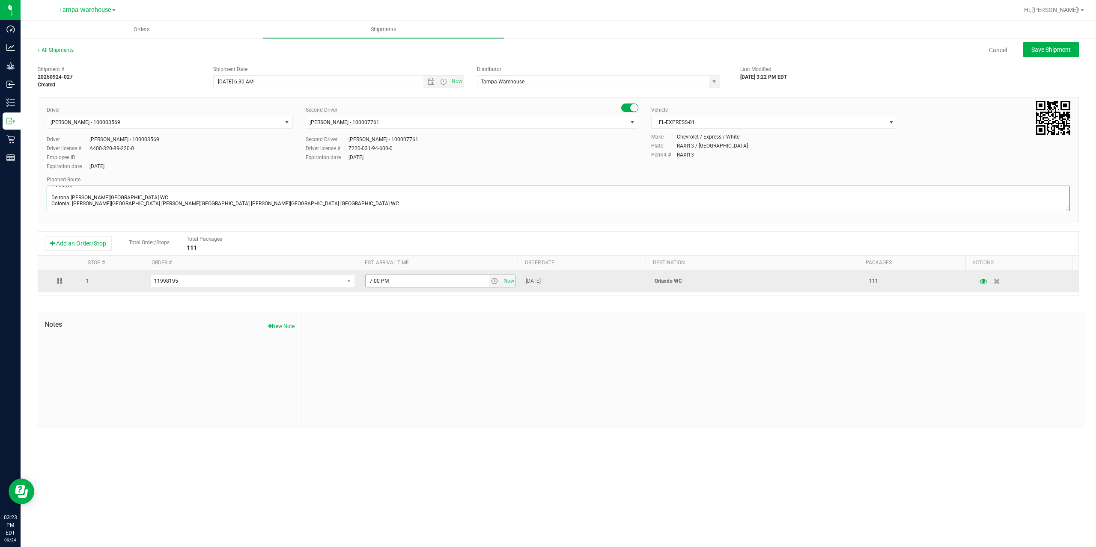
click at [492, 281] on span "select" at bounding box center [494, 281] width 7 height 7
type textarea "Orlando WC 8 Total 1 Freezer Deltona WC Oviedo WC Colonial WC Orlando WC Clermo…"
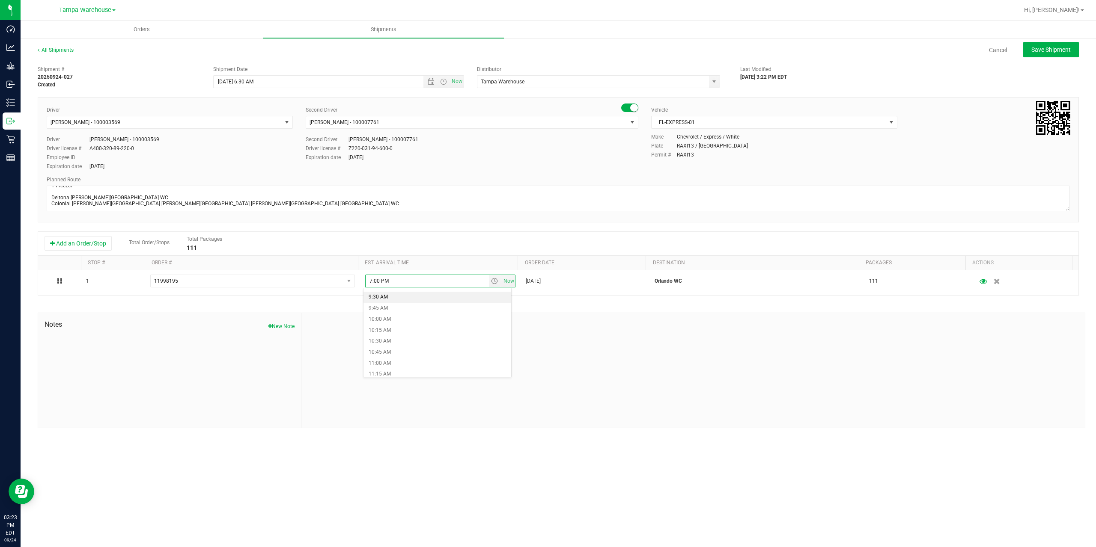
scroll to position [428, 0]
click at [390, 353] on li "11:00 AM" at bounding box center [437, 351] width 148 height 11
click at [1048, 51] on span "Save Shipment" at bounding box center [1050, 49] width 39 height 7
type input "9/25/2025 10:30 AM"
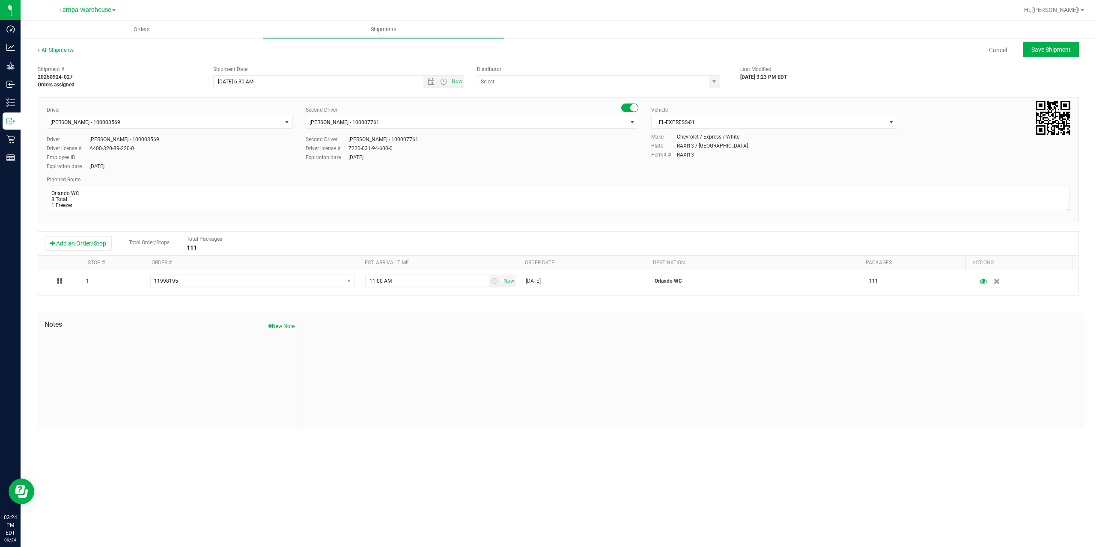
type input "Tampa Warehouse"
click at [1055, 54] on button "Save Shipment" at bounding box center [1051, 49] width 56 height 15
type input "[DATE] 10:30 AM"
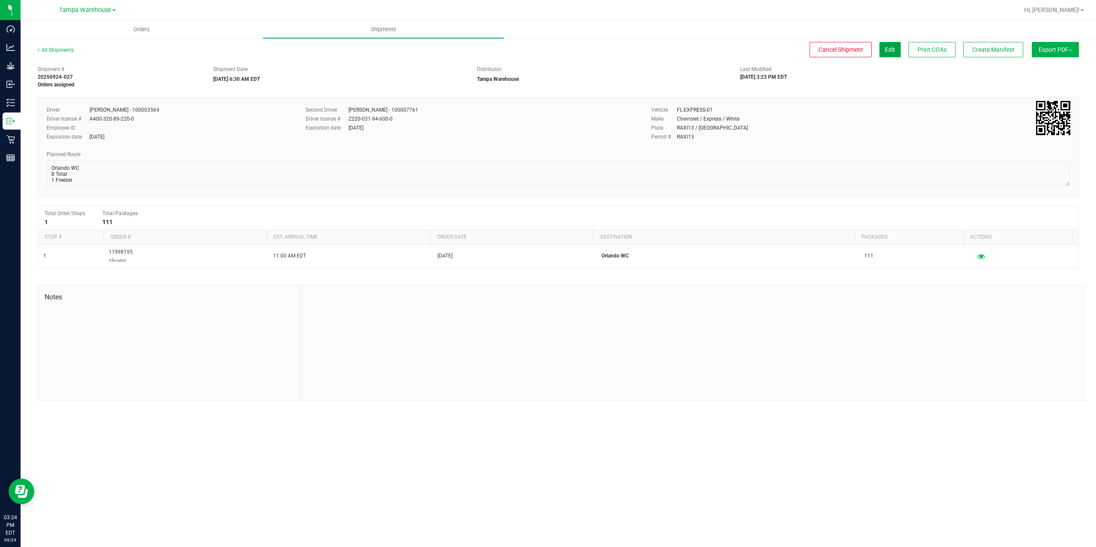
click at [889, 56] on button "Edit" at bounding box center [889, 49] width 21 height 15
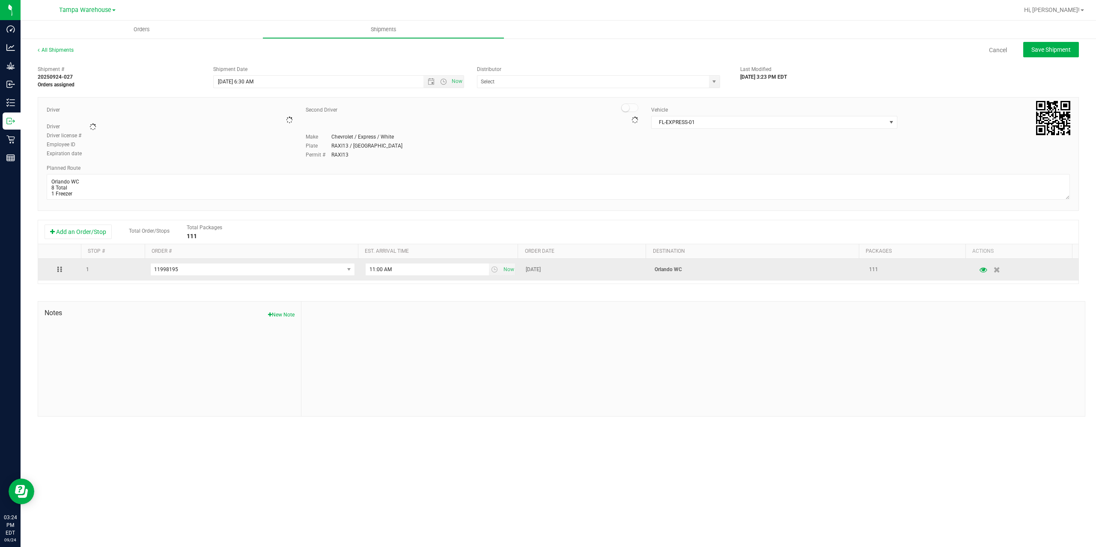
type input "Tampa Warehouse"
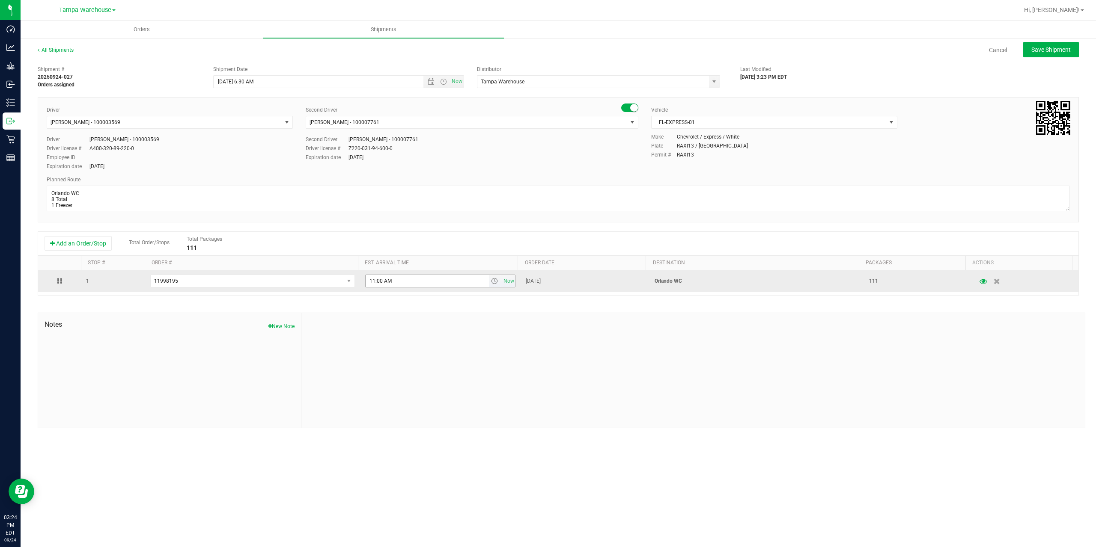
click at [492, 281] on span "select" at bounding box center [494, 281] width 7 height 7
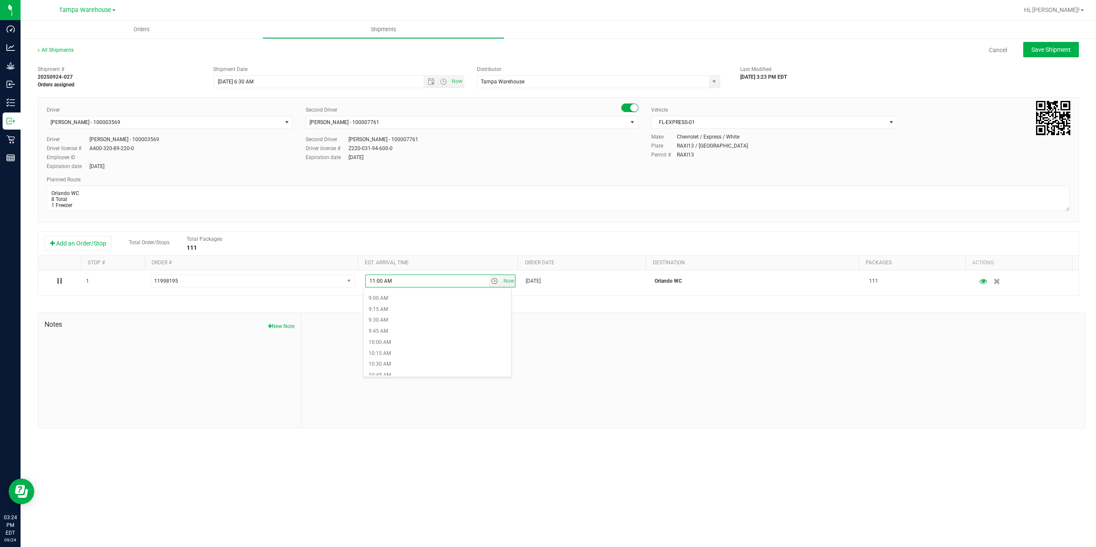
scroll to position [471, 0]
click at [390, 353] on li "12:00 PM" at bounding box center [437, 352] width 148 height 11
type input "12:00 PM"
click at [505, 342] on div at bounding box center [692, 370] width 783 height 115
click at [1059, 51] on span "Save Shipment" at bounding box center [1050, 49] width 39 height 7
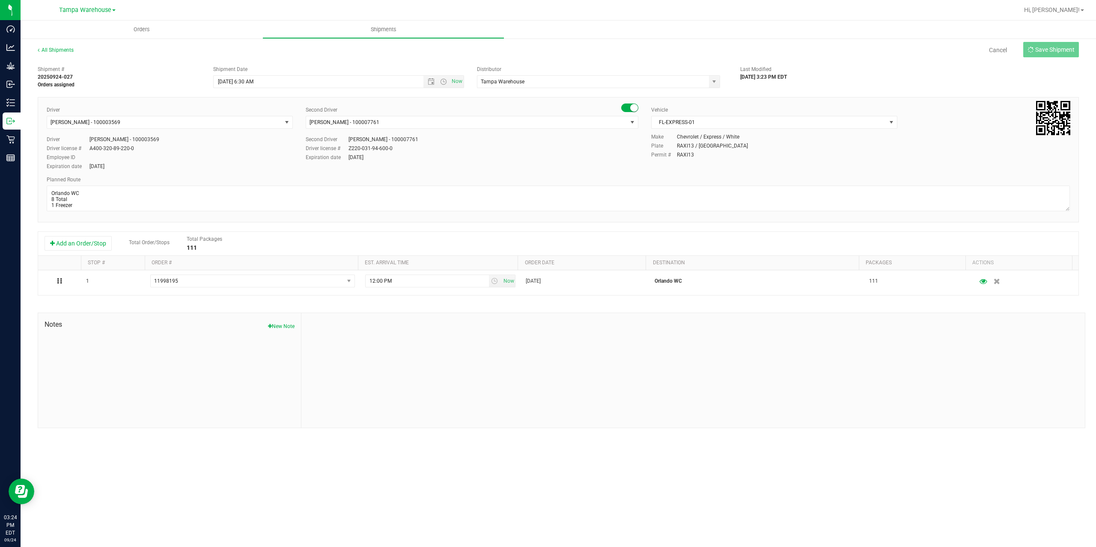
type input "[DATE] 10:30 AM"
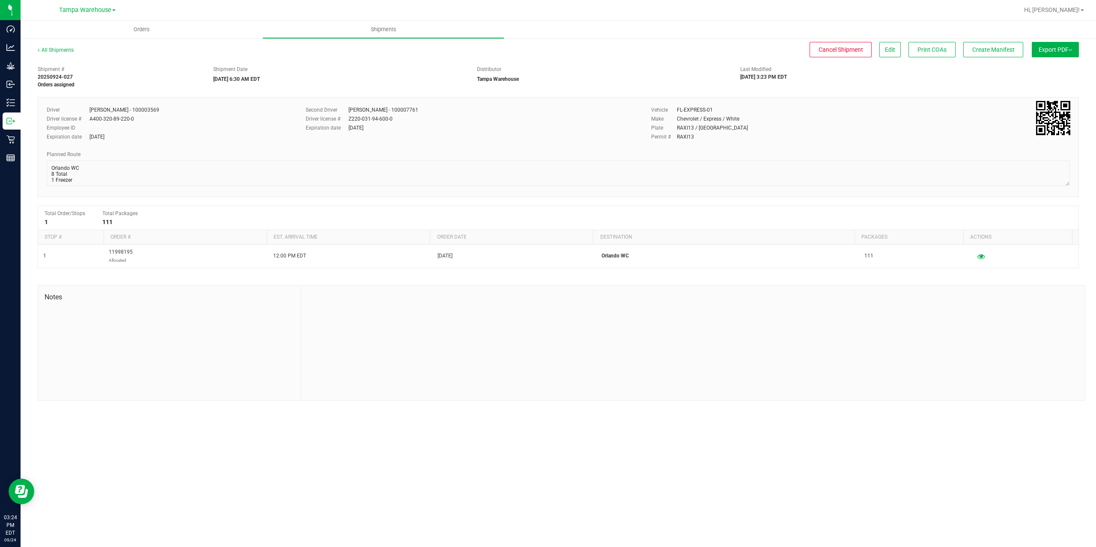
click at [1066, 51] on span "Export PDF" at bounding box center [1054, 49] width 33 height 7
click at [1053, 71] on span "Manifest by Package ID" at bounding box center [1042, 68] width 54 height 6
click at [1016, 44] on button "Create Manifest" at bounding box center [993, 49] width 60 height 15
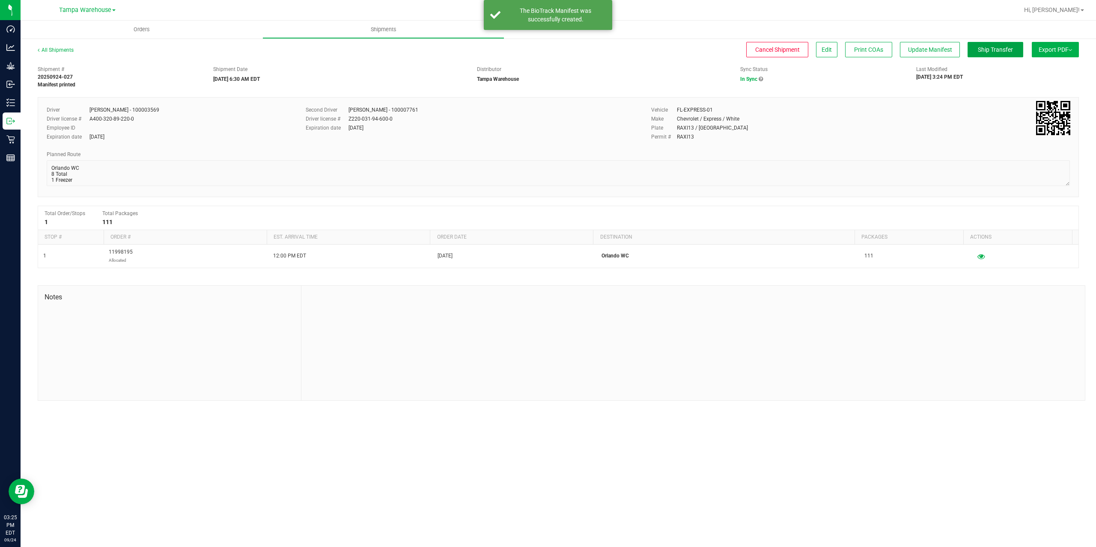
click at [1007, 49] on span "Ship Transfer" at bounding box center [995, 49] width 35 height 7
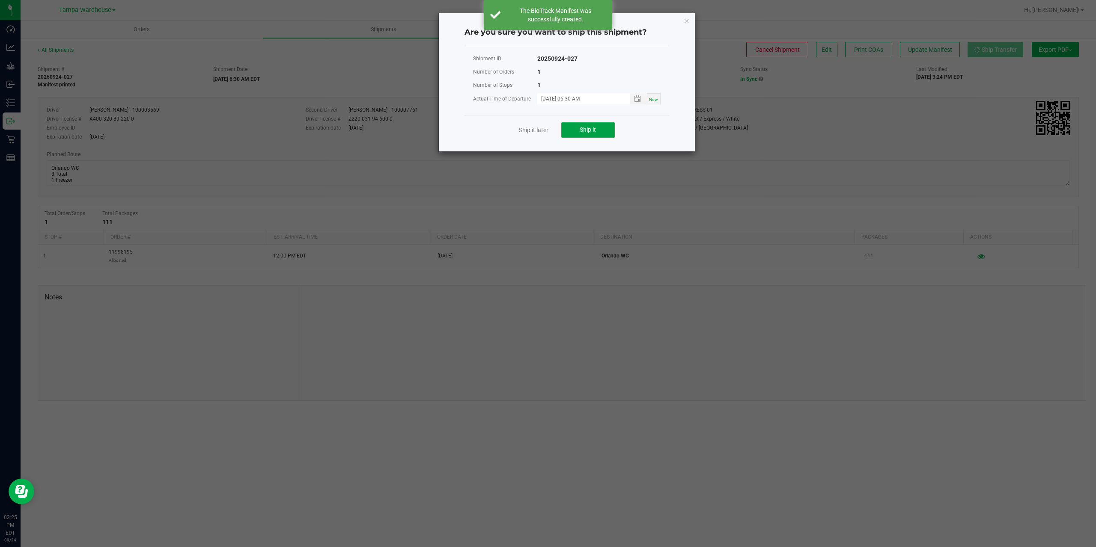
click at [605, 132] on button "Ship it" at bounding box center [588, 129] width 54 height 15
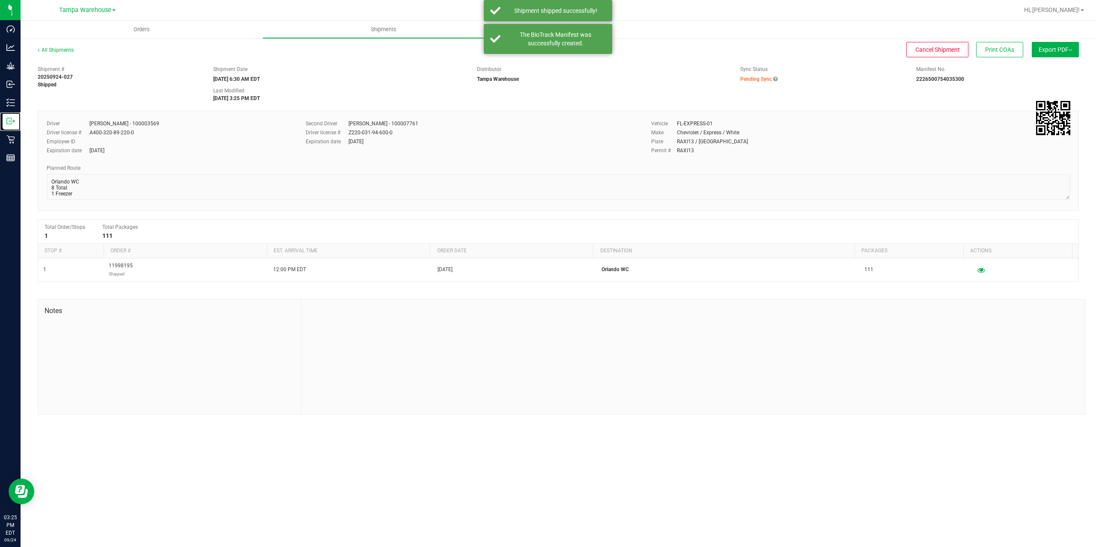
click at [9, 124] on icon at bounding box center [9, 121] width 5 height 6
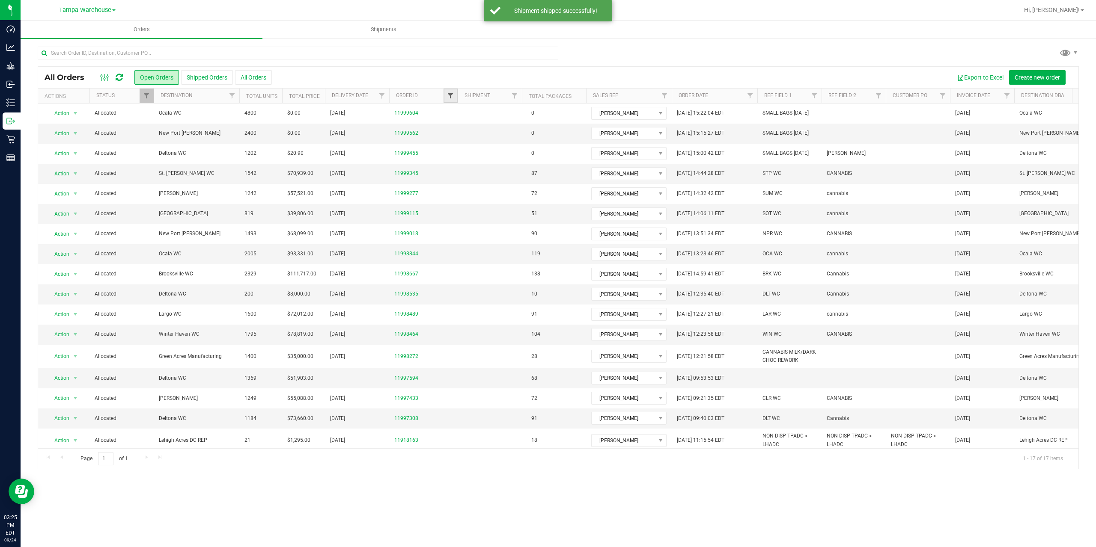
click at [448, 97] on span "Filter" at bounding box center [450, 95] width 7 height 7
type input "7433"
click at [465, 137] on button "Filter" at bounding box center [469, 137] width 41 height 19
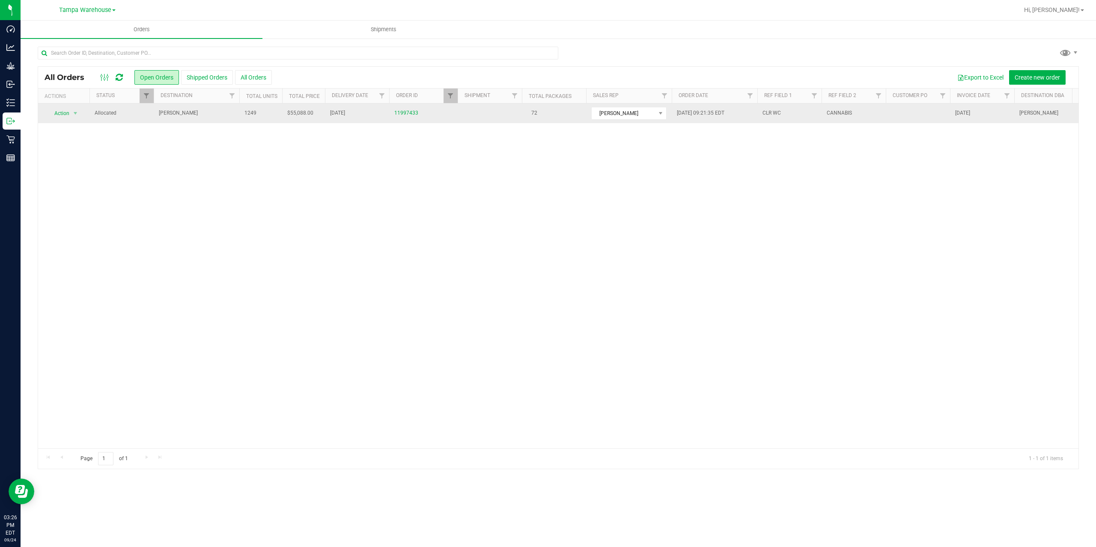
click at [209, 119] on td "[PERSON_NAME]" at bounding box center [197, 114] width 86 height 20
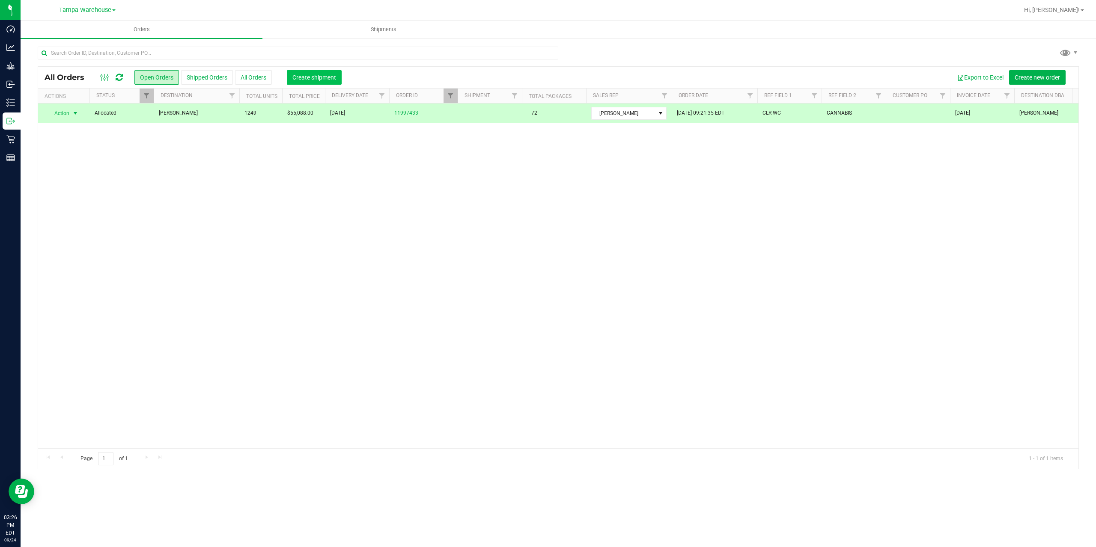
click at [297, 77] on span "Create shipment" at bounding box center [314, 77] width 44 height 7
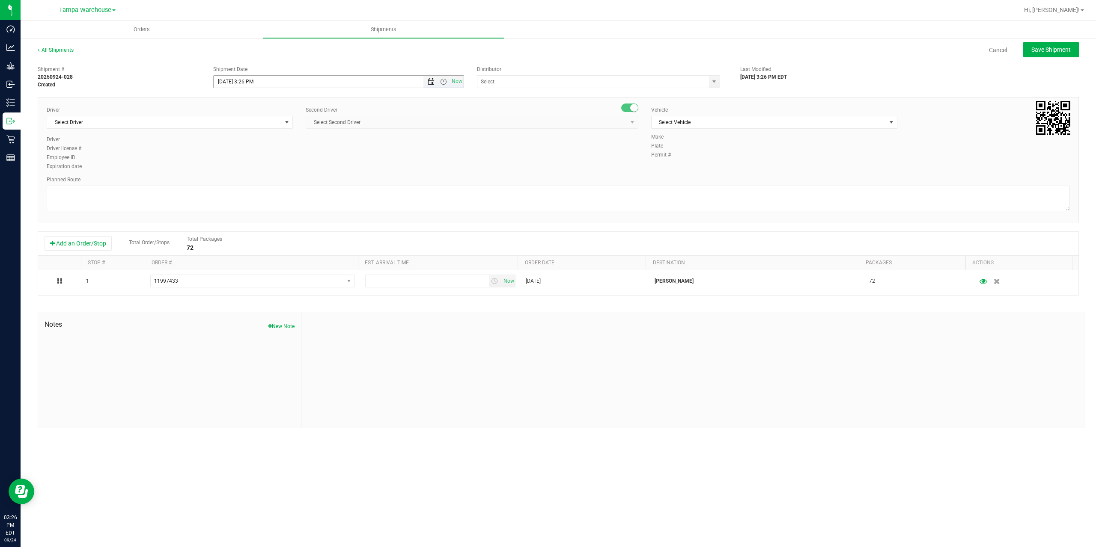
click at [430, 84] on span "Open the date view" at bounding box center [431, 81] width 7 height 7
click at [274, 170] on link "25" at bounding box center [271, 168] width 12 height 13
click at [444, 83] on span "Open the time view" at bounding box center [443, 81] width 7 height 7
click at [256, 110] on li "6:30 AM" at bounding box center [338, 110] width 249 height 11
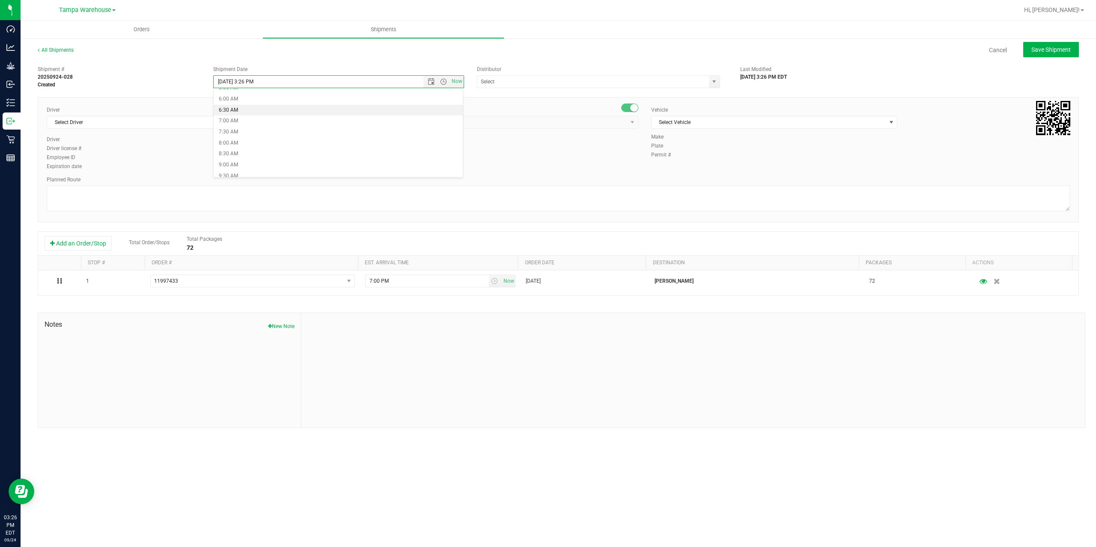
type input "9/25/2025 6:30 AM"
click at [501, 83] on input "text" at bounding box center [589, 82] width 225 height 12
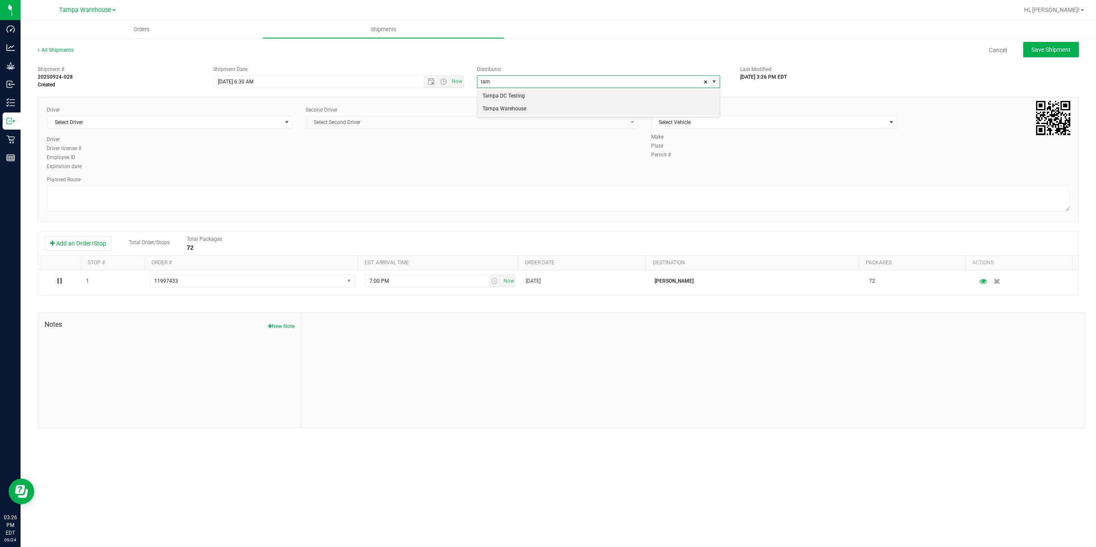
click at [504, 108] on li "Tampa Warehouse" at bounding box center [598, 109] width 242 height 13
type input "Tampa Warehouse"
click at [173, 125] on span "Select Driver" at bounding box center [164, 122] width 235 height 12
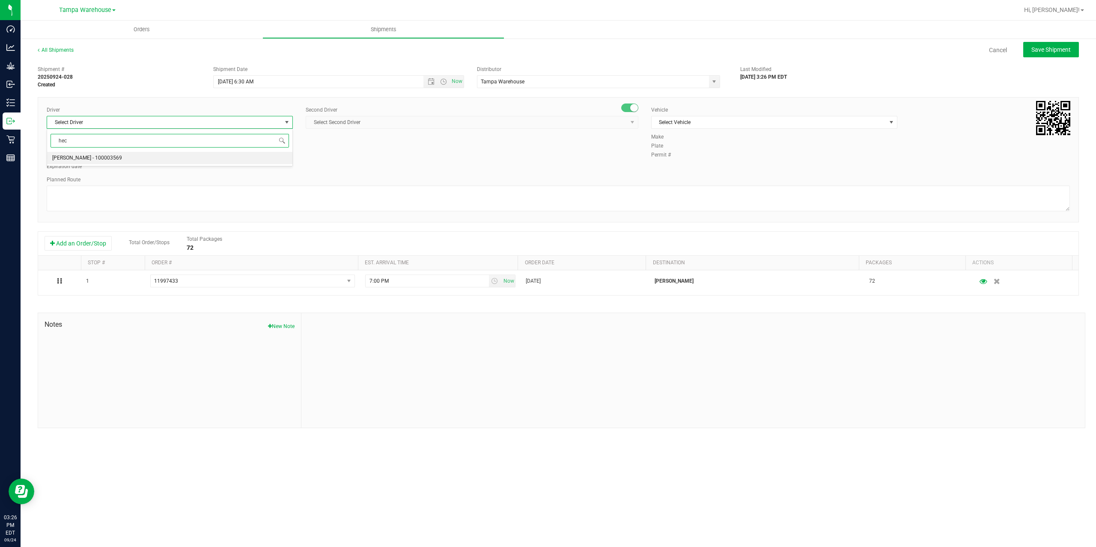
click at [100, 158] on span "Hector Ayala - 100003569" at bounding box center [87, 158] width 70 height 11
type input "hec"
click at [461, 133] on div "Second Driver Select Second Driver Select Second Driver Ian Albritton - 1000065…" at bounding box center [472, 121] width 333 height 30
click at [471, 124] on span "Select Second Driver" at bounding box center [466, 122] width 321 height 12
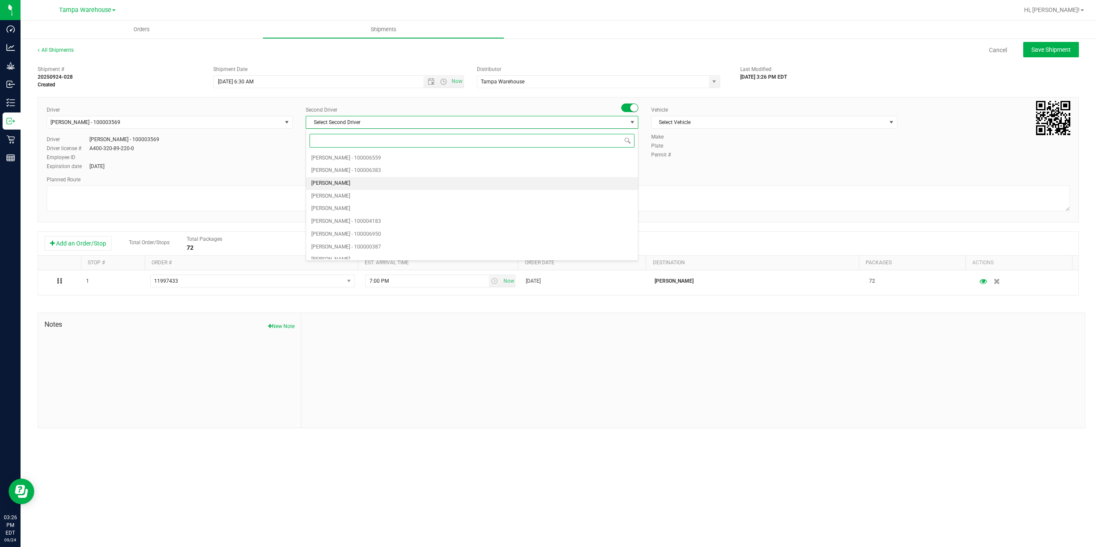
type input "z"
click at [371, 254] on span "Dustin Zonneville - 100007761" at bounding box center [346, 252] width 70 height 11
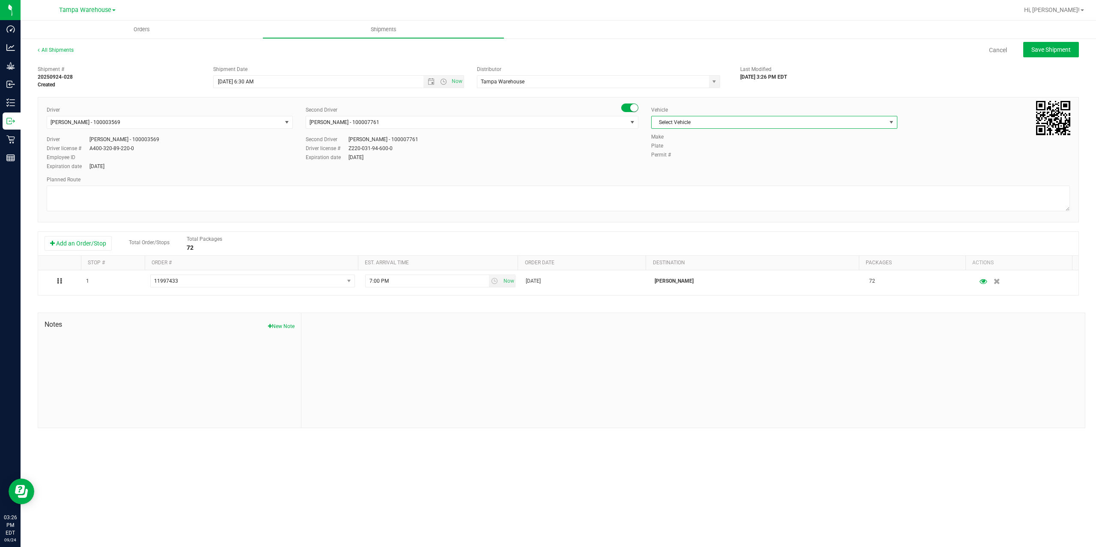
click at [788, 125] on span "Select Vehicle" at bounding box center [768, 122] width 235 height 12
click at [701, 177] on li "FL-EXPRESS-01" at bounding box center [773, 178] width 245 height 13
click at [568, 207] on textarea at bounding box center [558, 199] width 1023 height 26
paste textarea "Deltona WC Oviedo WC Colonial WC Orlando WC Clermont WC Winter Haven WC Lakelan…"
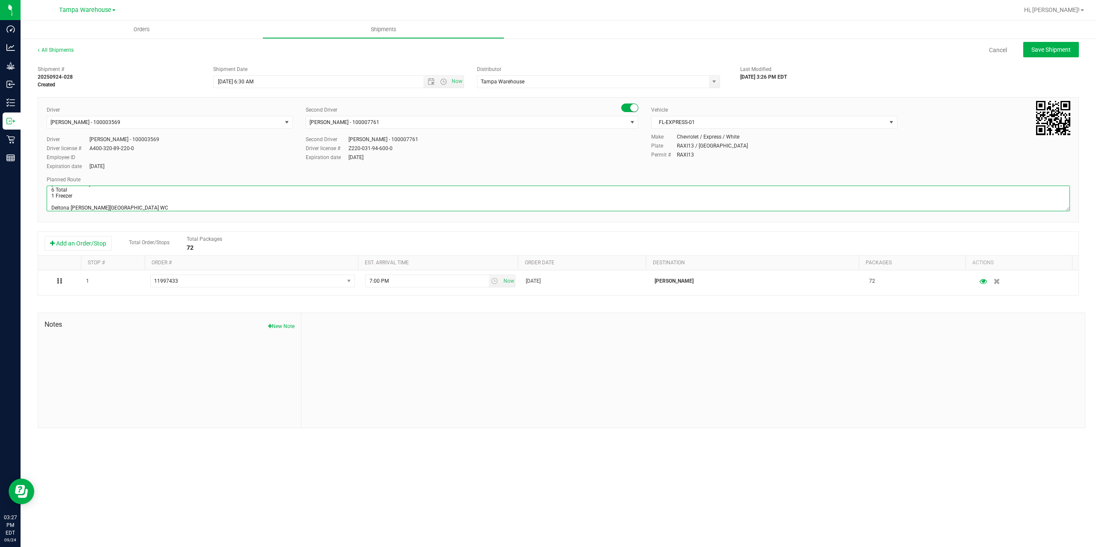
scroll to position [45, 0]
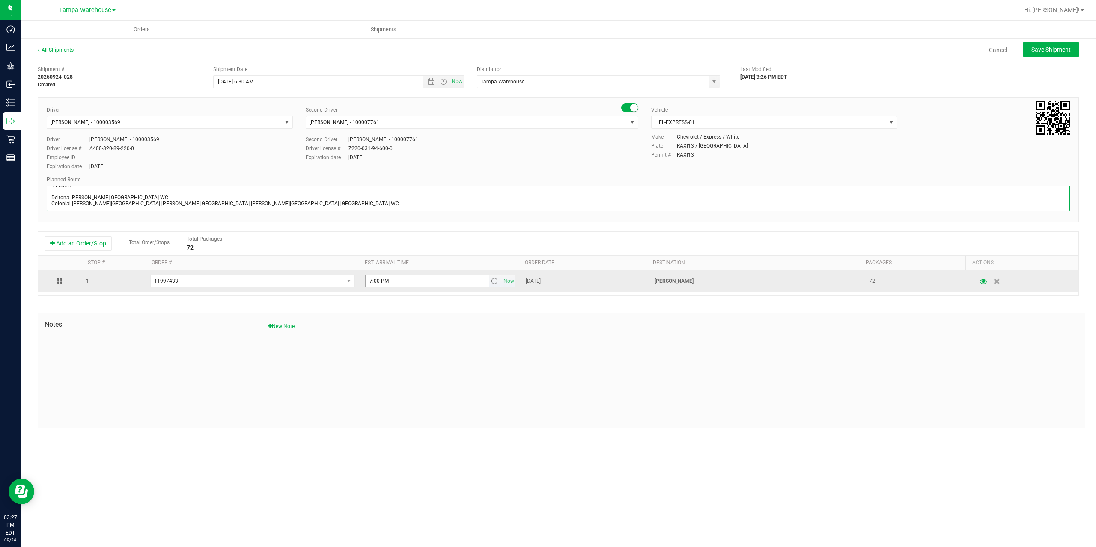
click at [492, 282] on span "select" at bounding box center [494, 281] width 7 height 7
type textarea "Clermont WC 6 Total 1 Freezer Deltona WC Oviedo WC Colonial WC Orlando WC Clerm…"
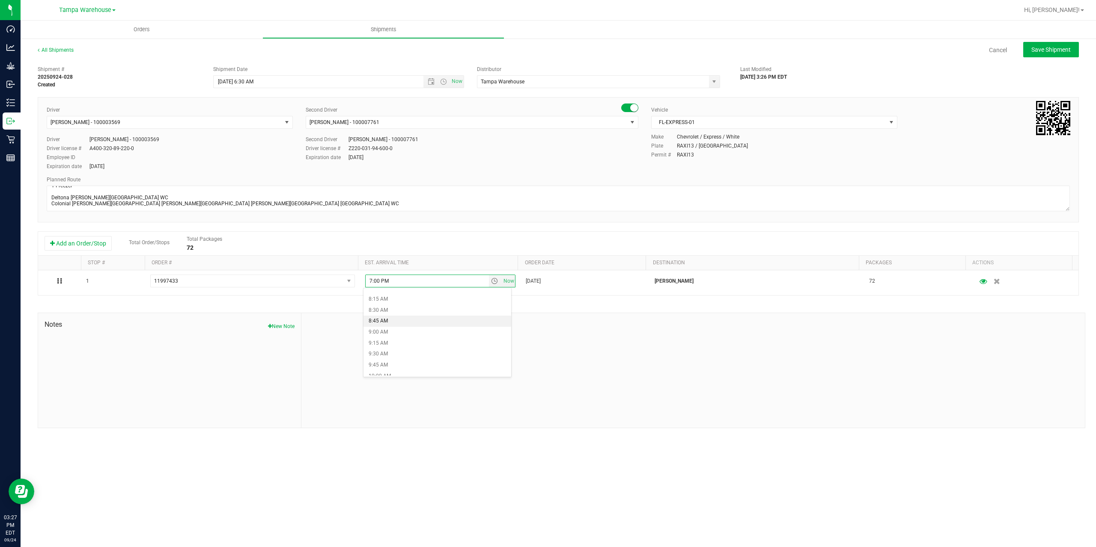
scroll to position [428, 0]
click at [458, 349] on li "11:00 AM" at bounding box center [437, 351] width 148 height 11
click at [457, 349] on div at bounding box center [692, 370] width 783 height 115
click at [1046, 52] on span "Save Shipment" at bounding box center [1050, 49] width 39 height 7
type input "9/25/2025 10:30 AM"
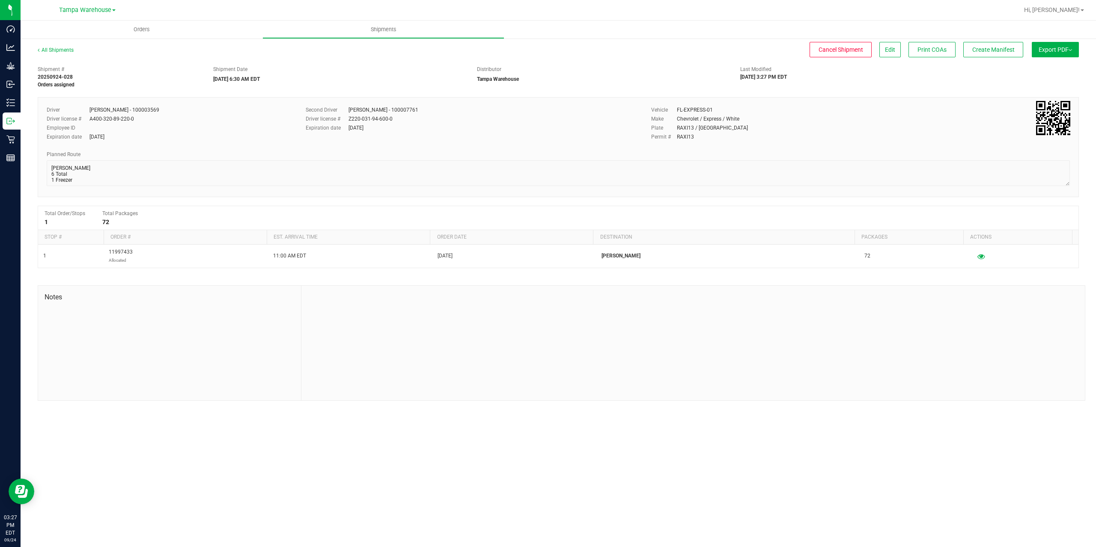
click at [1046, 52] on span "Export PDF" at bounding box center [1054, 49] width 33 height 7
click at [1052, 66] on span "Manifest by Package ID" at bounding box center [1042, 68] width 54 height 6
click at [996, 53] on span "Create Manifest" at bounding box center [993, 49] width 42 height 7
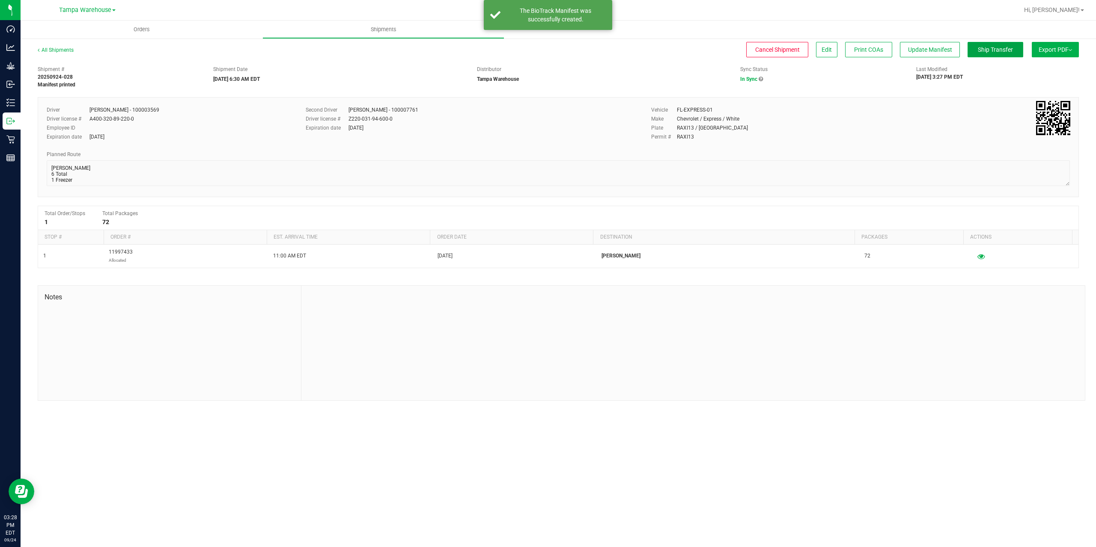
click at [996, 53] on span "Ship Transfer" at bounding box center [995, 49] width 35 height 7
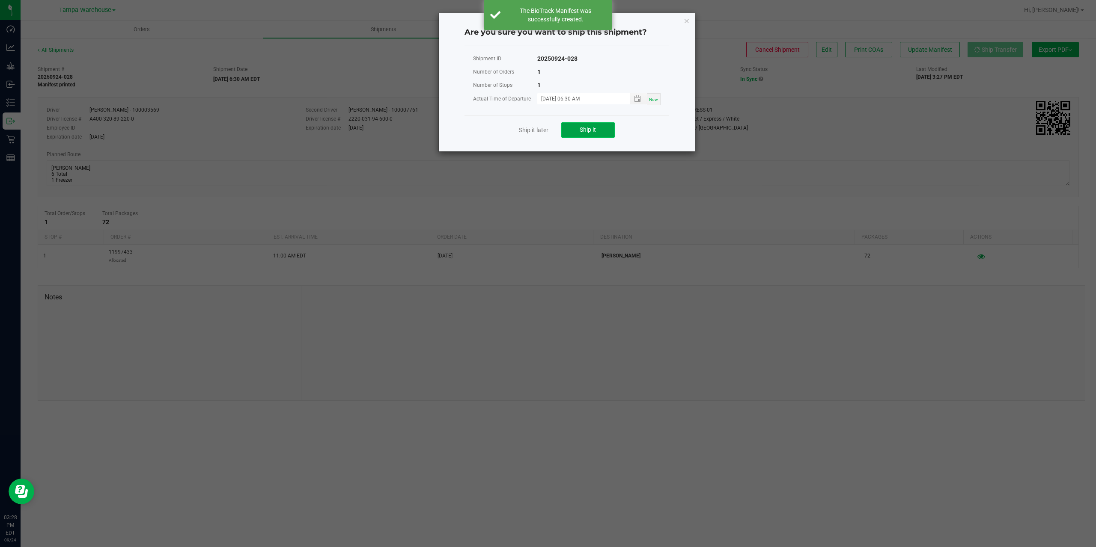
click at [579, 129] on button "Ship it" at bounding box center [588, 129] width 54 height 15
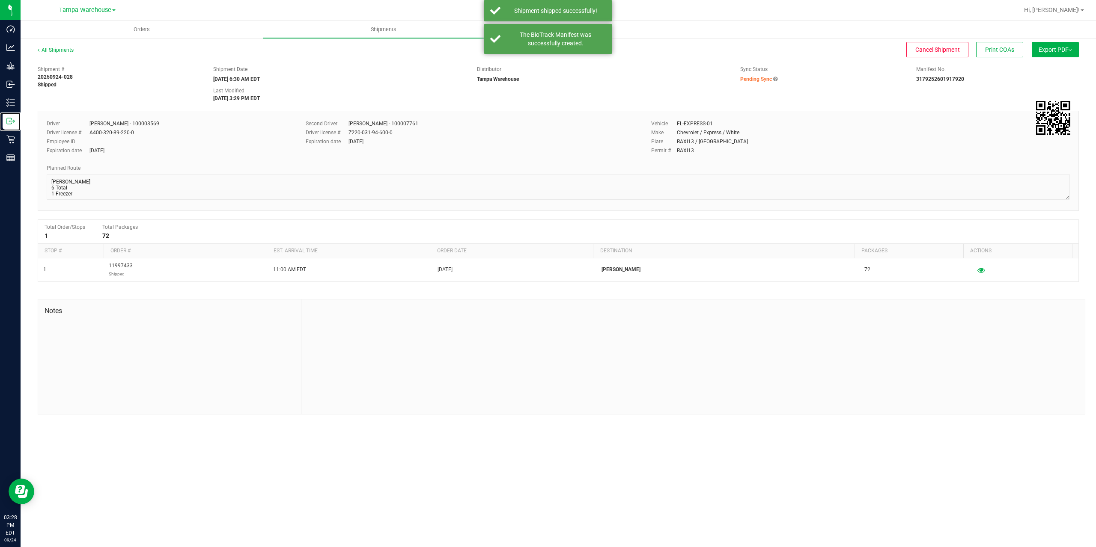
click at [0, 0] on p "Outbound" at bounding box center [0, 0] width 0 height 0
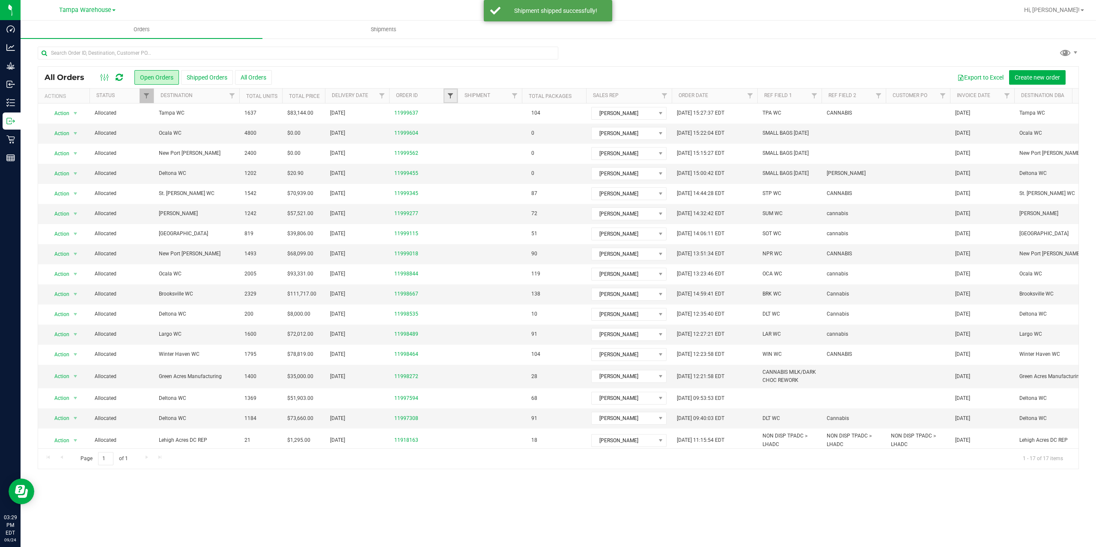
click at [448, 95] on span "Filter" at bounding box center [450, 95] width 7 height 7
type input "8535"
click at [449, 128] on button "Filter" at bounding box center [469, 137] width 41 height 19
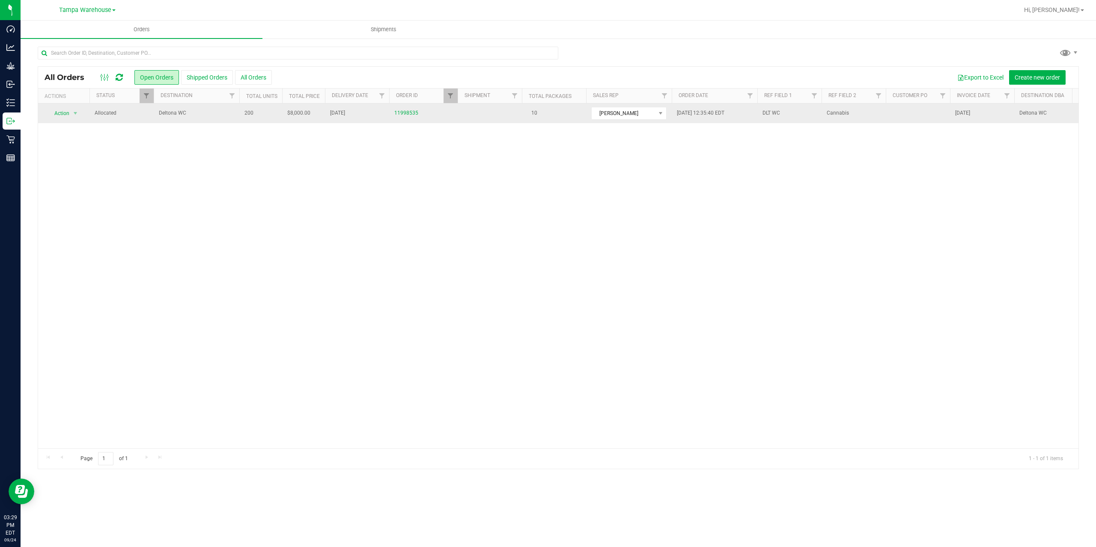
click at [220, 113] on span "Deltona WC" at bounding box center [196, 113] width 75 height 8
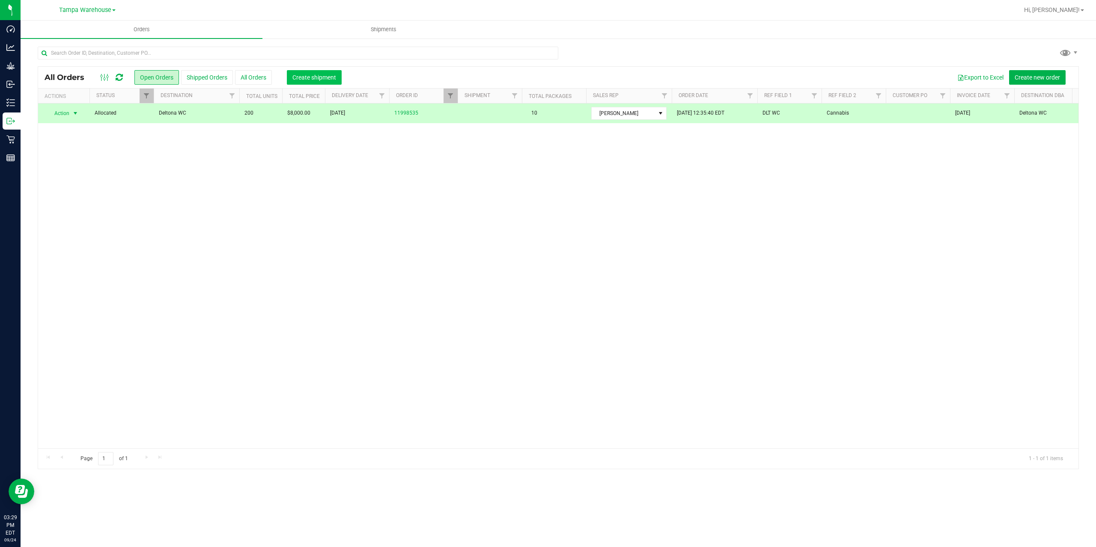
click at [300, 80] on span "Create shipment" at bounding box center [314, 77] width 44 height 7
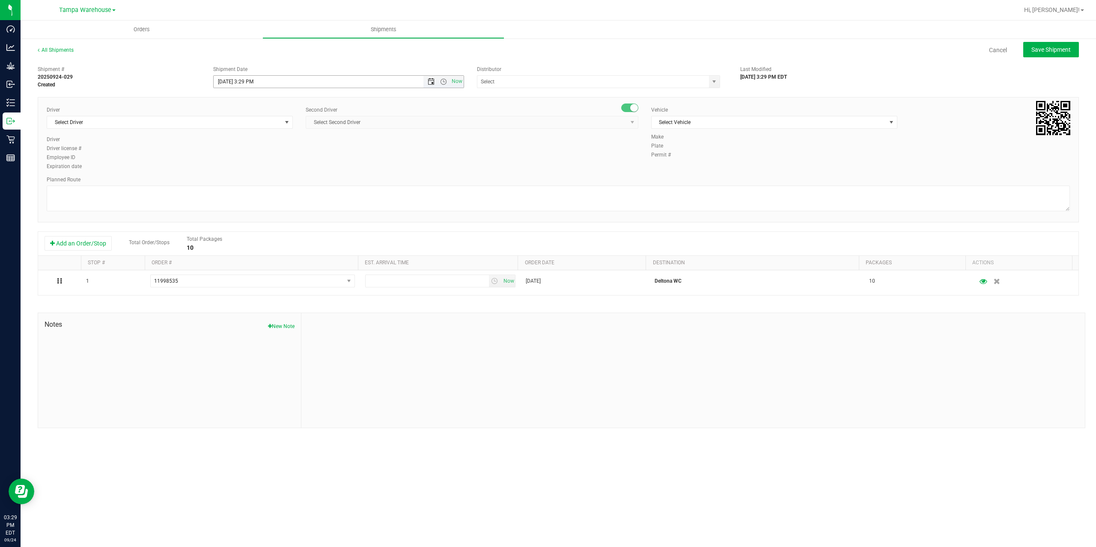
click at [432, 83] on span "Open the date view" at bounding box center [431, 81] width 7 height 7
click at [267, 171] on link "25" at bounding box center [271, 168] width 12 height 13
click at [444, 79] on span "Open the time view" at bounding box center [443, 81] width 7 height 7
click at [260, 152] on li "6:30 AM" at bounding box center [338, 153] width 249 height 11
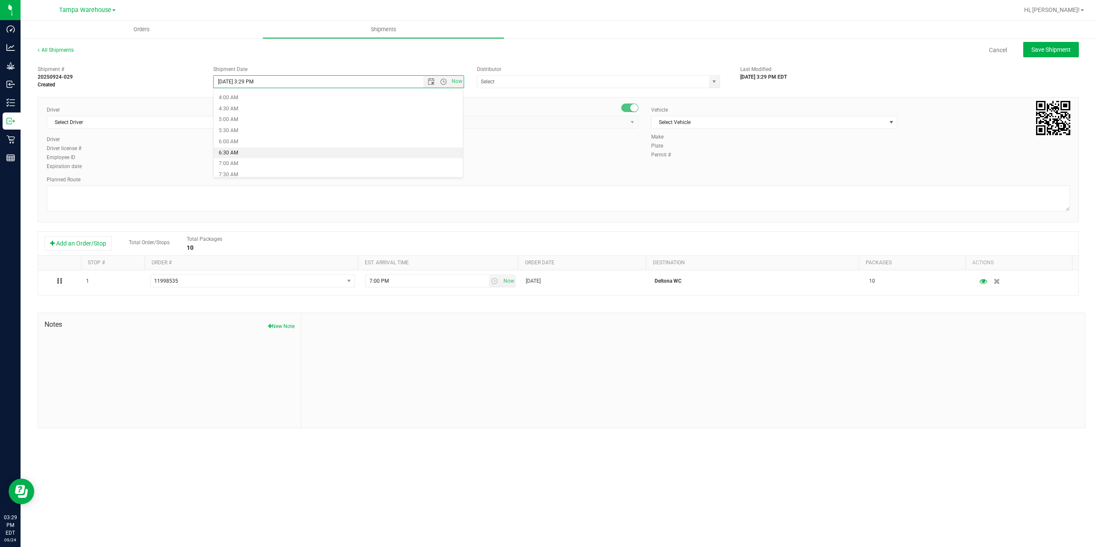
type input "9/25/2025 6:30 AM"
click at [509, 83] on input "text" at bounding box center [589, 82] width 225 height 12
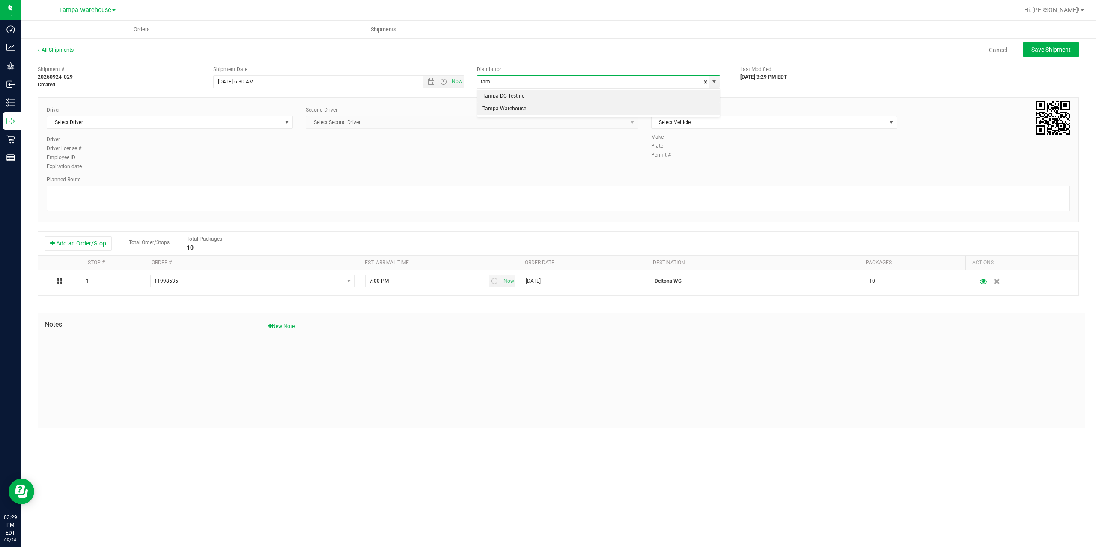
click at [502, 113] on li "Tampa Warehouse" at bounding box center [598, 109] width 242 height 13
type input "Tampa Warehouse"
click at [136, 123] on span "Select Driver" at bounding box center [164, 122] width 235 height 12
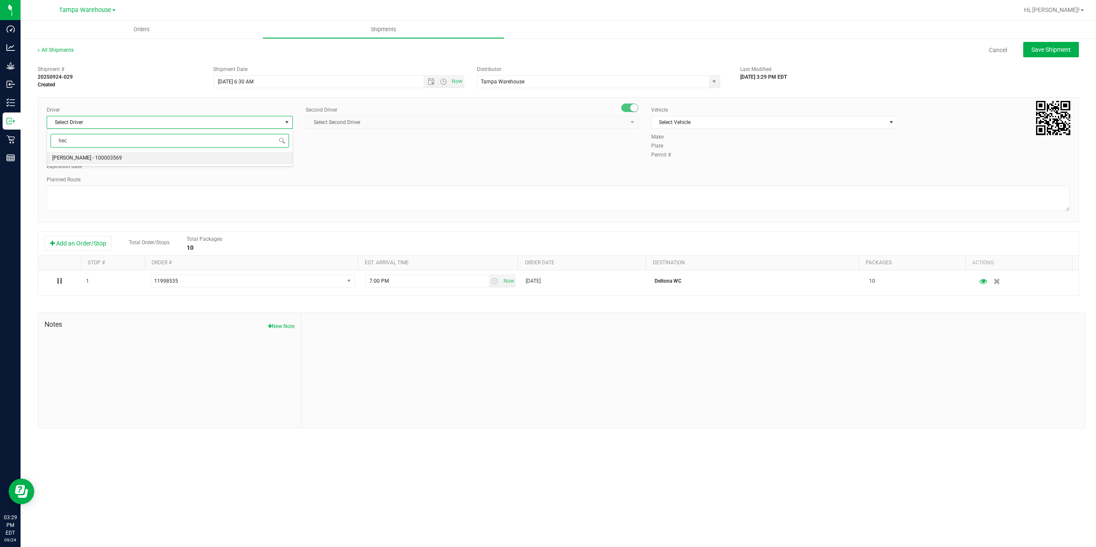
click at [113, 157] on li "Hector Ayala - 100003569" at bounding box center [169, 158] width 245 height 13
type input "hec"
click at [379, 120] on span "Select Second Driver" at bounding box center [466, 122] width 321 height 12
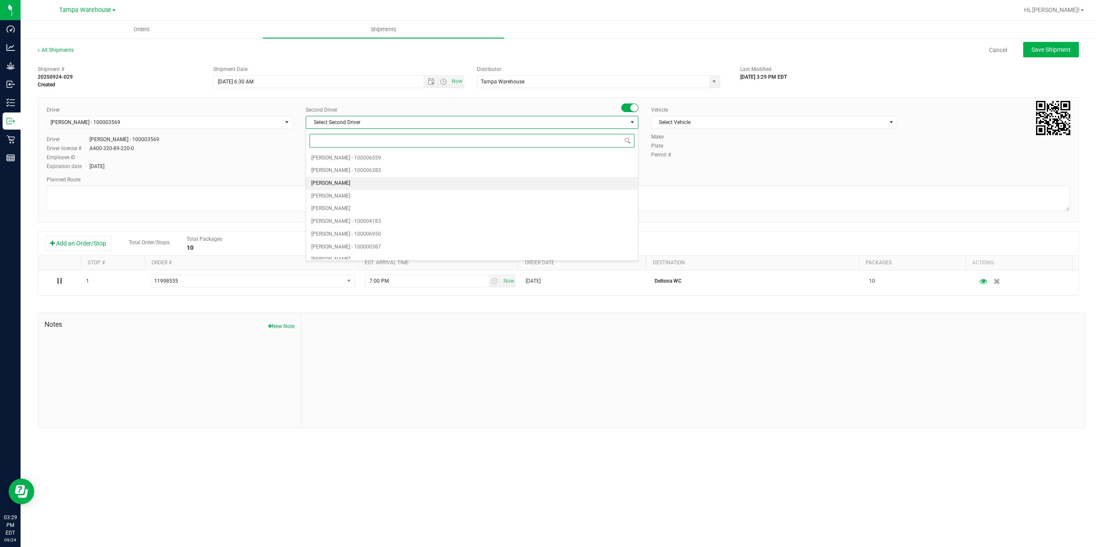
type input "z"
click at [347, 252] on span "Dustin Zonneville - 100007761" at bounding box center [346, 252] width 70 height 11
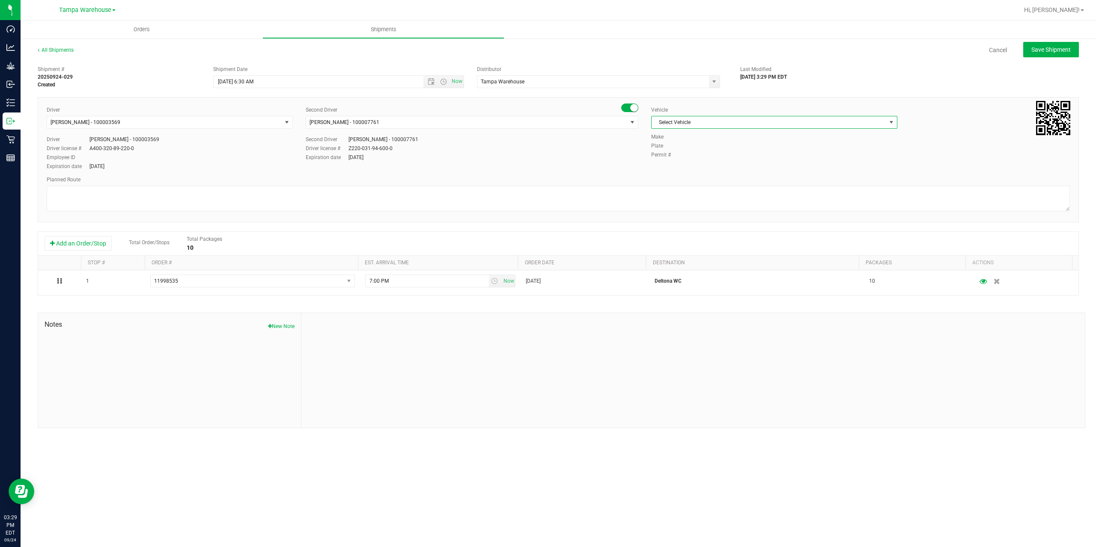
click at [759, 123] on span "Select Vehicle" at bounding box center [768, 122] width 235 height 12
click at [729, 168] on li "FL-EXPRESS-01" at bounding box center [773, 169] width 245 height 13
click at [615, 201] on textarea at bounding box center [558, 199] width 1023 height 26
paste textarea "Deltona WC Oviedo WC Colonial WC Orlando WC Clermont WC Winter Haven WC Lakelan…"
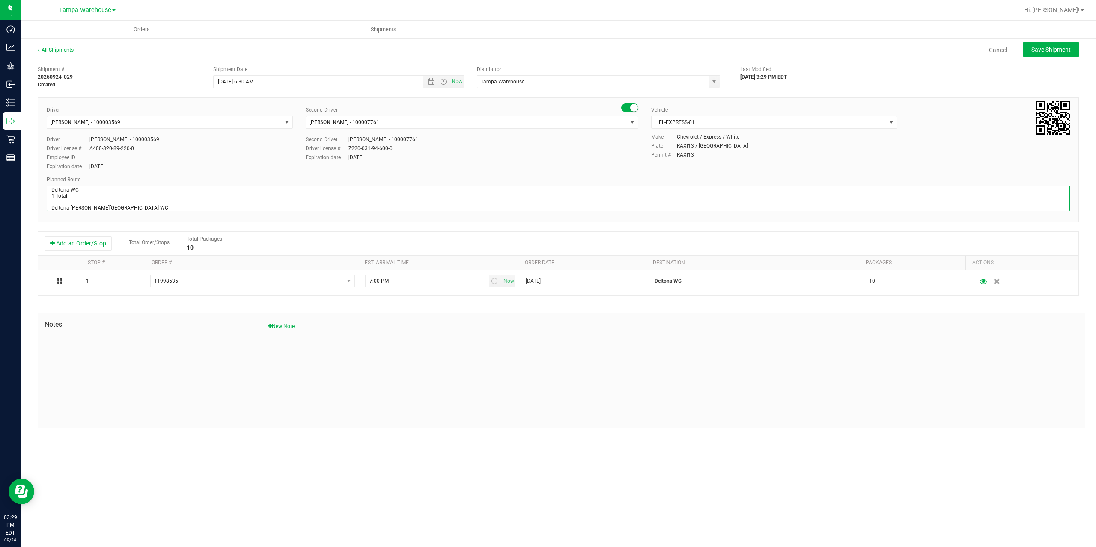
scroll to position [39, 0]
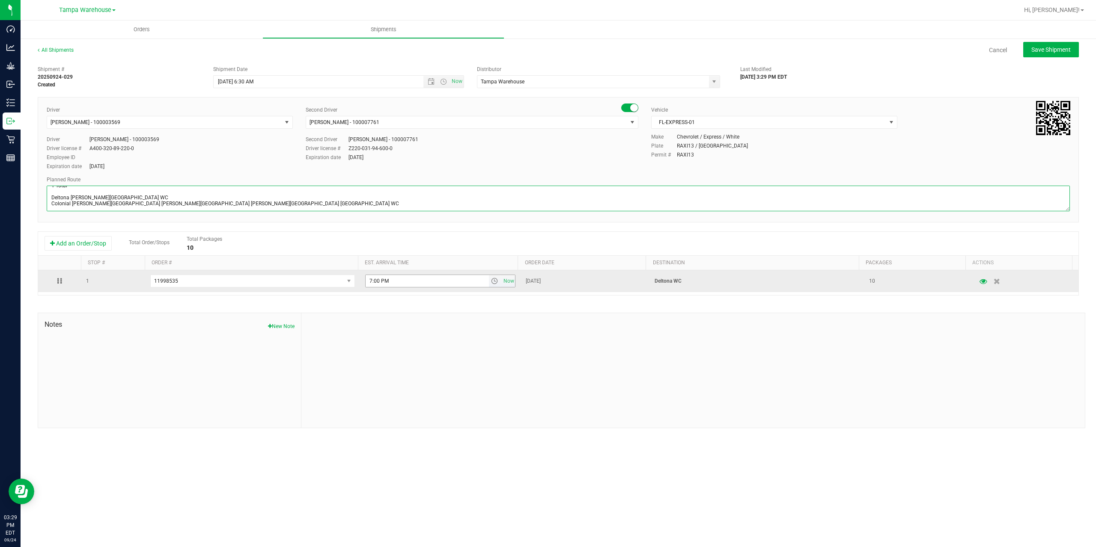
click at [491, 279] on span "select" at bounding box center [494, 281] width 7 height 7
type textarea "Deltona WC 1 Total Deltona WC Oviedo WC Colonial WC Orlando WC Clermont WC Wint…"
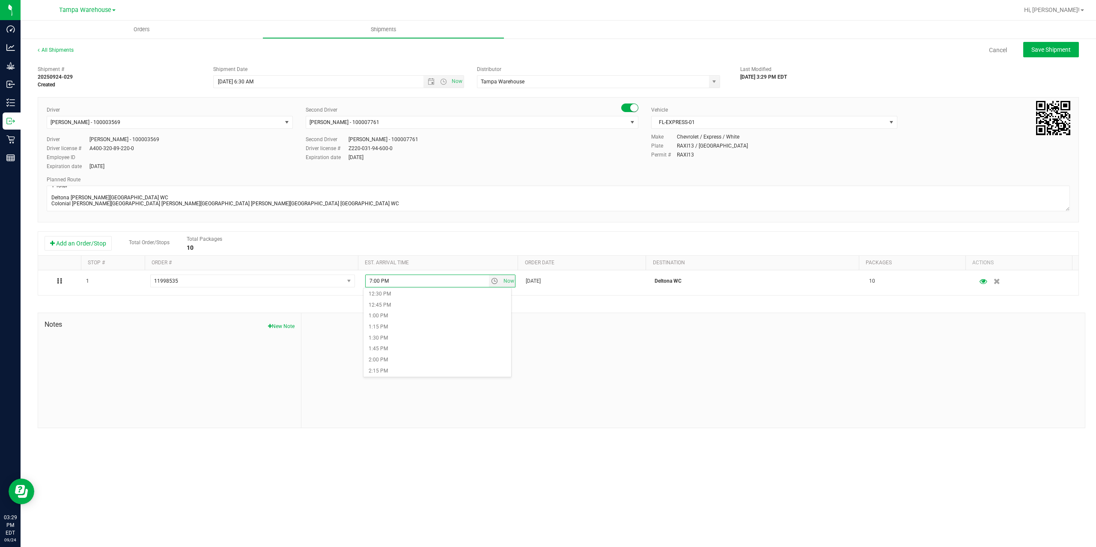
scroll to position [556, 0]
click at [423, 335] on li "1:30 PM" at bounding box center [437, 333] width 148 height 11
click at [500, 330] on div at bounding box center [692, 370] width 783 height 115
click at [1046, 57] on button "Save Shipment" at bounding box center [1051, 49] width 56 height 15
type input "9/25/2025 10:30 AM"
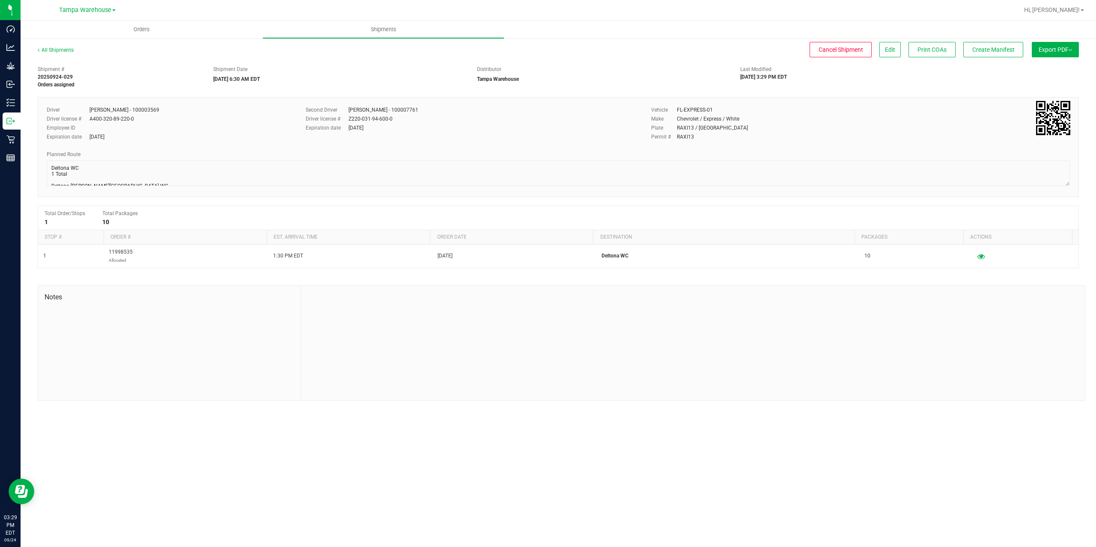
click at [1047, 55] on button "Export PDF" at bounding box center [1055, 49] width 47 height 15
click at [1045, 66] on span "Manifest by Package ID" at bounding box center [1042, 68] width 54 height 6
click at [982, 50] on span "Create Manifest" at bounding box center [993, 49] width 42 height 7
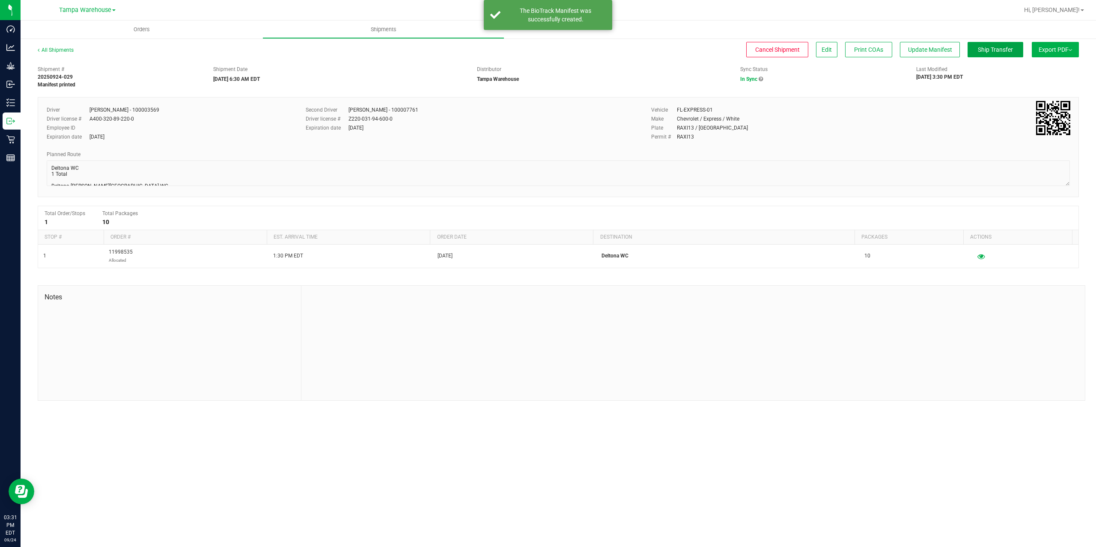
click at [982, 50] on span "Ship Transfer" at bounding box center [995, 49] width 35 height 7
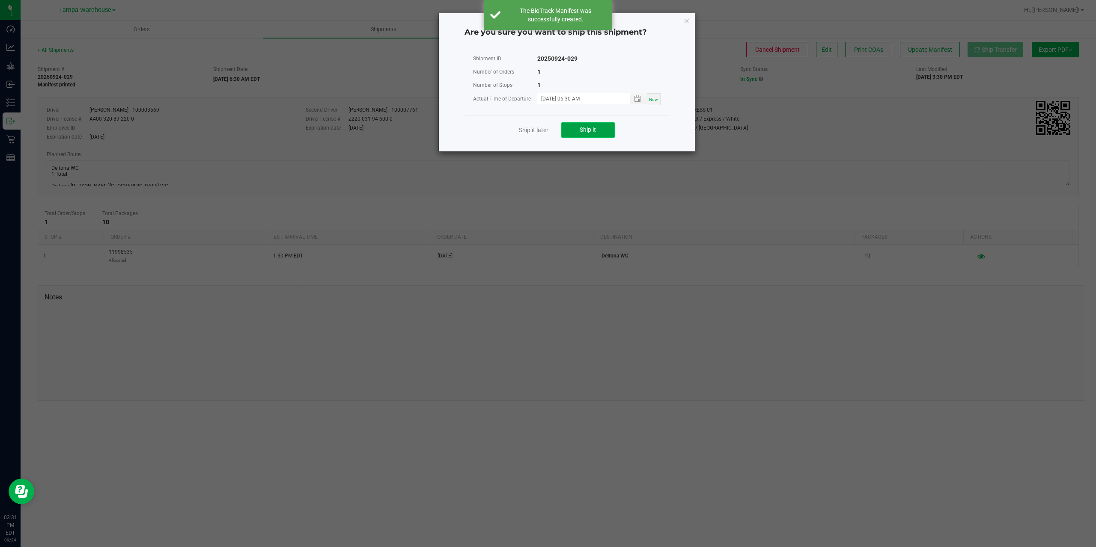
click at [584, 124] on button "Ship it" at bounding box center [588, 129] width 54 height 15
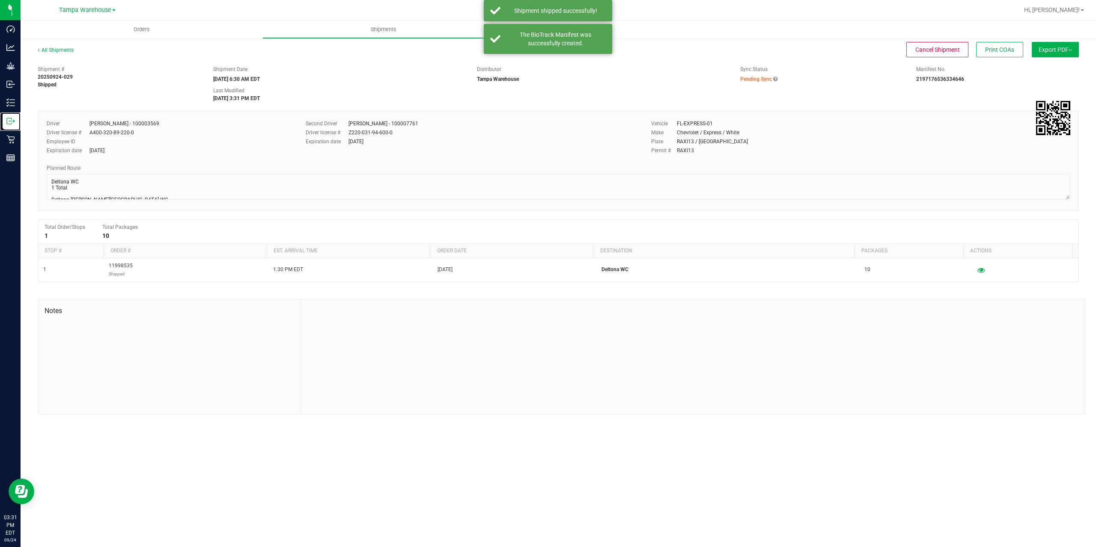
click at [6, 122] on icon at bounding box center [10, 121] width 9 height 9
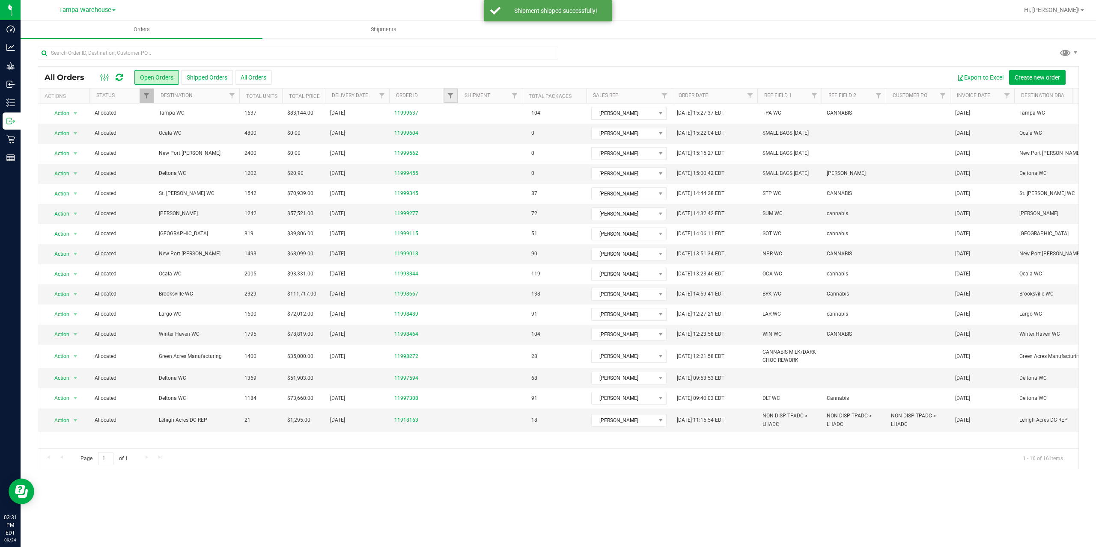
click at [446, 92] on link "Filter" at bounding box center [450, 96] width 14 height 15
type input "7308"
click at [449, 128] on button "Filter" at bounding box center [469, 137] width 41 height 19
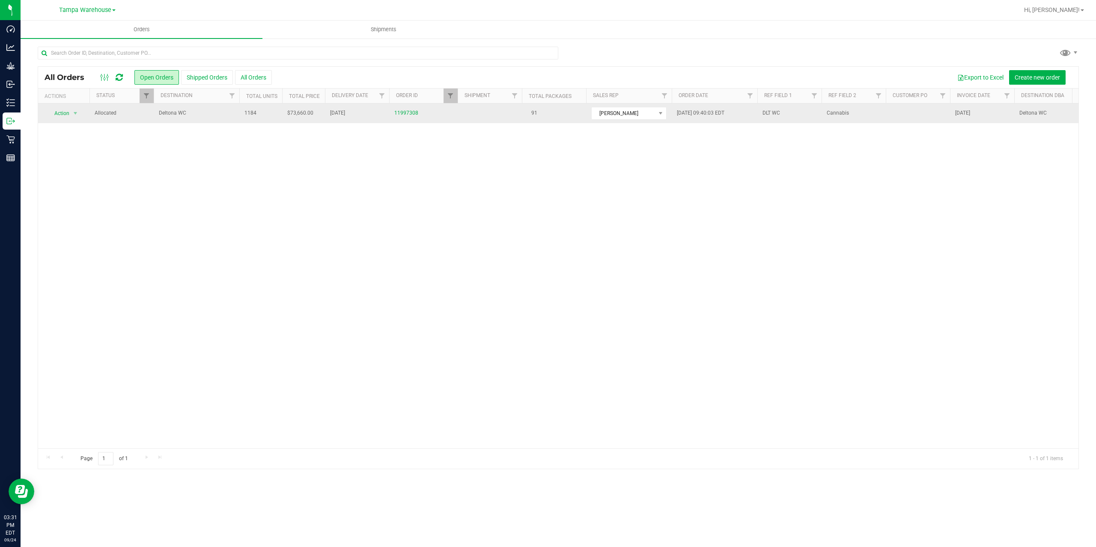
click at [202, 115] on span "Deltona WC" at bounding box center [196, 113] width 75 height 8
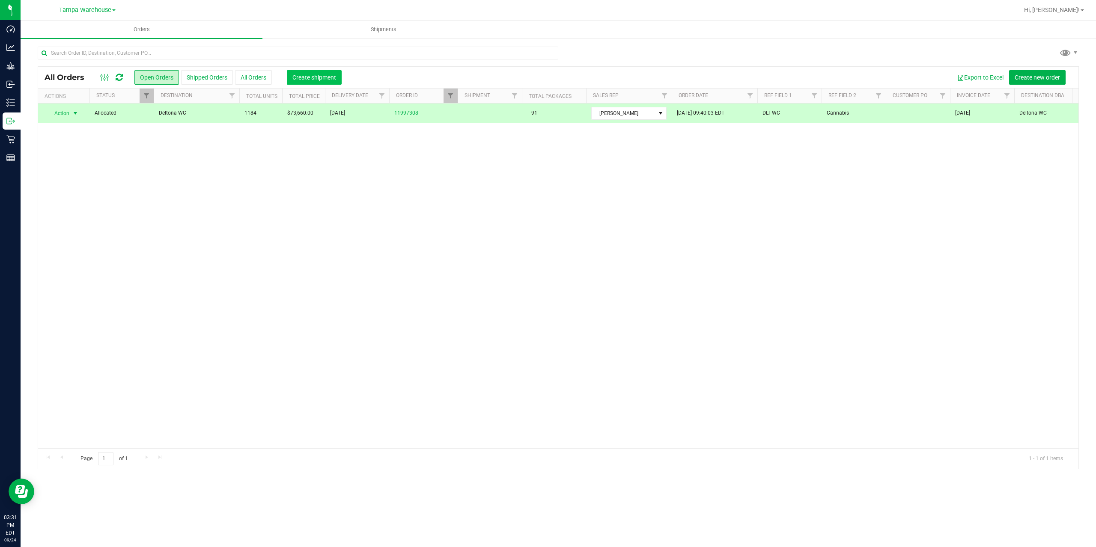
click at [305, 76] on span "Create shipment" at bounding box center [314, 77] width 44 height 7
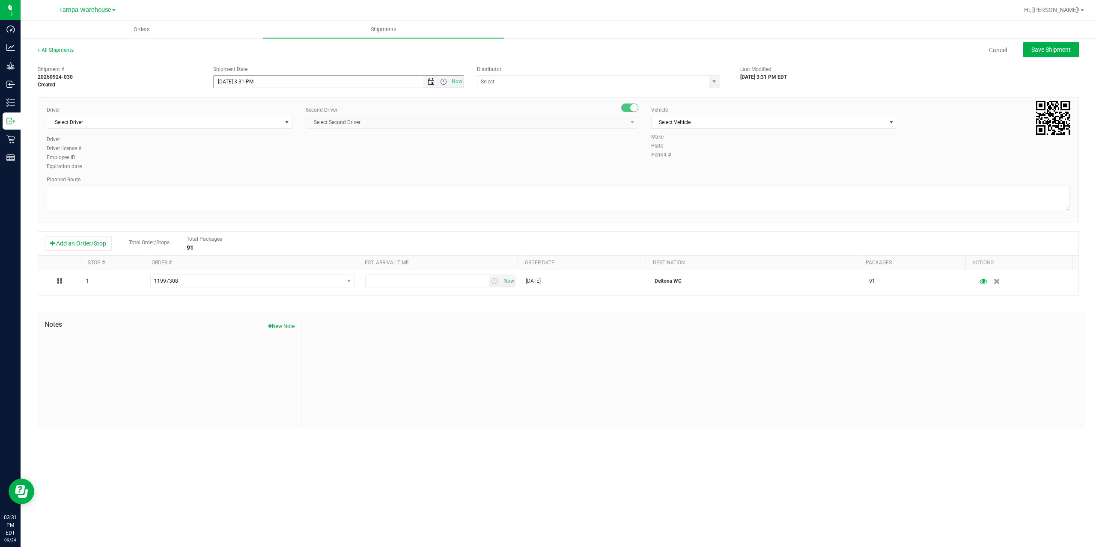
click at [430, 85] on span "Open the date view" at bounding box center [431, 81] width 7 height 7
click at [270, 173] on link "25" at bounding box center [271, 168] width 12 height 13
click at [440, 81] on span "Open the time view" at bounding box center [443, 81] width 7 height 7
click at [344, 152] on li "6:30 AM" at bounding box center [338, 153] width 249 height 11
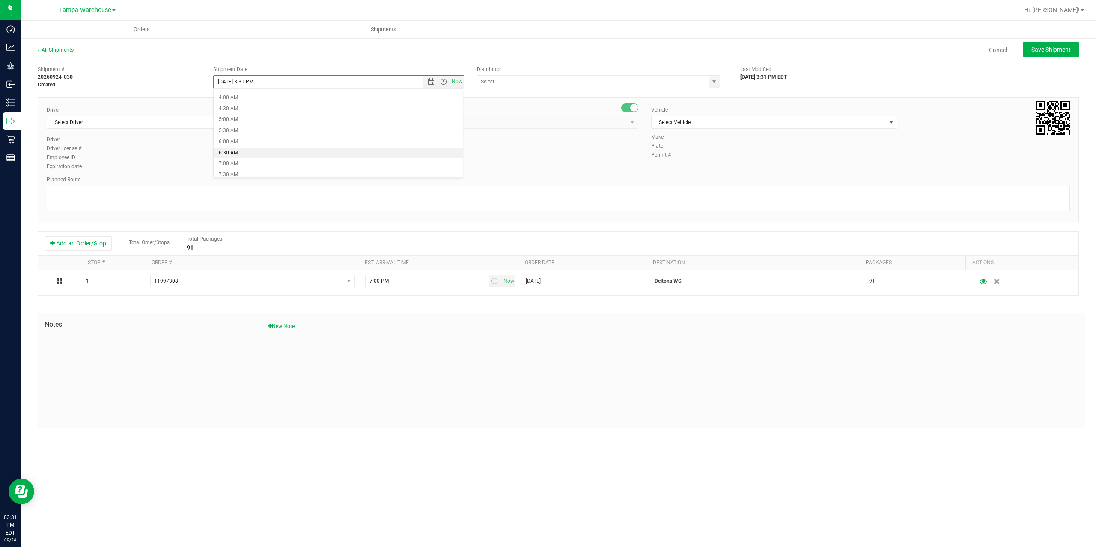
type input "9/25/2025 6:30 AM"
click at [517, 85] on input "text" at bounding box center [589, 82] width 225 height 12
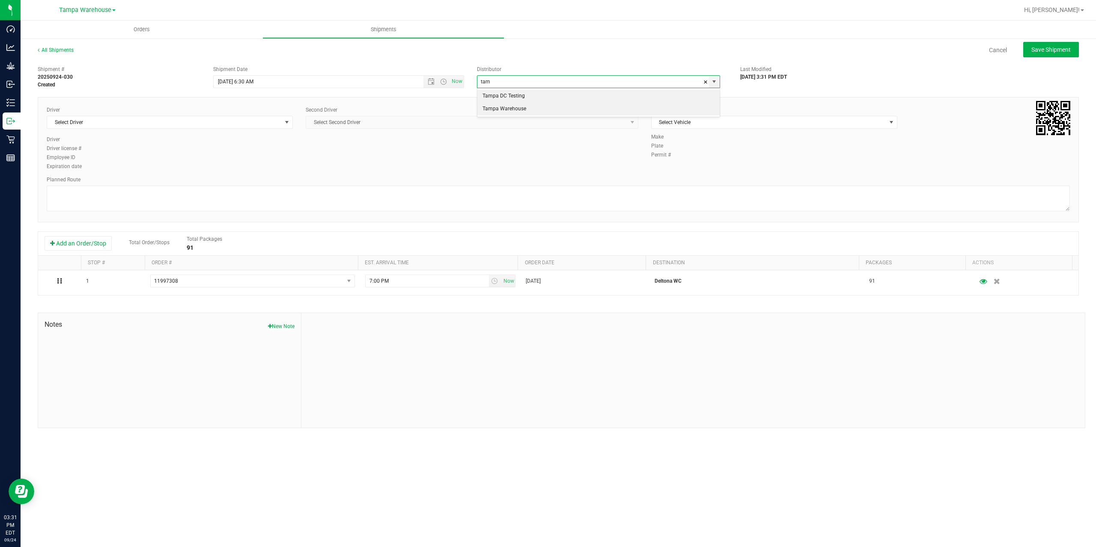
click at [504, 110] on li "Tampa Warehouse" at bounding box center [598, 109] width 242 height 13
type input "Tampa Warehouse"
click at [209, 121] on span "Select Driver" at bounding box center [164, 122] width 235 height 12
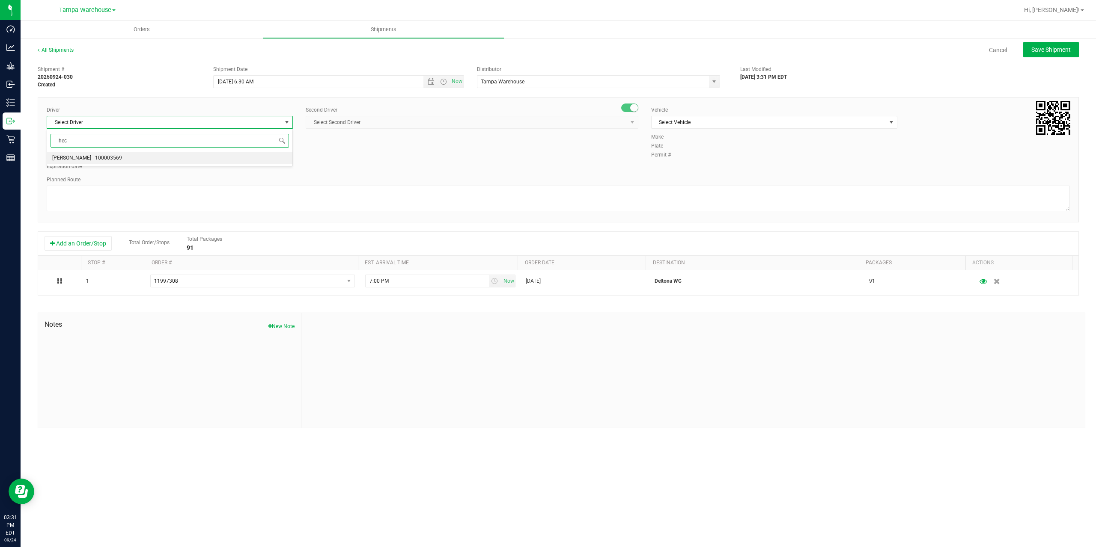
click at [114, 154] on li "Hector Ayala - 100003569" at bounding box center [169, 158] width 245 height 13
type input "hec"
click at [444, 123] on span "Select Second Driver" at bounding box center [466, 122] width 321 height 12
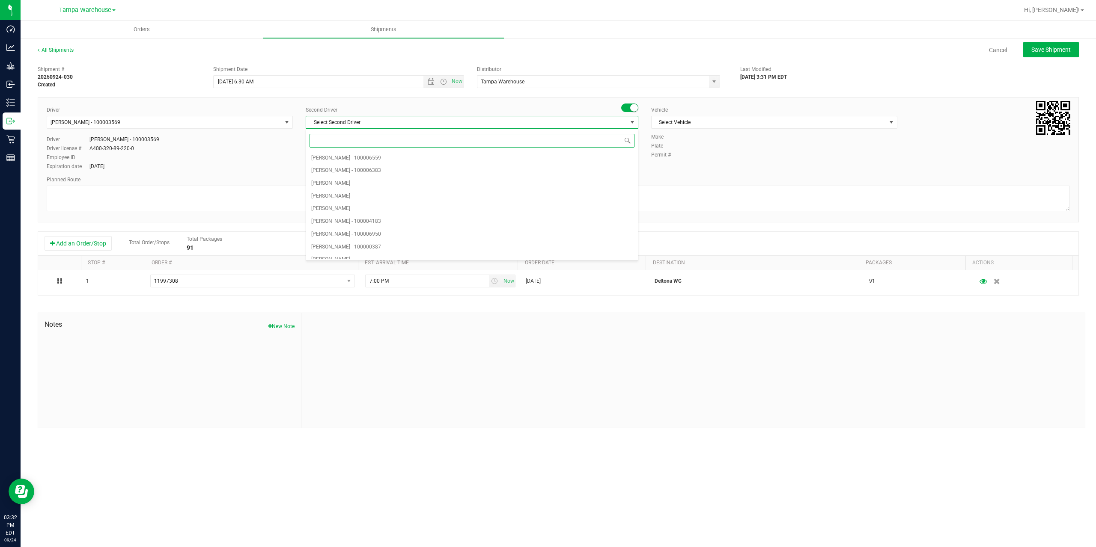
type input "z"
click at [364, 253] on span "Dustin Zonneville - 100007761" at bounding box center [346, 252] width 70 height 11
click at [804, 118] on span "Select Vehicle" at bounding box center [768, 122] width 235 height 12
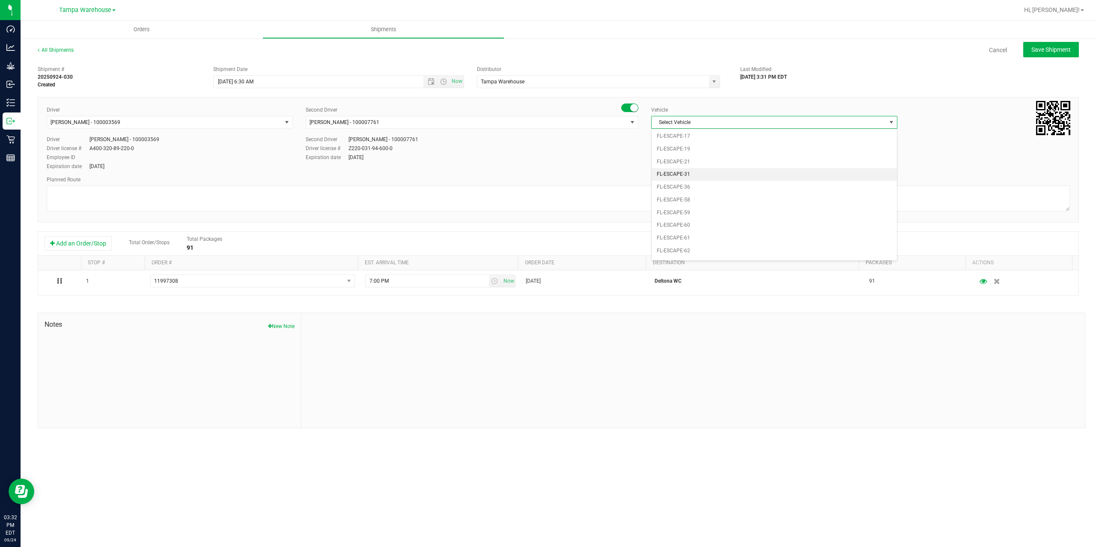
scroll to position [103, 0]
click at [709, 214] on li "FL-EXPRESS-01" at bounding box center [773, 211] width 245 height 13
click at [688, 205] on textarea at bounding box center [558, 199] width 1023 height 26
paste textarea "Deltona WC Oviedo WC Colonial WC Orlando WC Clermont WC Winter Haven WC Lakelan…"
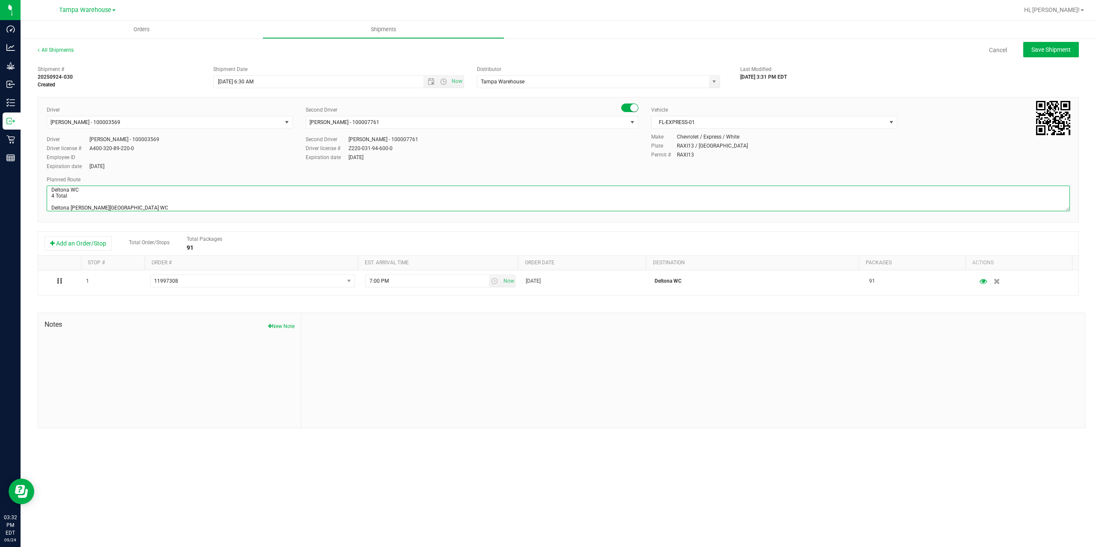
scroll to position [39, 0]
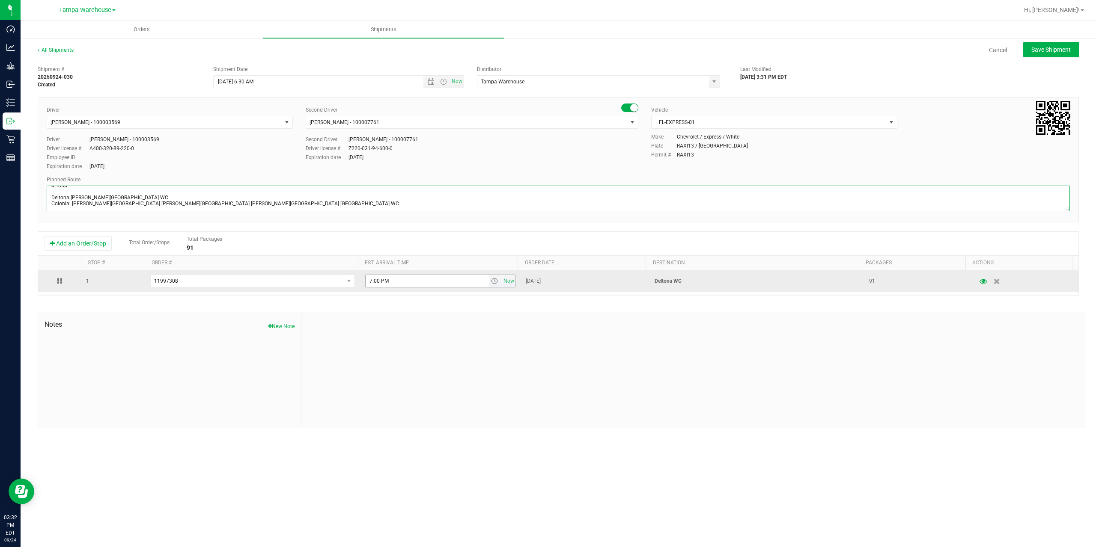
click at [493, 281] on span "select" at bounding box center [494, 281] width 7 height 7
type textarea "Deltona WC 4 Total Deltona WC Oviedo WC Colonial WC Orlando WC Clermont WC Wint…"
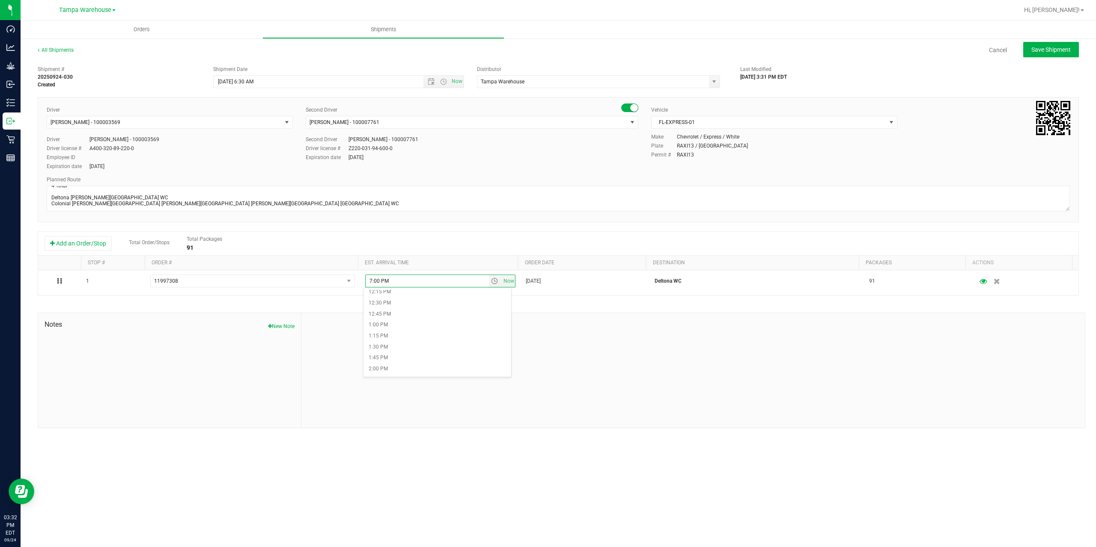
scroll to position [556, 0]
click at [418, 333] on li "1:30 PM" at bounding box center [437, 333] width 148 height 11
click at [1058, 51] on span "Save Shipment" at bounding box center [1050, 49] width 39 height 7
type input "9/25/2025 10:30 AM"
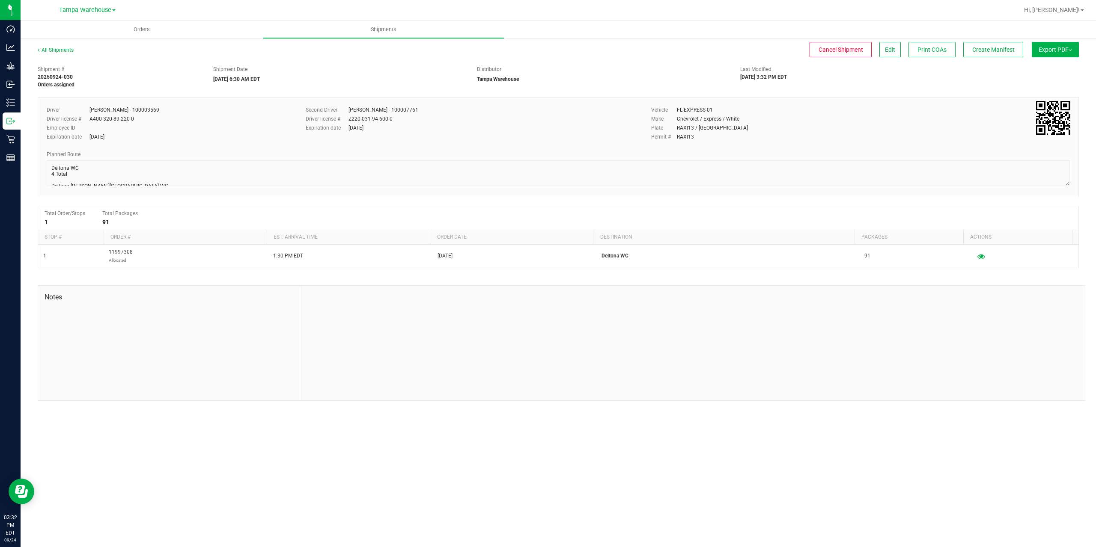
click at [1058, 51] on span "Export PDF" at bounding box center [1054, 49] width 33 height 7
click at [1055, 72] on li "Manifest by Package ID" at bounding box center [1052, 68] width 86 height 13
click at [985, 48] on span "Create Manifest" at bounding box center [993, 49] width 42 height 7
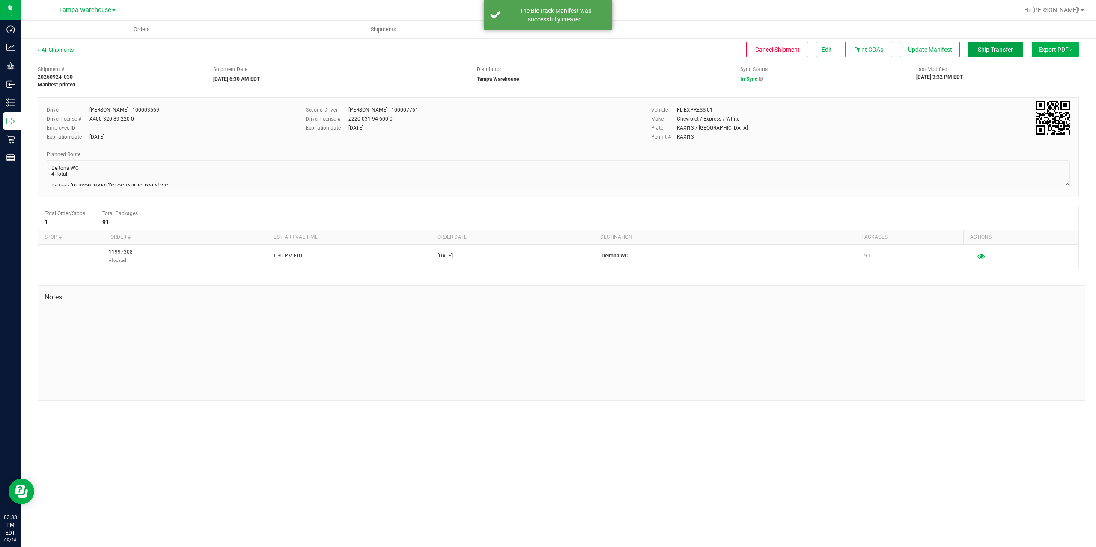
click at [985, 48] on span "Ship Transfer" at bounding box center [995, 49] width 35 height 7
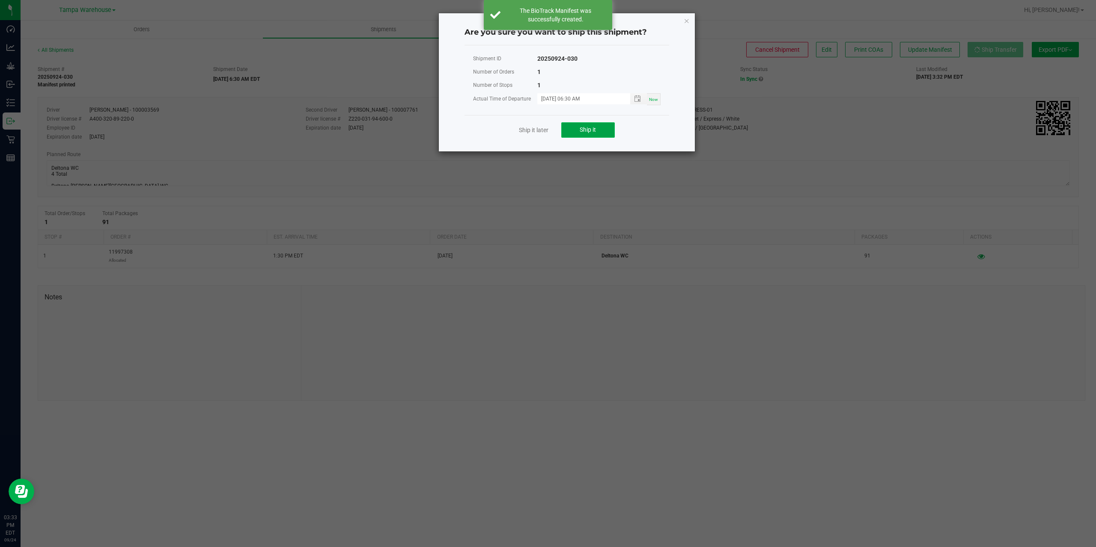
click at [584, 127] on span "Ship it" at bounding box center [588, 129] width 16 height 7
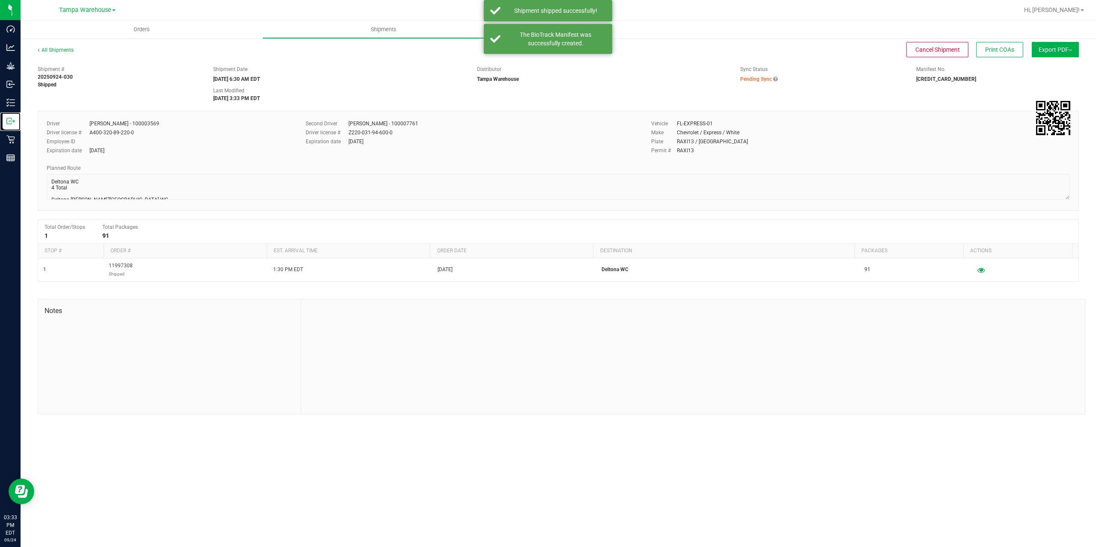
click at [0, 0] on p "Outbound" at bounding box center [0, 0] width 0 height 0
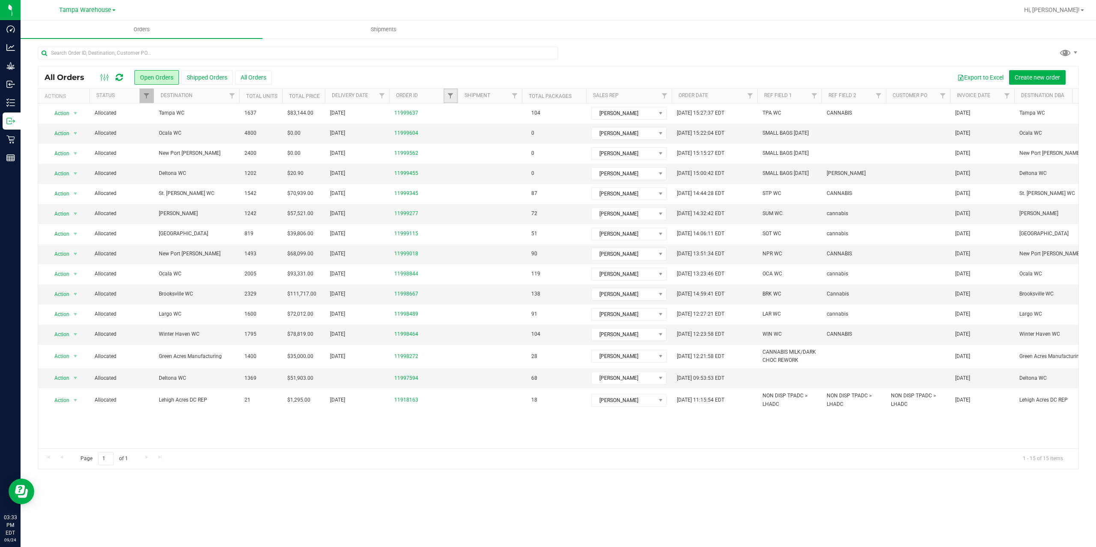
click at [448, 101] on link "Filter" at bounding box center [450, 96] width 14 height 15
type input "7594"
click at [449, 128] on button "Filter" at bounding box center [469, 137] width 41 height 19
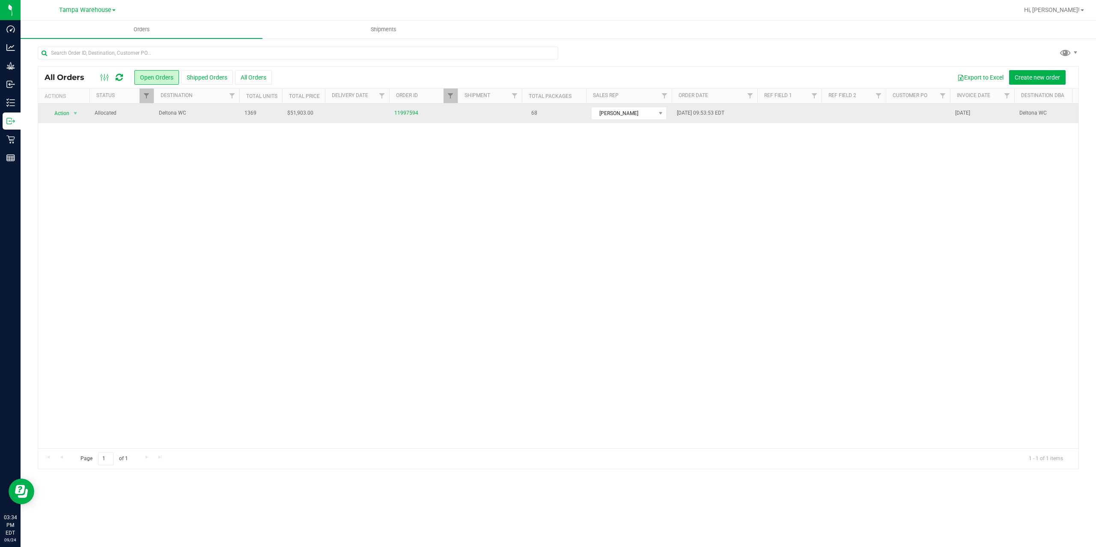
click at [213, 115] on span "Deltona WC" at bounding box center [196, 113] width 75 height 8
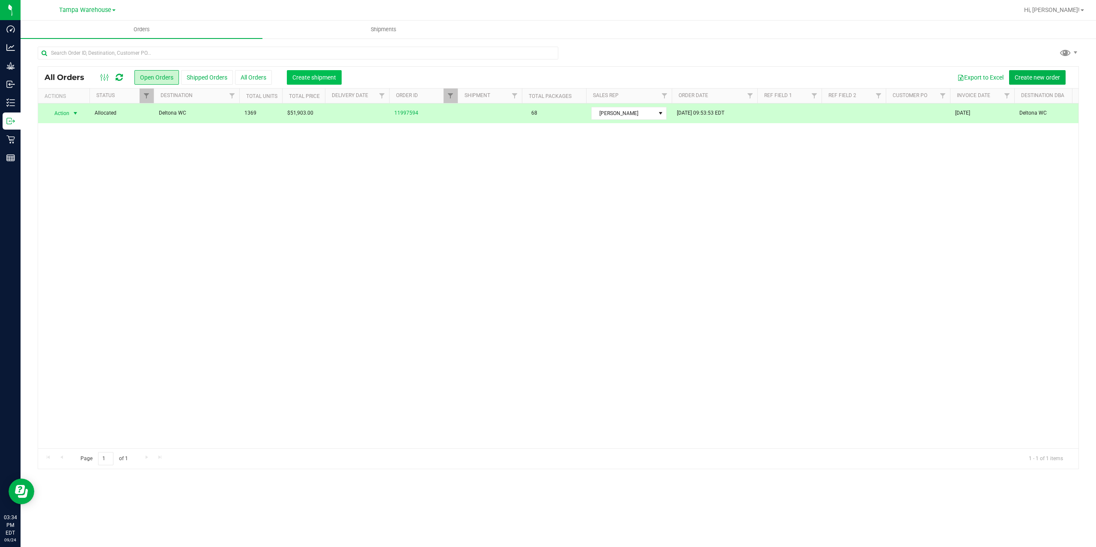
click at [306, 75] on span "Create shipment" at bounding box center [314, 77] width 44 height 7
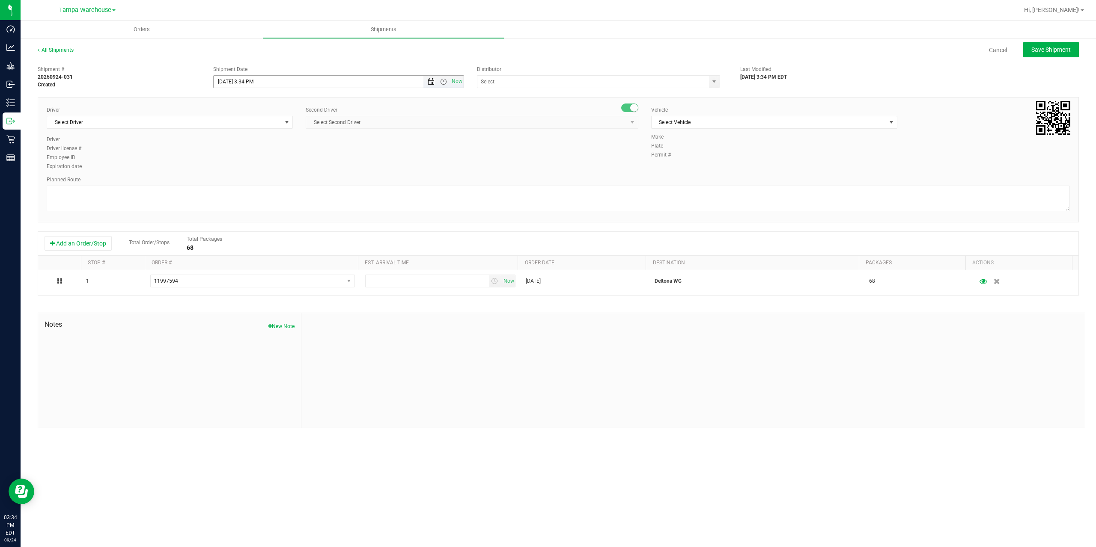
click at [431, 80] on span "Open the date view" at bounding box center [431, 81] width 7 height 7
click at [268, 169] on link "25" at bounding box center [271, 168] width 12 height 13
click at [444, 81] on span "Open the time view" at bounding box center [443, 81] width 7 height 7
click at [300, 148] on li "6:30 AM" at bounding box center [338, 153] width 249 height 11
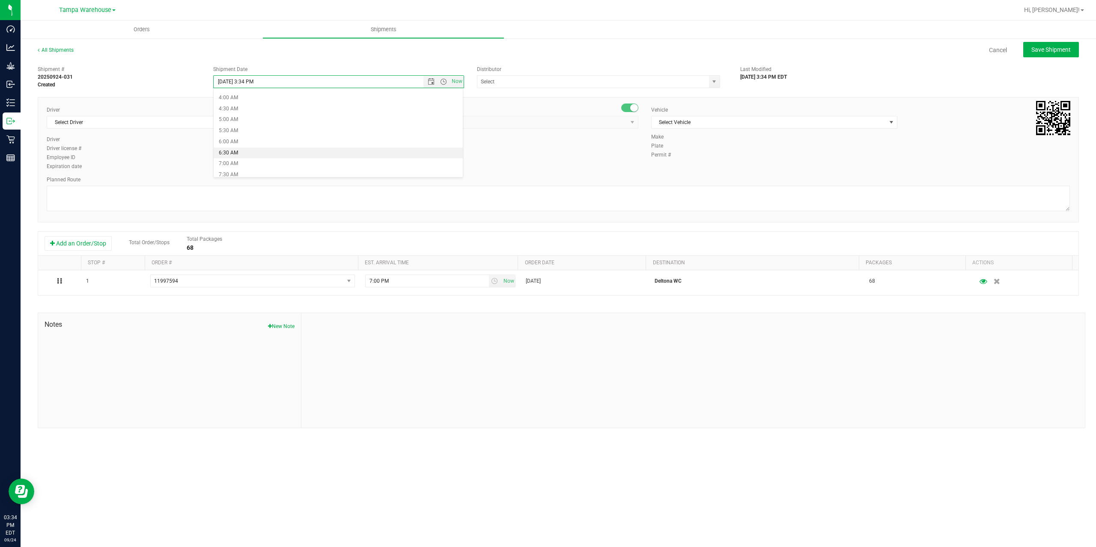
type input "[DATE] 6:30 AM"
click at [555, 80] on input "text" at bounding box center [589, 82] width 225 height 12
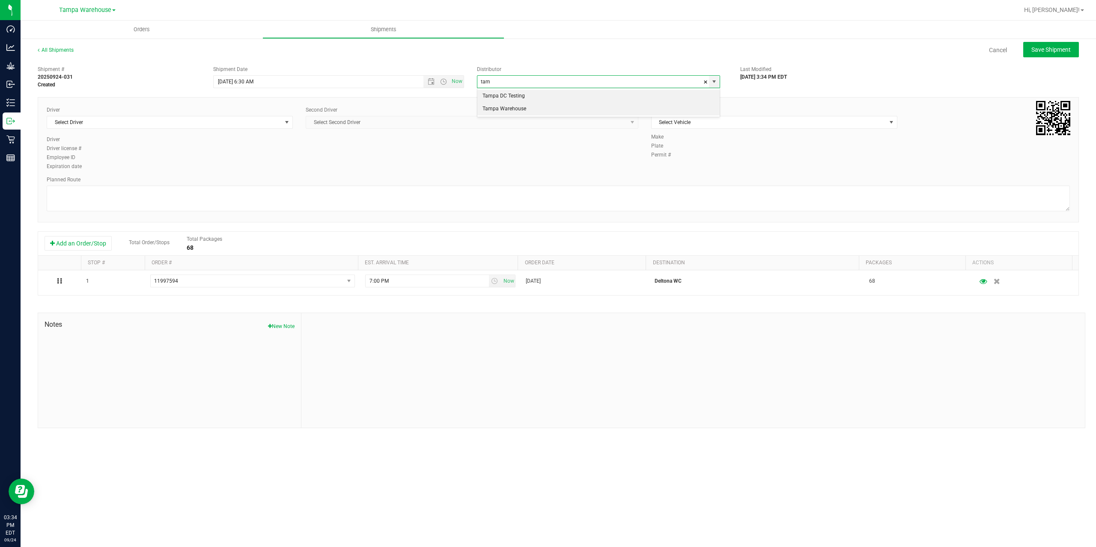
click at [511, 109] on li "Tampa Warehouse" at bounding box center [598, 109] width 242 height 13
type input "Tampa Warehouse"
click at [160, 128] on span "Select Driver" at bounding box center [164, 122] width 235 height 12
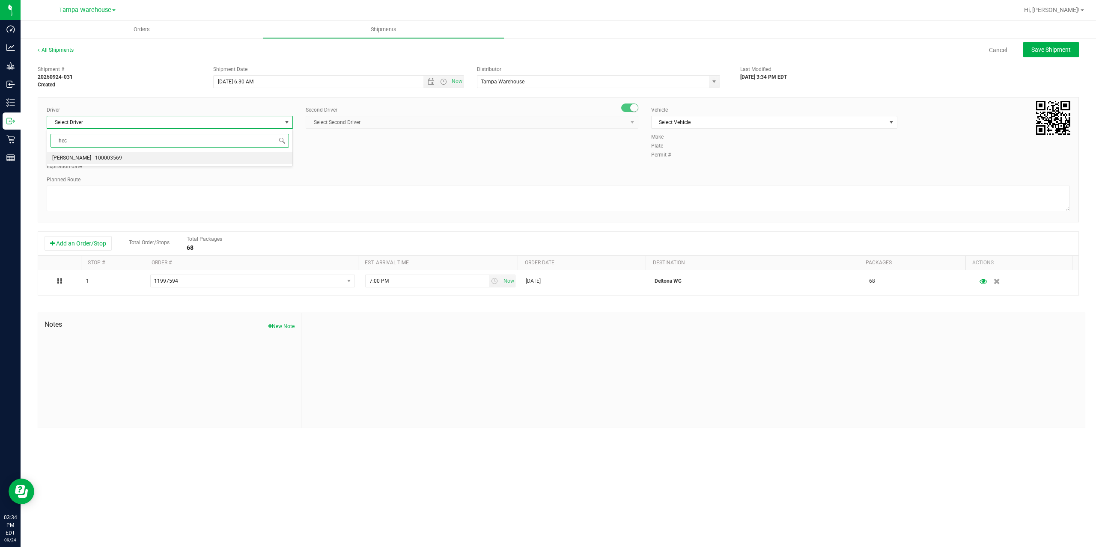
click at [101, 155] on span "[PERSON_NAME] - 100003569" at bounding box center [87, 158] width 70 height 11
type input "hec"
click at [478, 116] on span "Select Second Driver" at bounding box center [466, 122] width 321 height 12
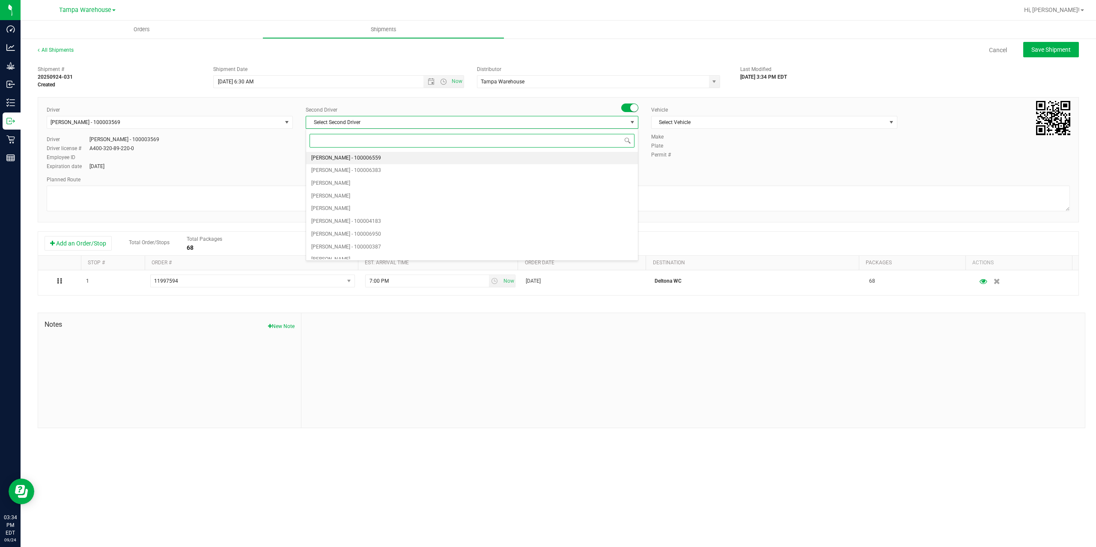
type input "z"
click at [372, 251] on span "[PERSON_NAME] - 100007761" at bounding box center [346, 252] width 70 height 11
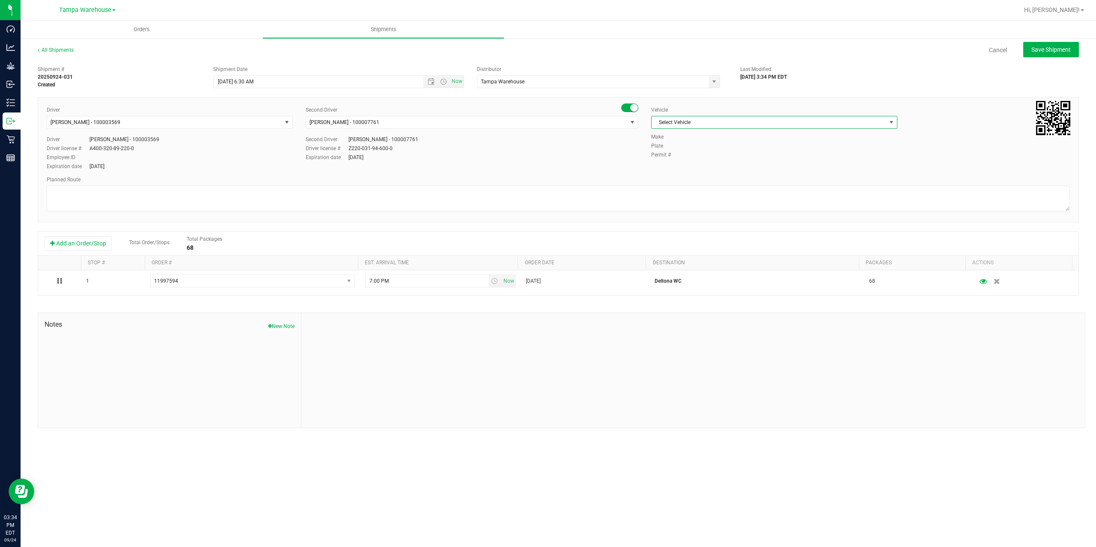
click at [792, 122] on span "Select Vehicle" at bounding box center [768, 122] width 235 height 12
click at [749, 212] on li "FL-EXPRESS-01" at bounding box center [773, 211] width 245 height 13
click at [721, 196] on textarea at bounding box center [558, 199] width 1023 height 26
paste textarea "Deltona [PERSON_NAME][GEOGRAPHIC_DATA] WC Colonial [PERSON_NAME][GEOGRAPHIC_DAT…"
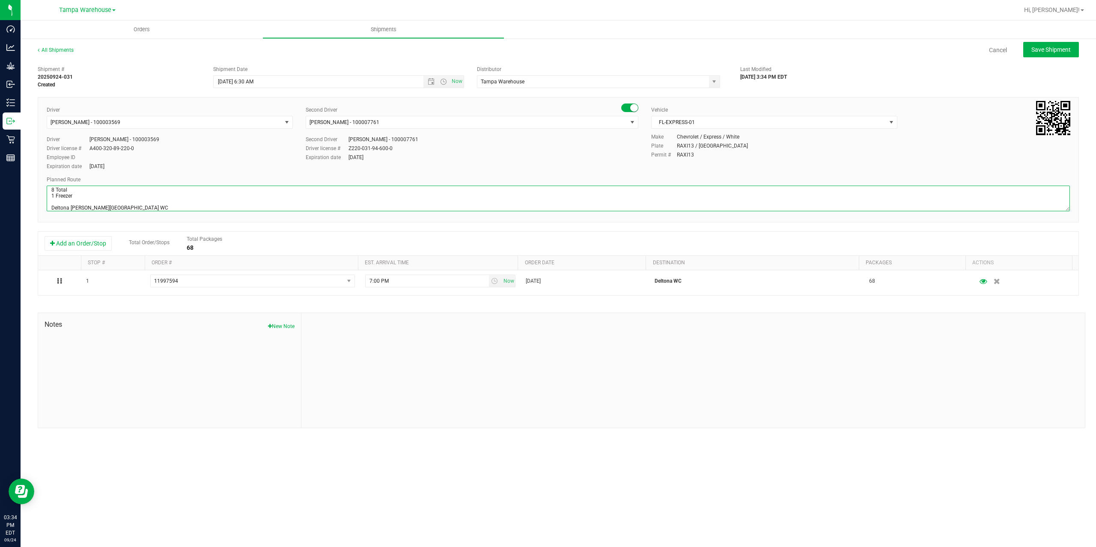
scroll to position [45, 0]
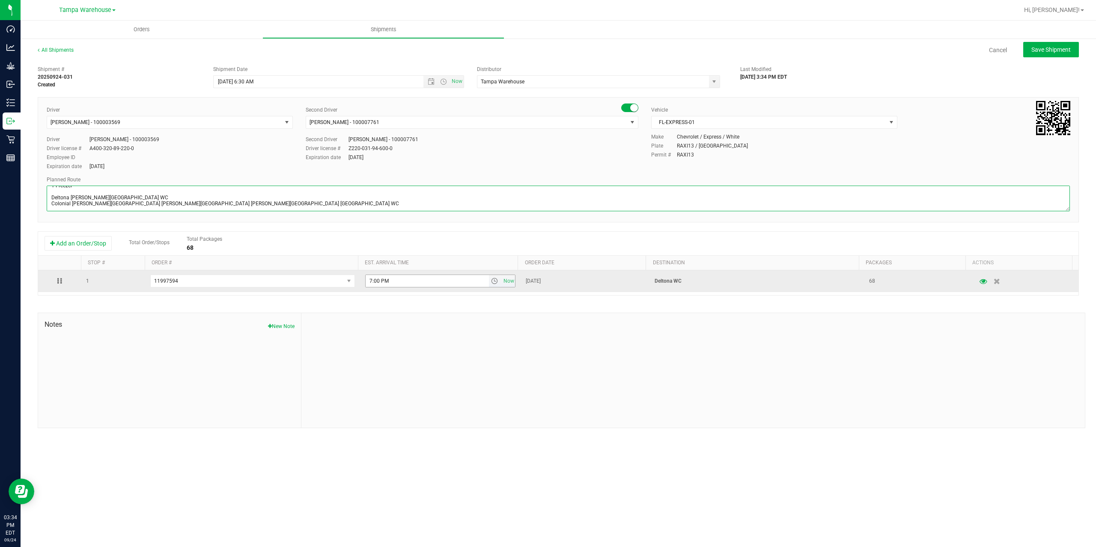
click at [491, 282] on span "select" at bounding box center [494, 281] width 7 height 7
type textarea "Deltona WC 8 Total 1 Freezer Deltona [PERSON_NAME][GEOGRAPHIC_DATA] WC Colonial…"
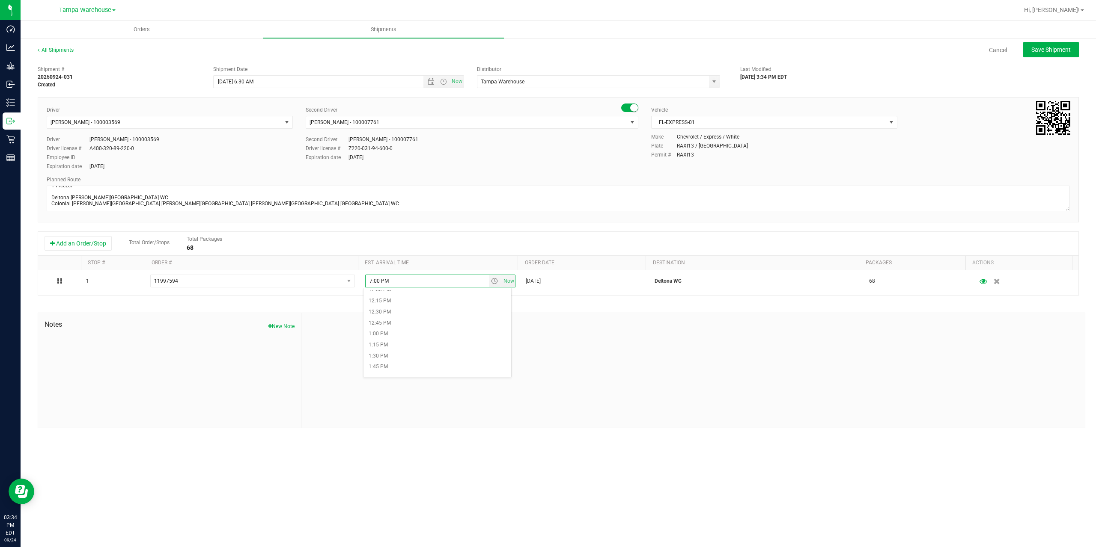
scroll to position [556, 0]
click at [408, 330] on li "1:30 PM" at bounding box center [437, 333] width 148 height 11
click at [1058, 54] on button "Save Shipment" at bounding box center [1051, 49] width 56 height 15
type input "[DATE] 10:30 AM"
type input "Tampa Warehouse"
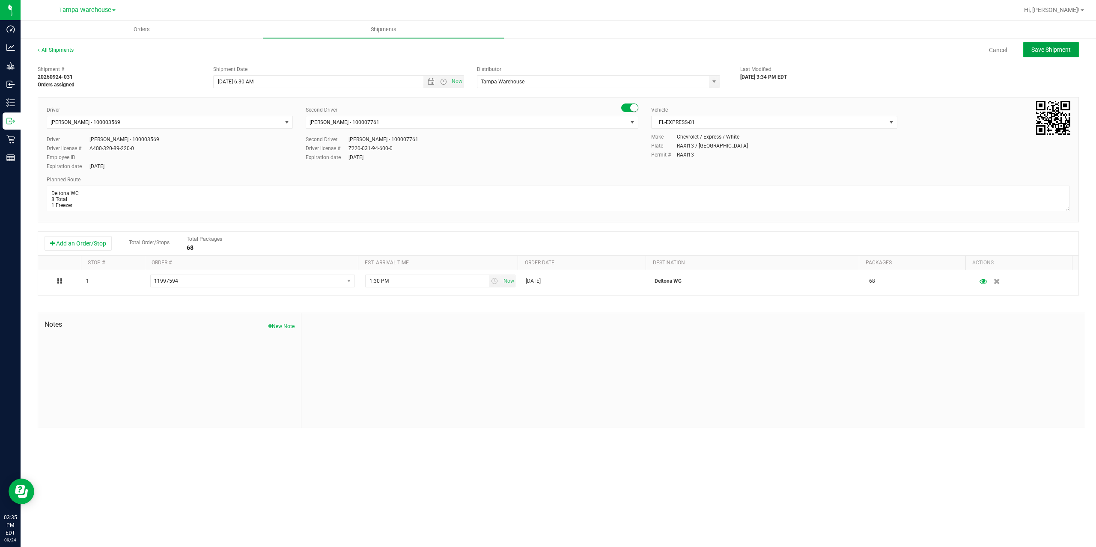
click at [1045, 55] on button "Save Shipment" at bounding box center [1051, 49] width 56 height 15
type input "[DATE] 10:30 AM"
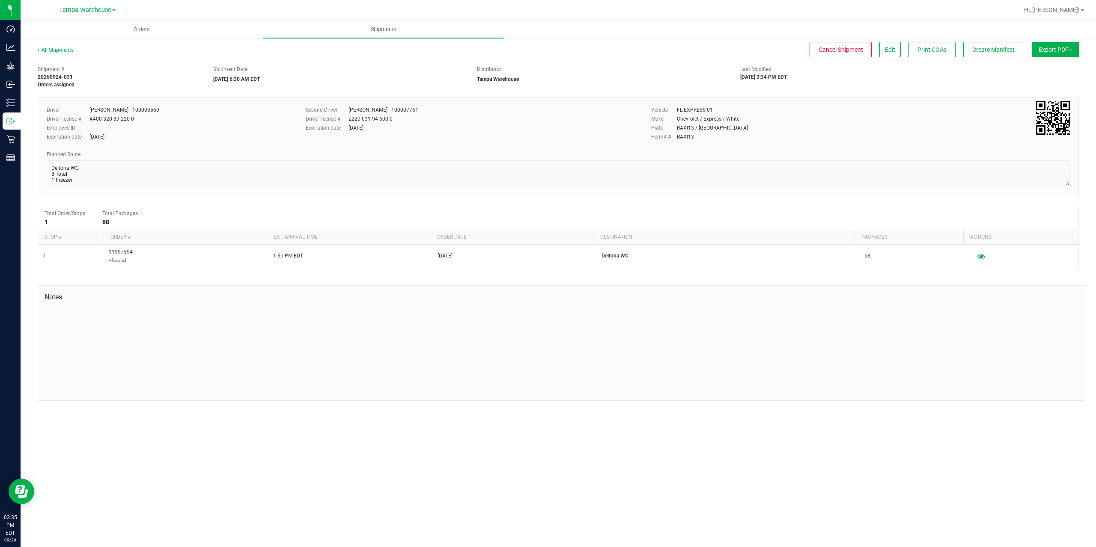
click at [1051, 51] on span "Export PDF" at bounding box center [1054, 49] width 33 height 7
click at [1057, 66] on span "Manifest by Package ID" at bounding box center [1042, 68] width 54 height 6
click at [1008, 51] on span "Create Manifest" at bounding box center [993, 49] width 42 height 7
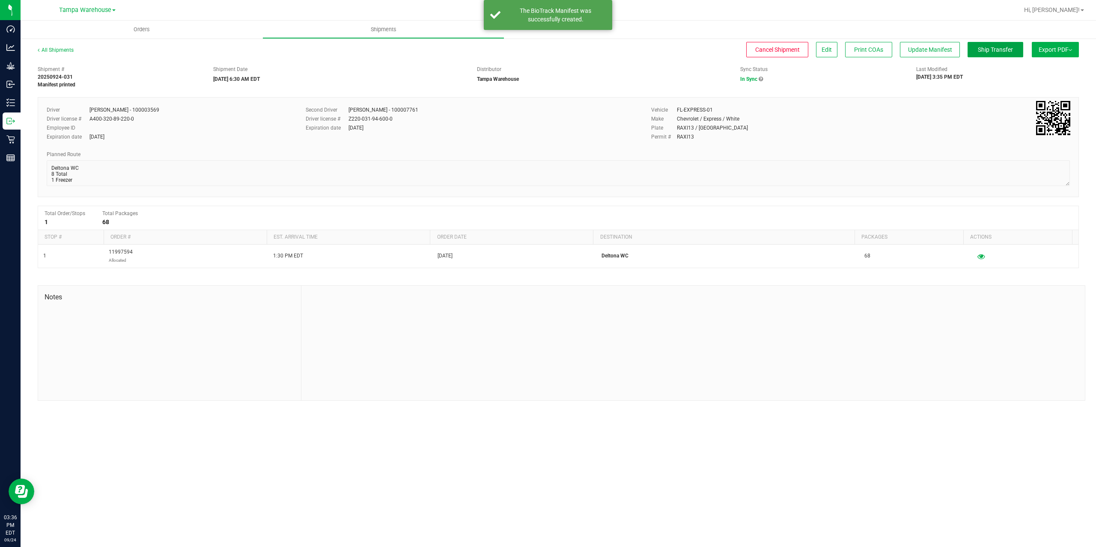
click at [1008, 51] on span "Ship Transfer" at bounding box center [995, 49] width 35 height 7
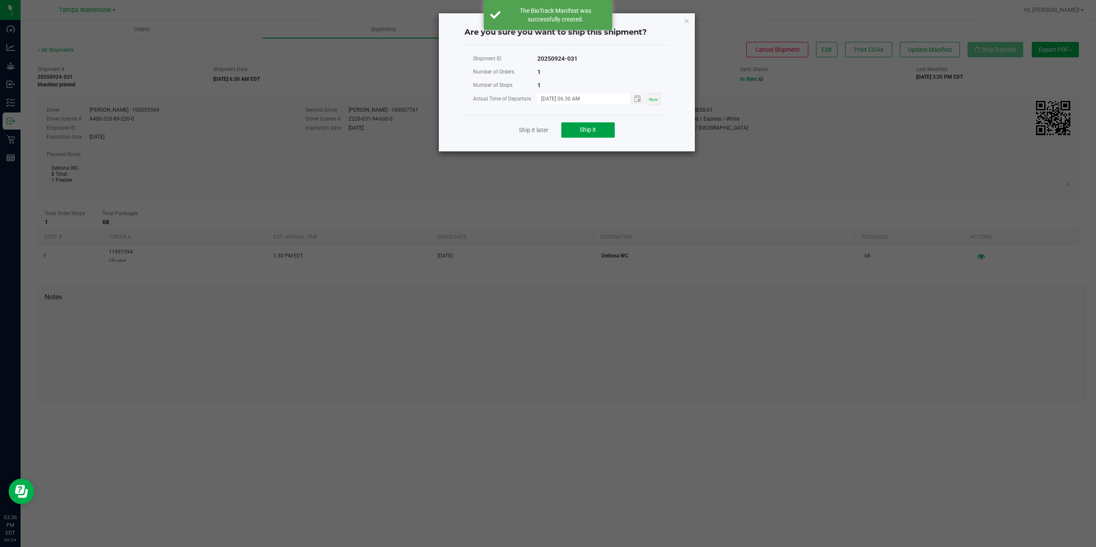
click at [592, 131] on span "Ship it" at bounding box center [588, 129] width 16 height 7
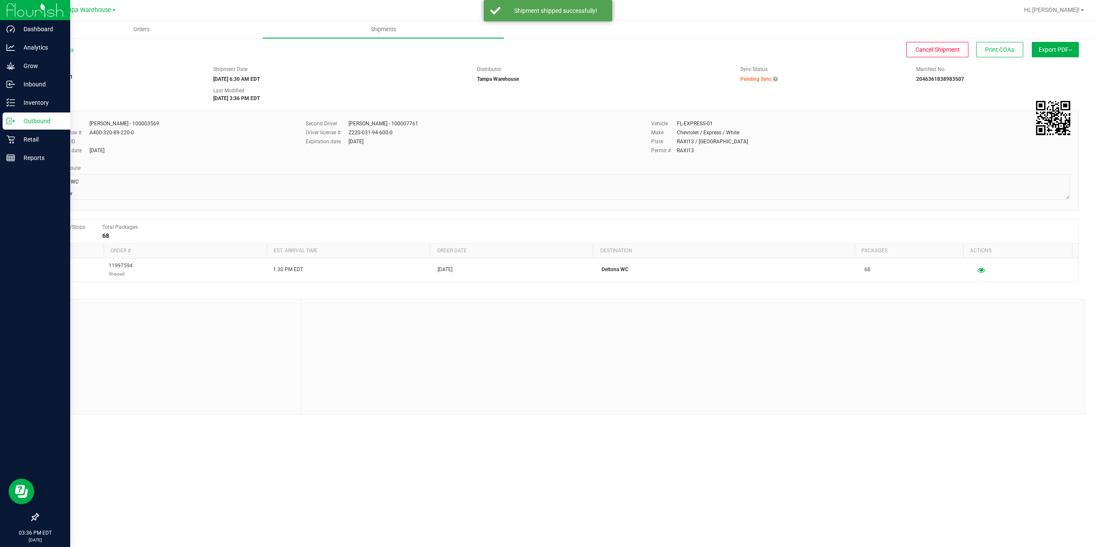
click at [14, 121] on line at bounding box center [12, 121] width 5 height 0
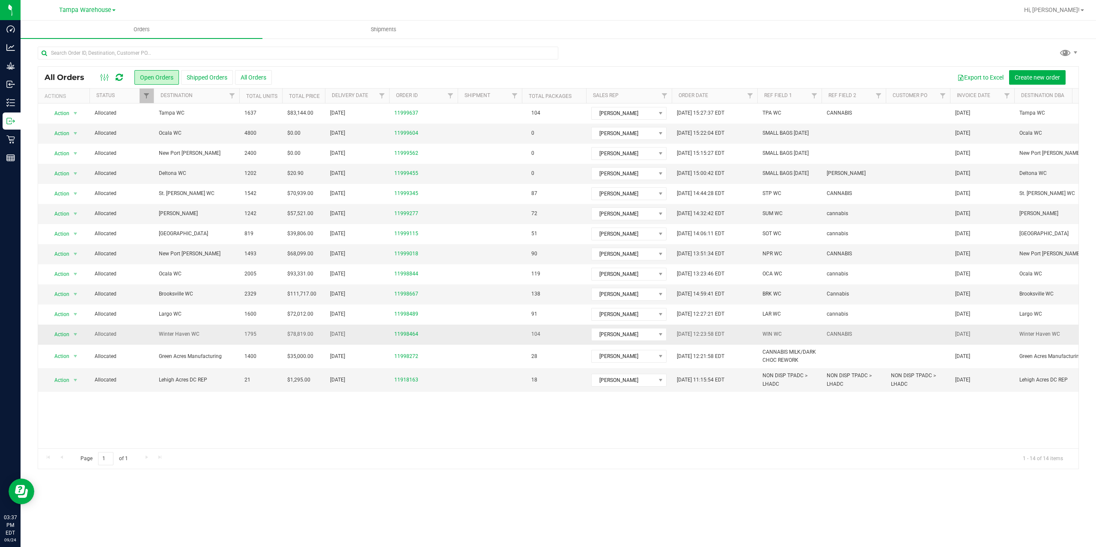
click at [205, 334] on span "Winter Haven WC" at bounding box center [196, 334] width 75 height 8
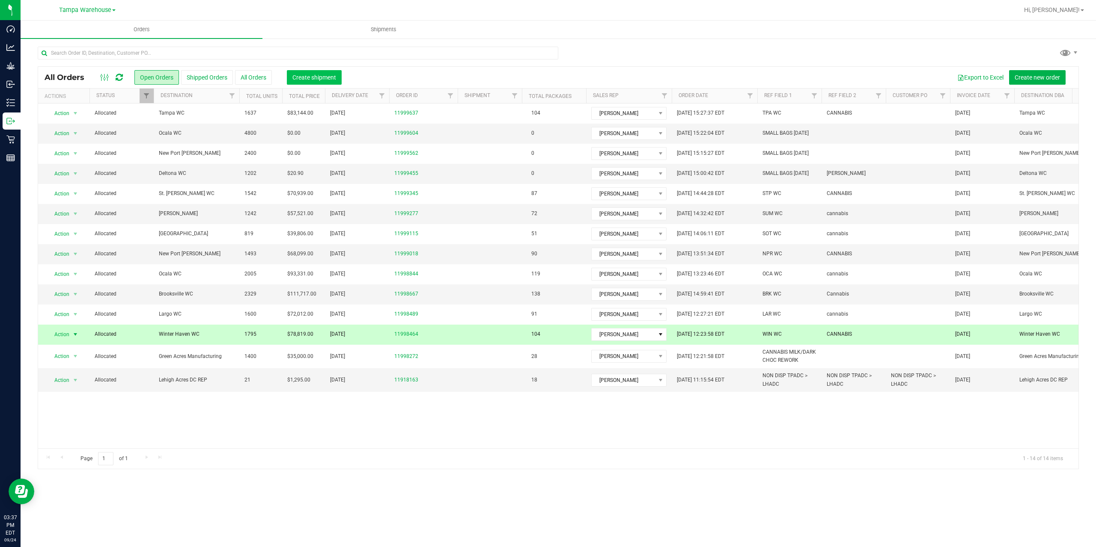
click at [318, 80] on span "Create shipment" at bounding box center [314, 77] width 44 height 7
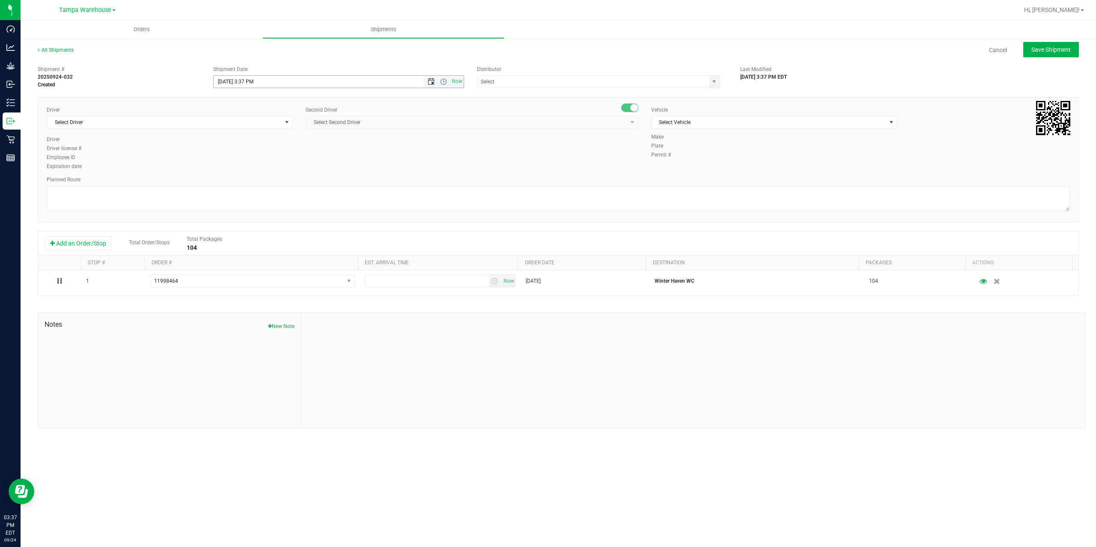
click at [430, 84] on span "Open the date view" at bounding box center [431, 81] width 7 height 7
click at [270, 168] on link "25" at bounding box center [271, 168] width 12 height 13
click at [441, 82] on span "Open the time view" at bounding box center [443, 81] width 7 height 7
click at [293, 154] on li "6:30 AM" at bounding box center [338, 153] width 249 height 11
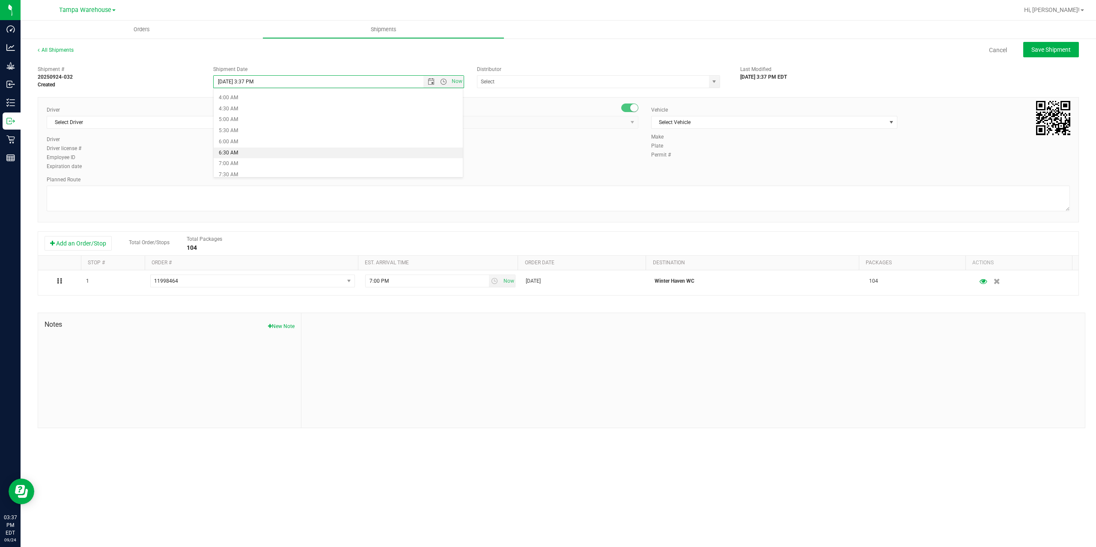
type input "[DATE] 6:30 AM"
click at [517, 81] on input "text" at bounding box center [589, 82] width 225 height 12
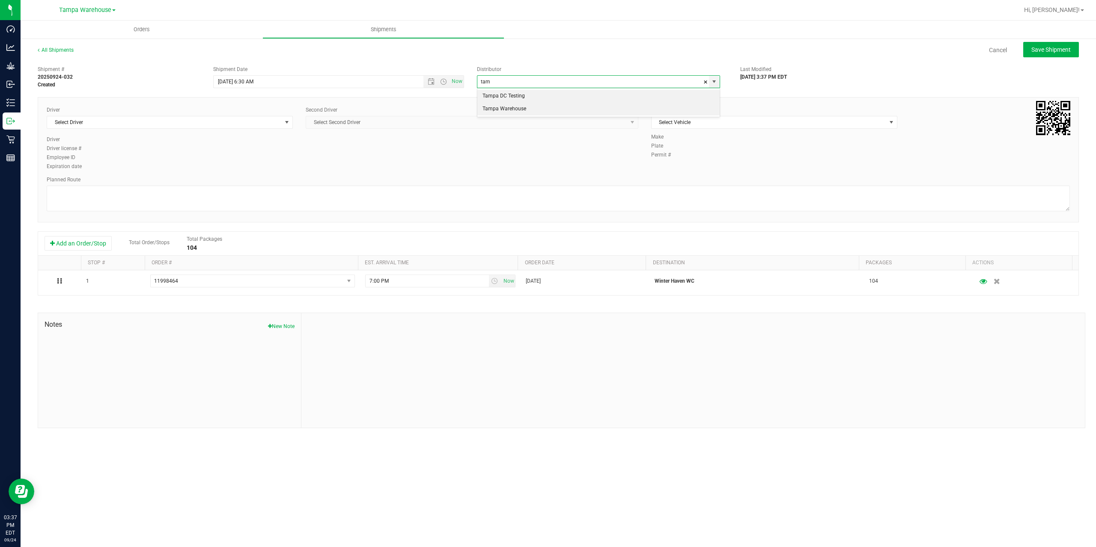
click at [512, 108] on li "Tampa Warehouse" at bounding box center [598, 109] width 242 height 13
type input "Tampa Warehouse"
click at [193, 121] on span "Select Driver" at bounding box center [164, 122] width 235 height 12
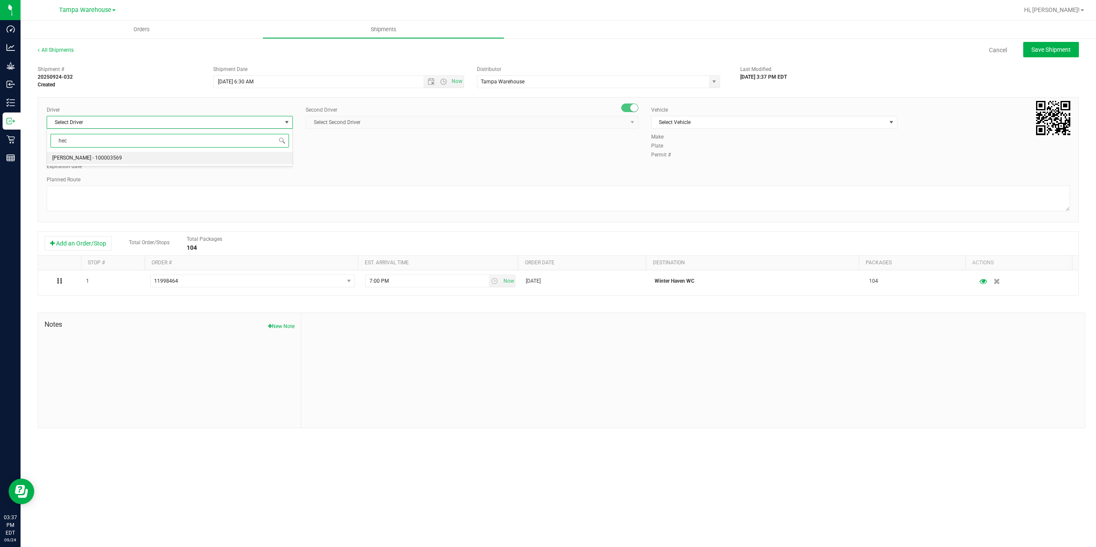
click at [129, 158] on li "[PERSON_NAME] - 100003569" at bounding box center [169, 158] width 245 height 13
type input "hec"
click at [354, 122] on span "Select Second Driver" at bounding box center [466, 122] width 321 height 12
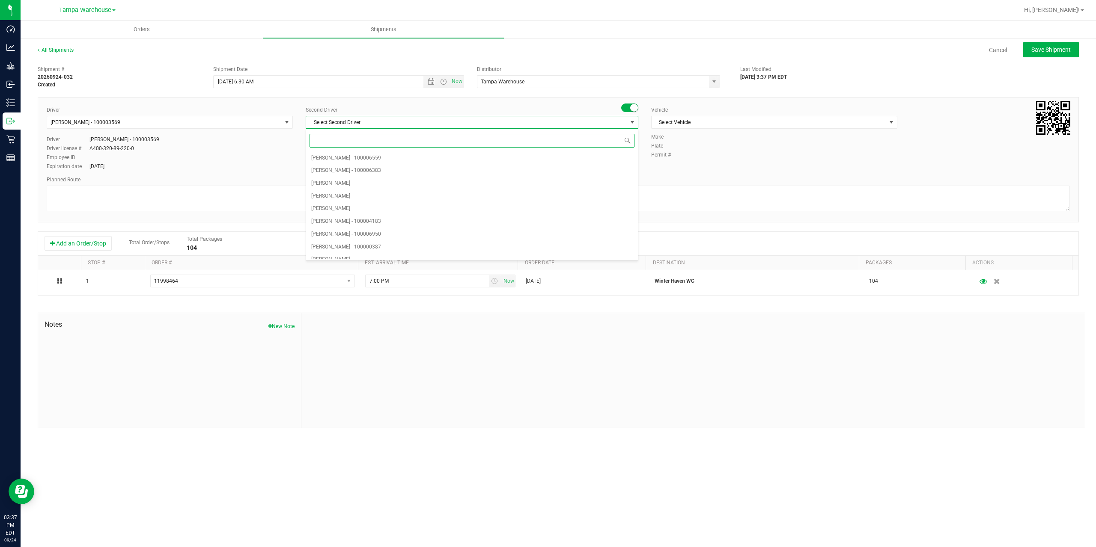
type input "z"
click at [363, 249] on span "[PERSON_NAME] - 100007761" at bounding box center [346, 252] width 70 height 11
click at [705, 123] on span "Select Vehicle" at bounding box center [768, 122] width 235 height 12
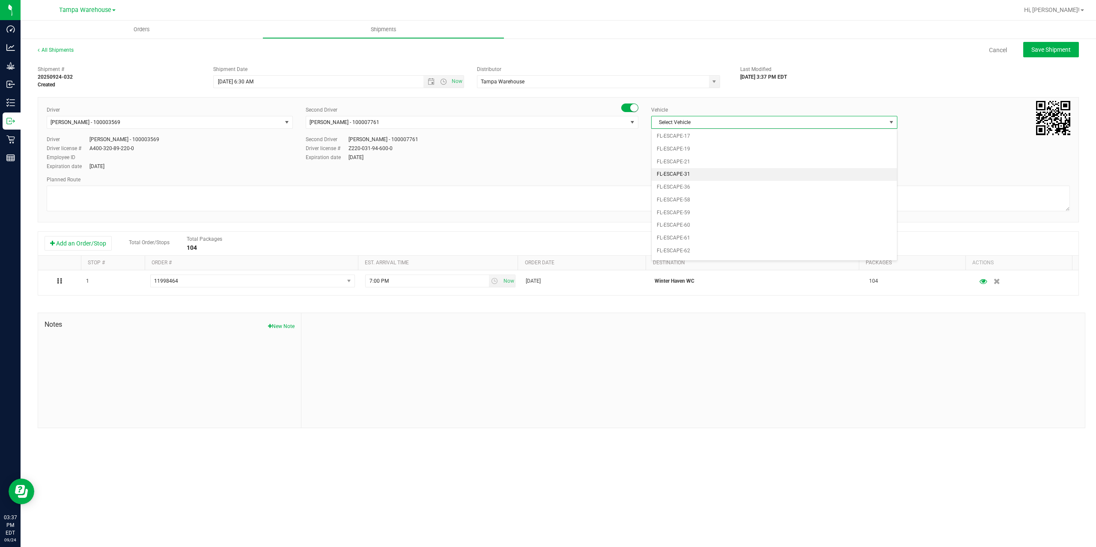
scroll to position [104, 0]
click at [725, 212] on li "FL-EXPRESS-01" at bounding box center [773, 211] width 245 height 13
click at [698, 201] on textarea at bounding box center [558, 199] width 1023 height 26
paste textarea "Deltona [PERSON_NAME][GEOGRAPHIC_DATA] WC Colonial [PERSON_NAME][GEOGRAPHIC_DAT…"
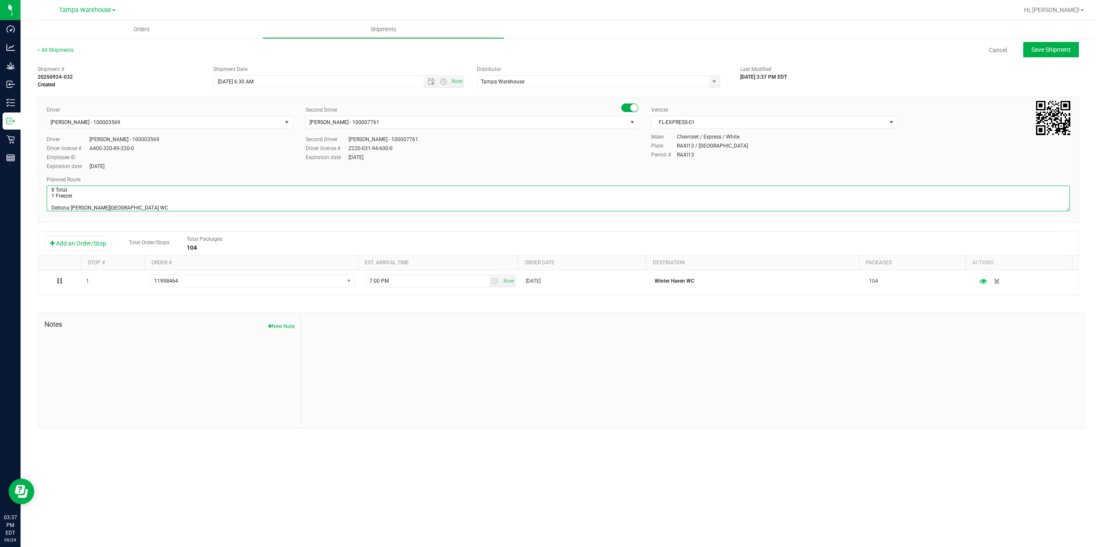
scroll to position [45, 0]
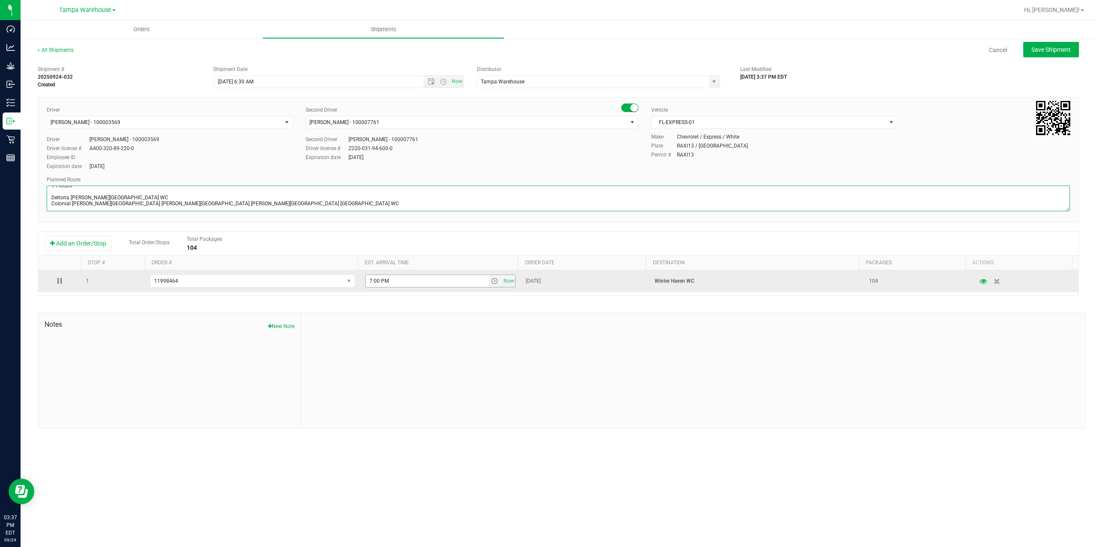
click at [491, 283] on span "select" at bounding box center [494, 281] width 7 height 7
type textarea "Winter Haven WC 8 Total 1 Freezer Deltona [PERSON_NAME][GEOGRAPHIC_DATA] WC Col…"
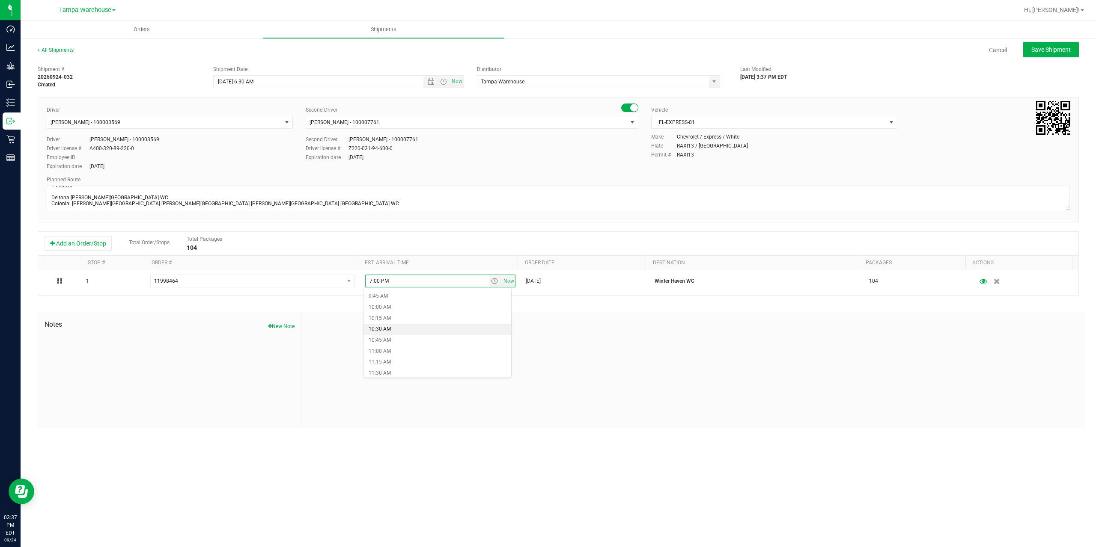
scroll to position [385, 0]
click at [419, 310] on li "9:00 AM" at bounding box center [437, 306] width 148 height 11
click at [1061, 48] on span "Save Shipment" at bounding box center [1050, 49] width 39 height 7
type input "[DATE] 10:30 AM"
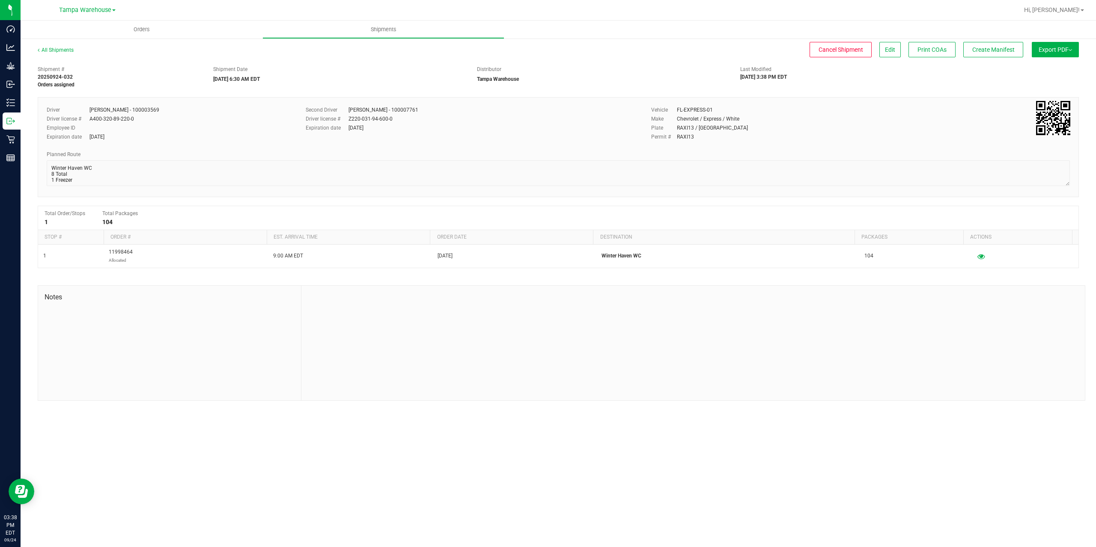
click at [1061, 48] on span "Export PDF" at bounding box center [1054, 49] width 33 height 7
click at [1059, 66] on span "Manifest by Package ID" at bounding box center [1042, 68] width 54 height 6
click at [977, 52] on span "Create Manifest" at bounding box center [993, 49] width 42 height 7
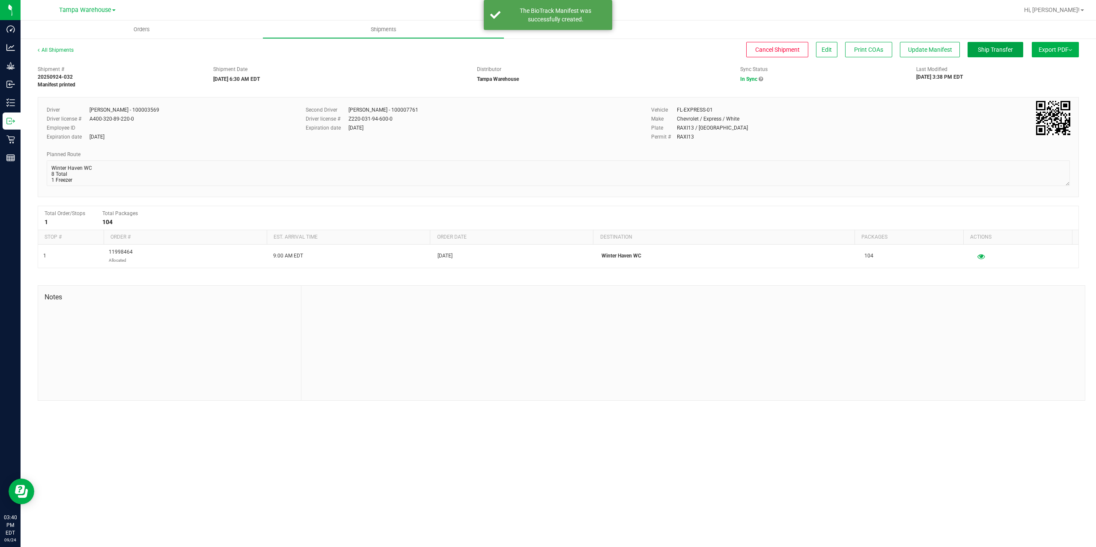
click at [978, 52] on span "Ship Transfer" at bounding box center [995, 49] width 35 height 7
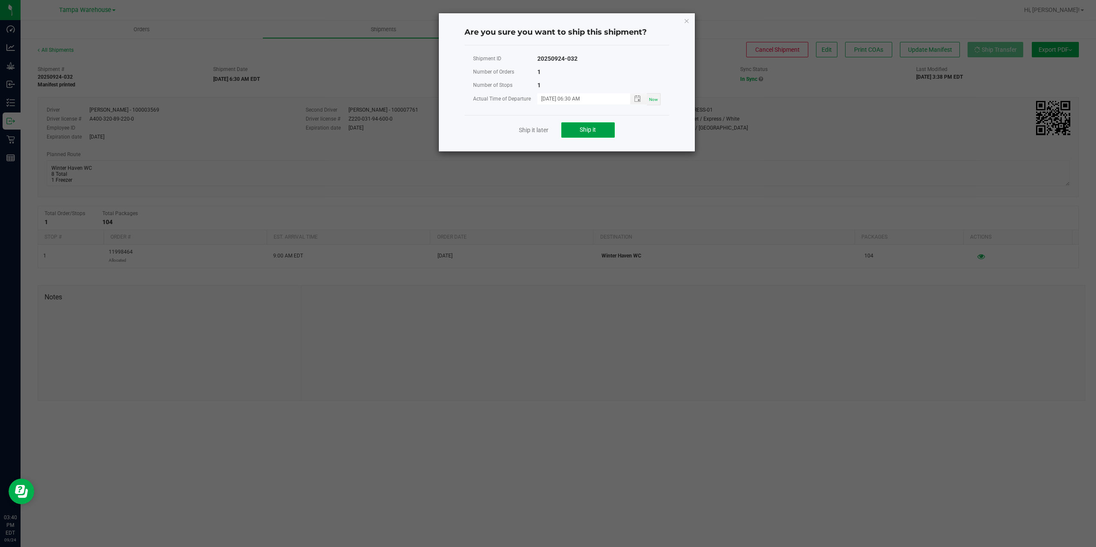
click at [593, 125] on button "Ship it" at bounding box center [588, 129] width 54 height 15
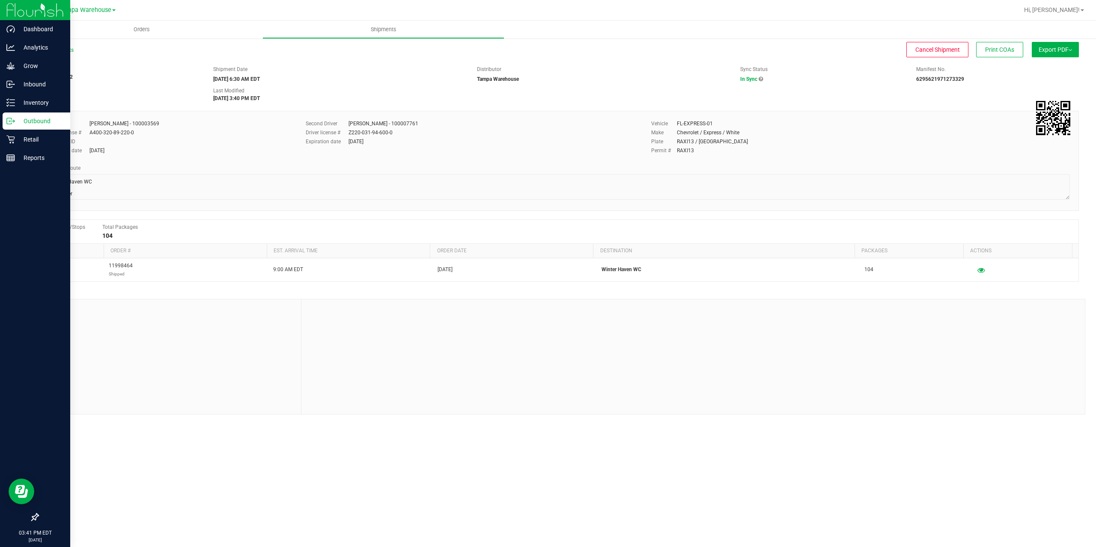
click at [15, 119] on p "Outbound" at bounding box center [40, 121] width 51 height 10
